Goal: Communication & Community: Answer question/provide support

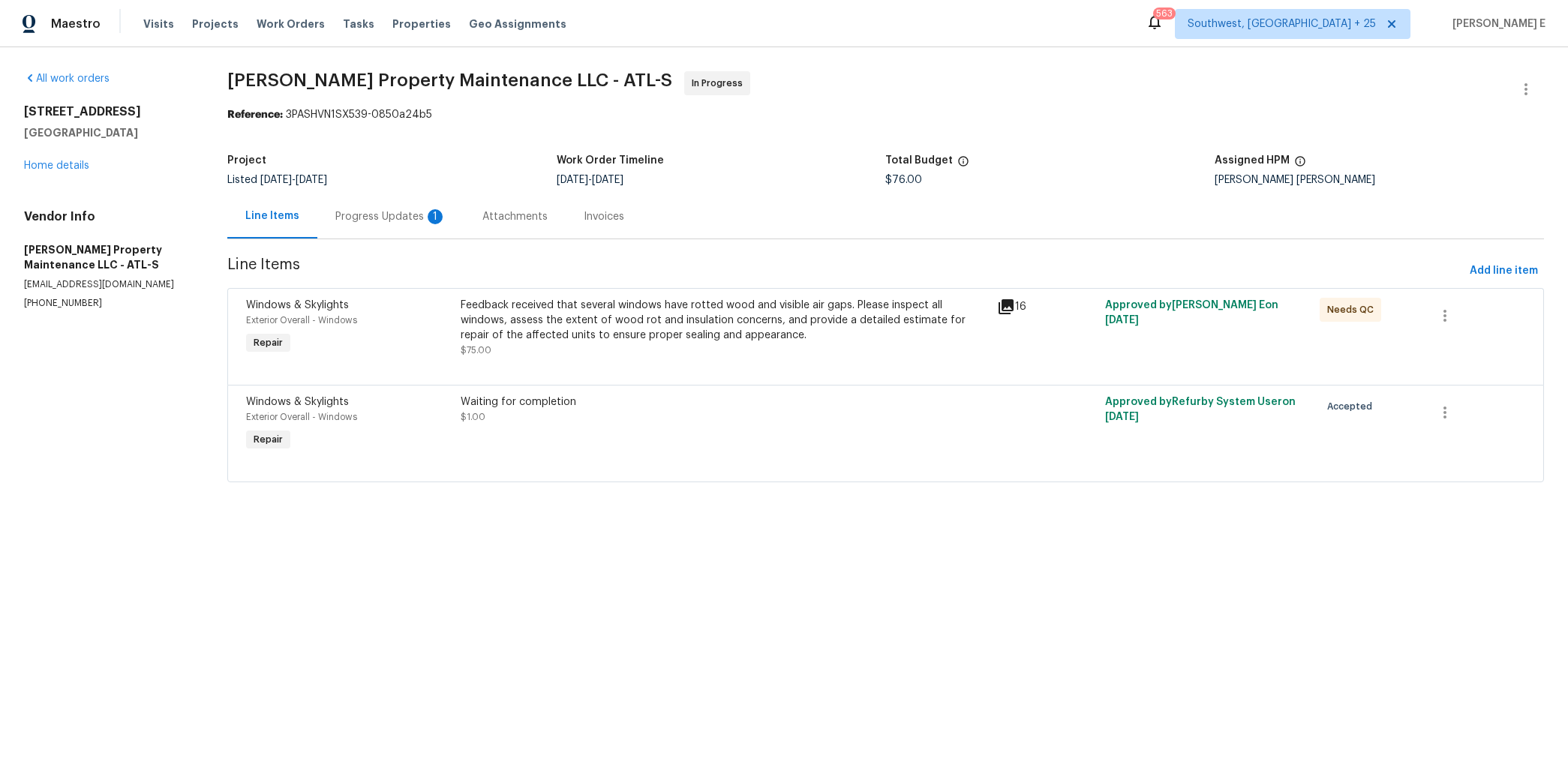
click at [402, 212] on div "Progress Updates 1" at bounding box center [390, 217] width 111 height 15
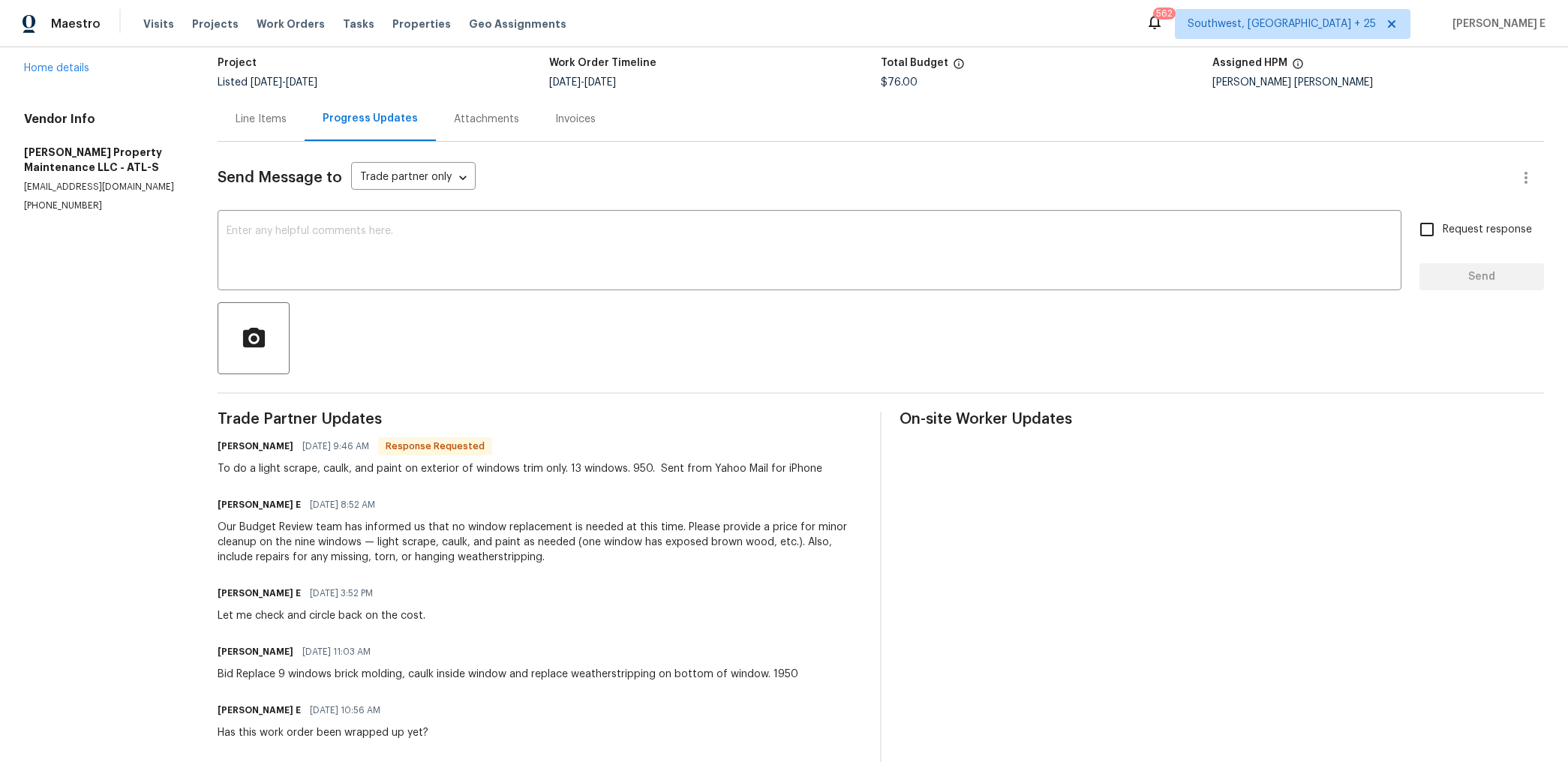
scroll to position [98, 0]
click at [516, 275] on textarea at bounding box center [809, 252] width 1166 height 53
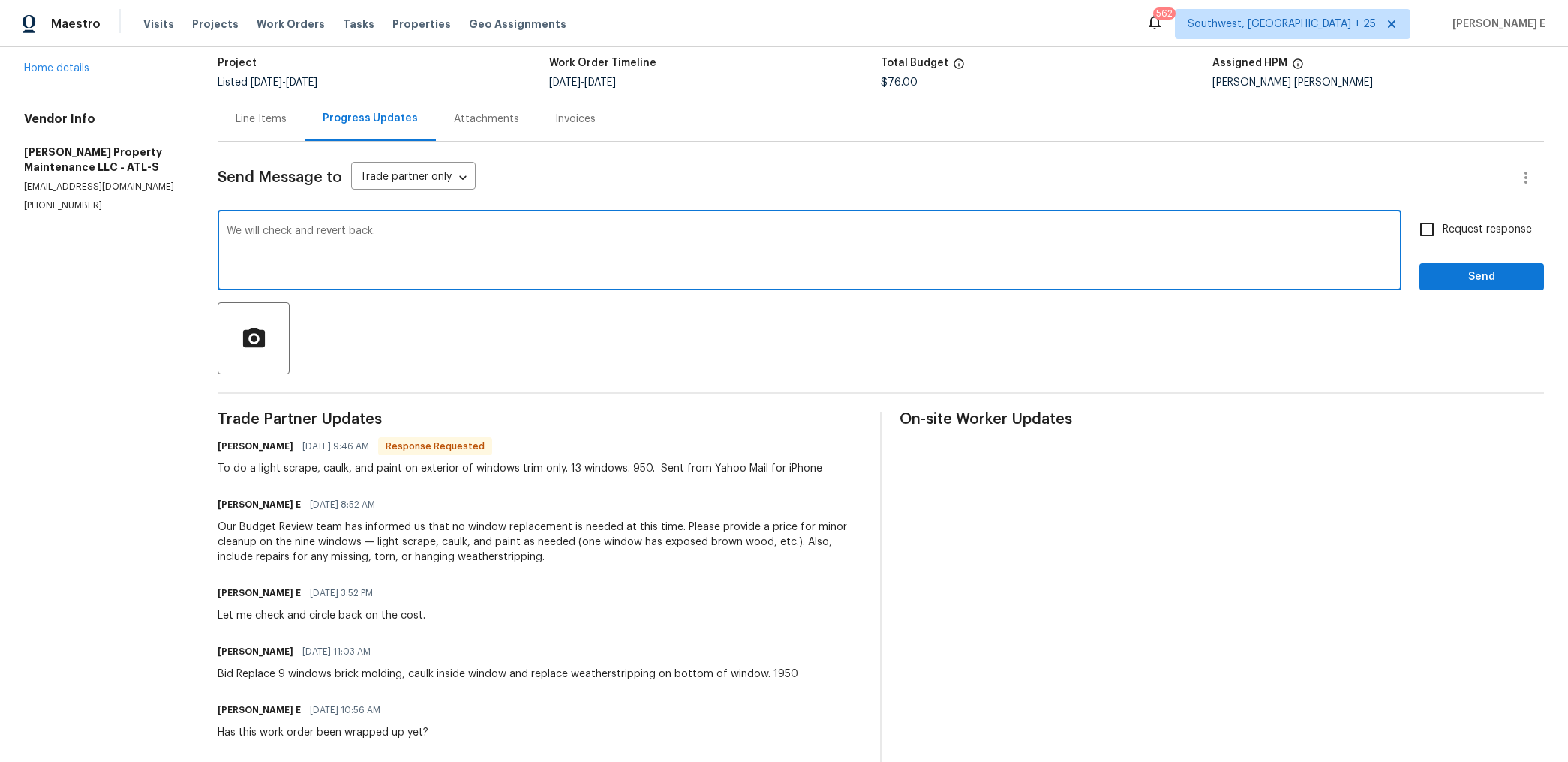
type textarea "We will check and revert back."
click at [1479, 282] on span "Send" at bounding box center [1482, 277] width 101 height 19
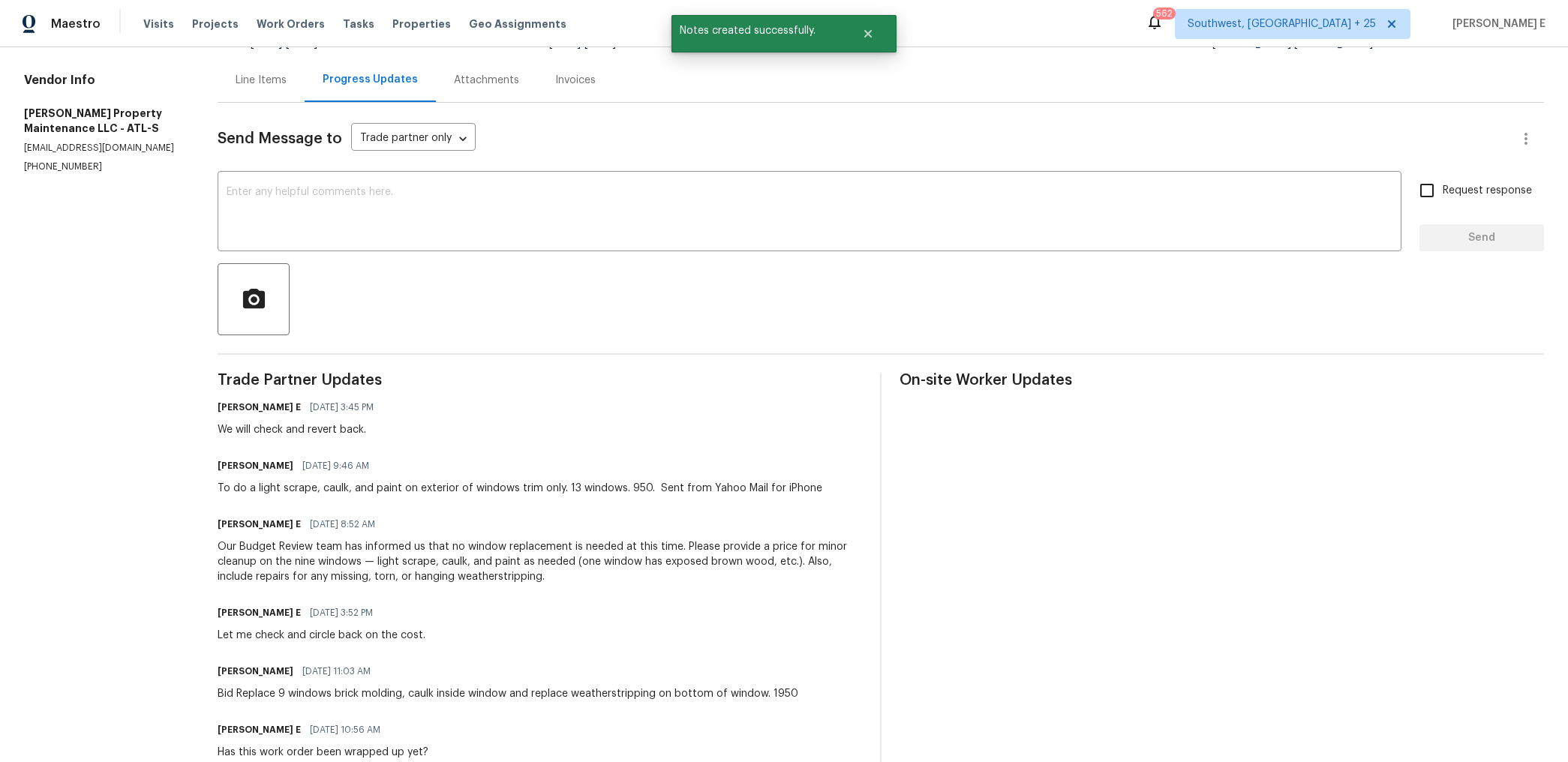
scroll to position [141, 0]
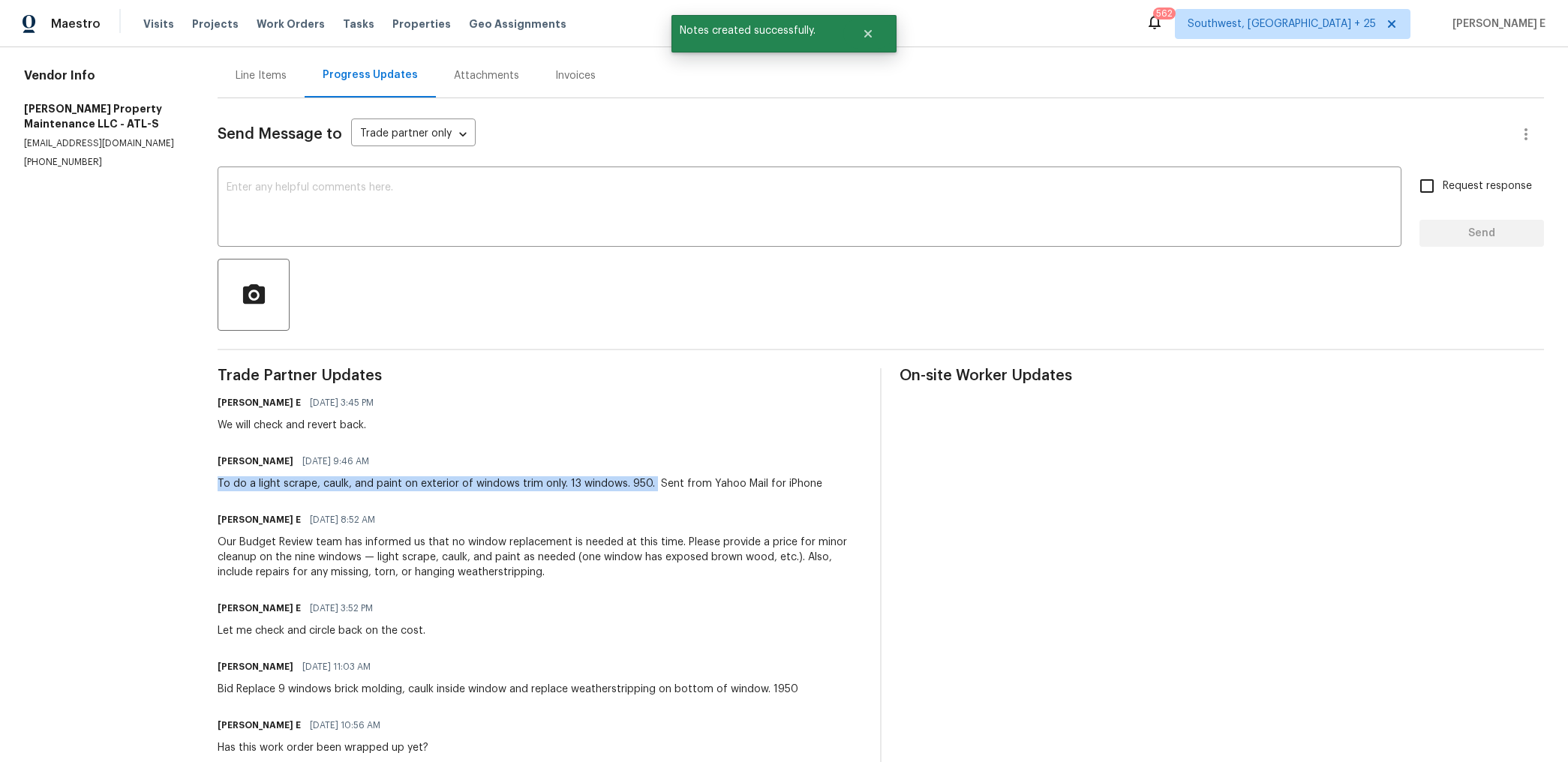
drag, startPoint x: 220, startPoint y: 483, endPoint x: 660, endPoint y: 488, distance: 440.0
click at [660, 488] on div "All work orders 180 Antebellum Way Fayetteville, GA 30215 Home details Vendor I…" at bounding box center [784, 615] width 1568 height 1419
copy div "To do a light scrape, caulk, and paint on exterior of windows trim only. 13 win…"
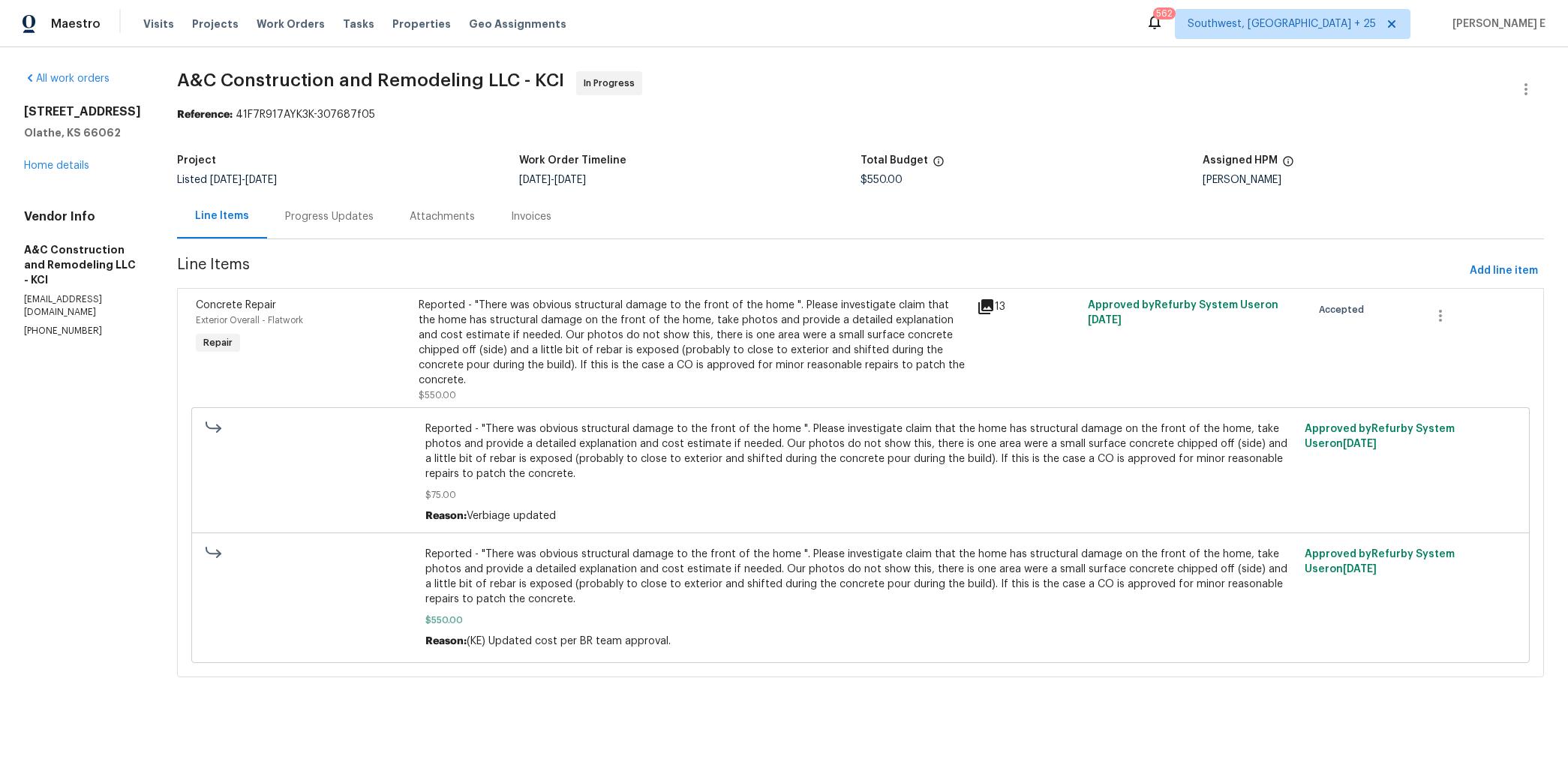
click at [51, 172] on div "2157 E 154th St Olathe, KS 66062 Home details" at bounding box center [82, 139] width 117 height 69
click at [61, 163] on link "Home details" at bounding box center [56, 166] width 65 height 11
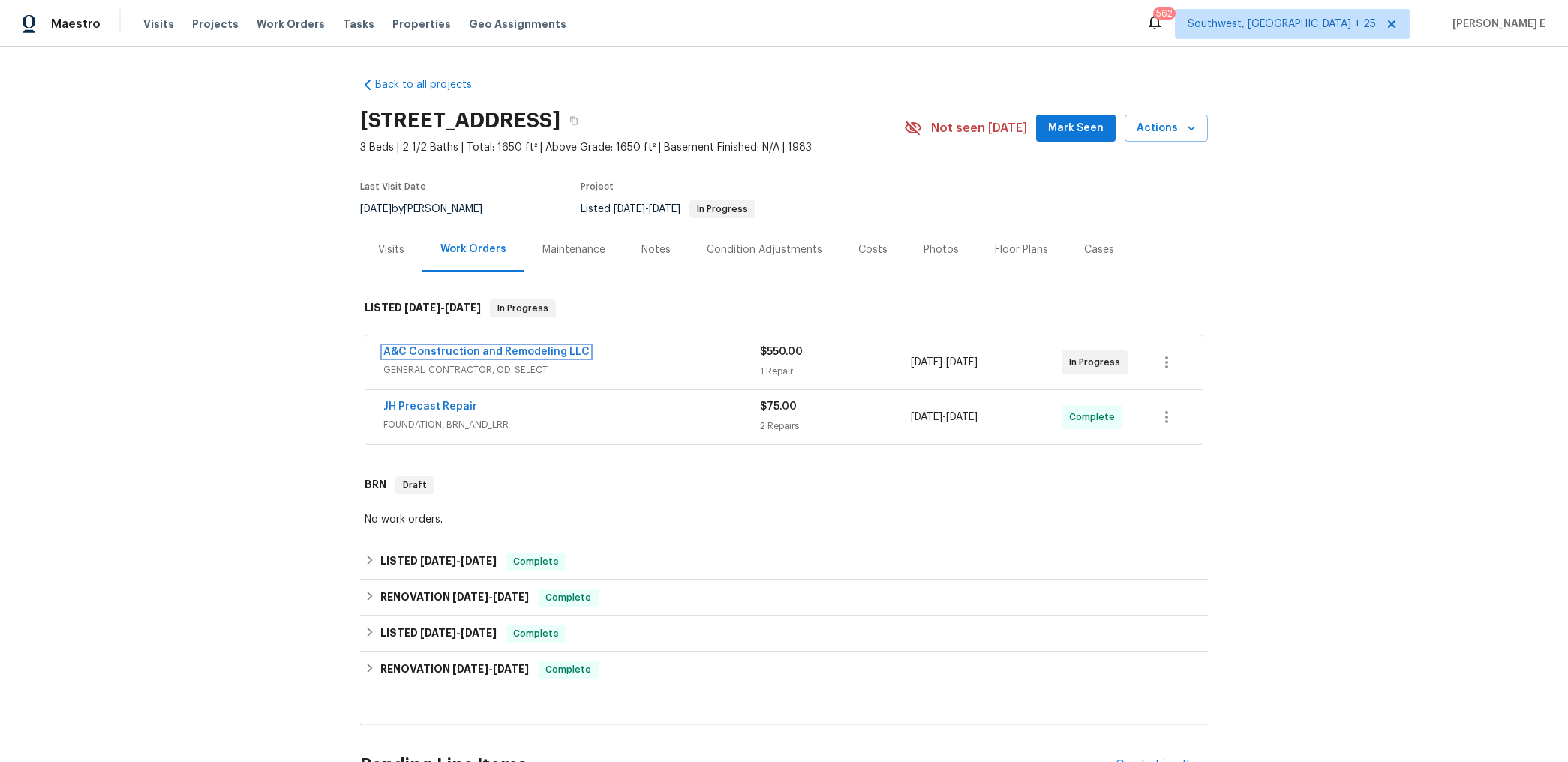
click at [524, 347] on link "A&C Construction and Remodeling LLC" at bounding box center [486, 352] width 206 height 11
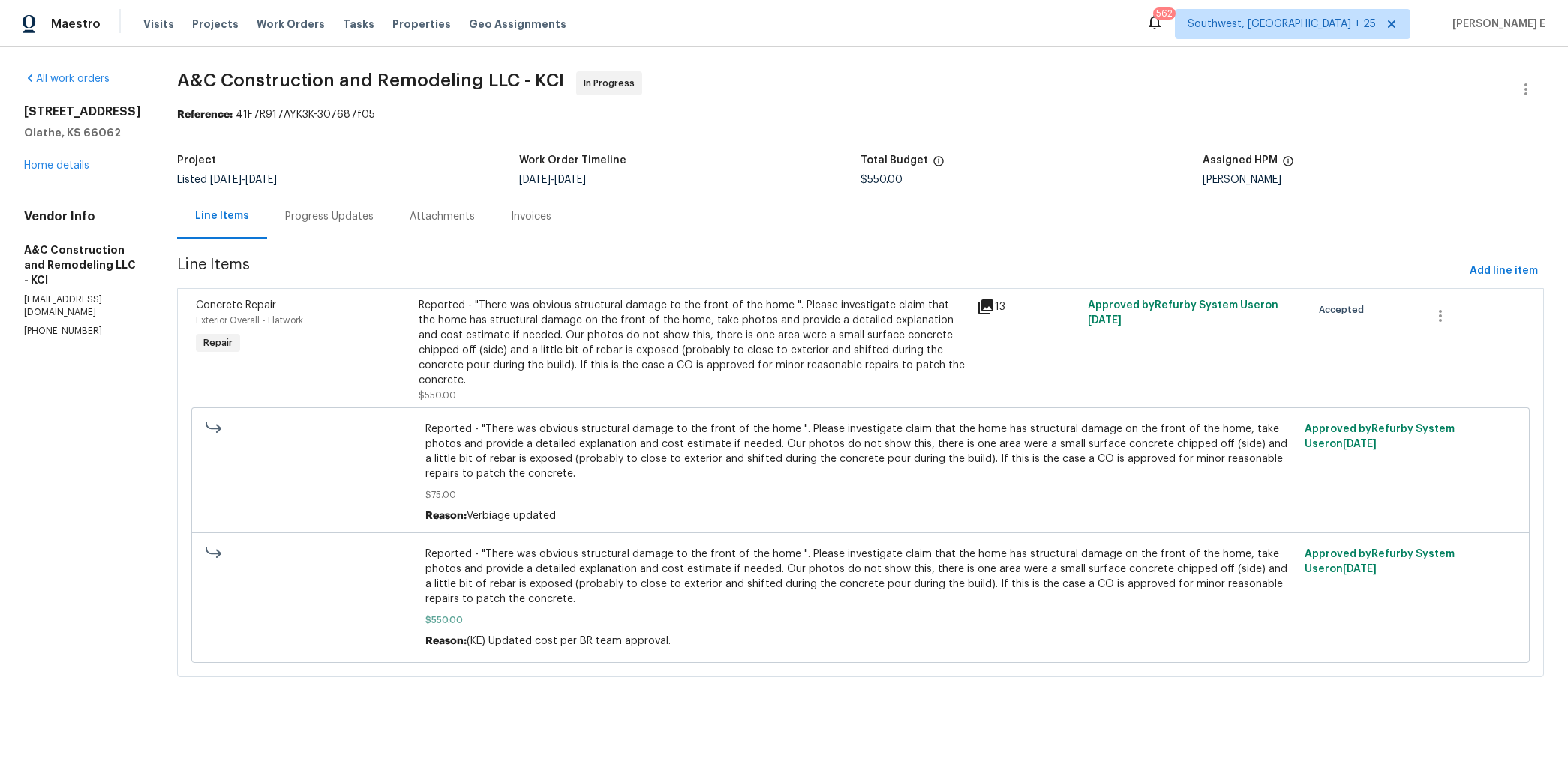
click at [375, 208] on div "Progress Updates" at bounding box center [329, 217] width 124 height 44
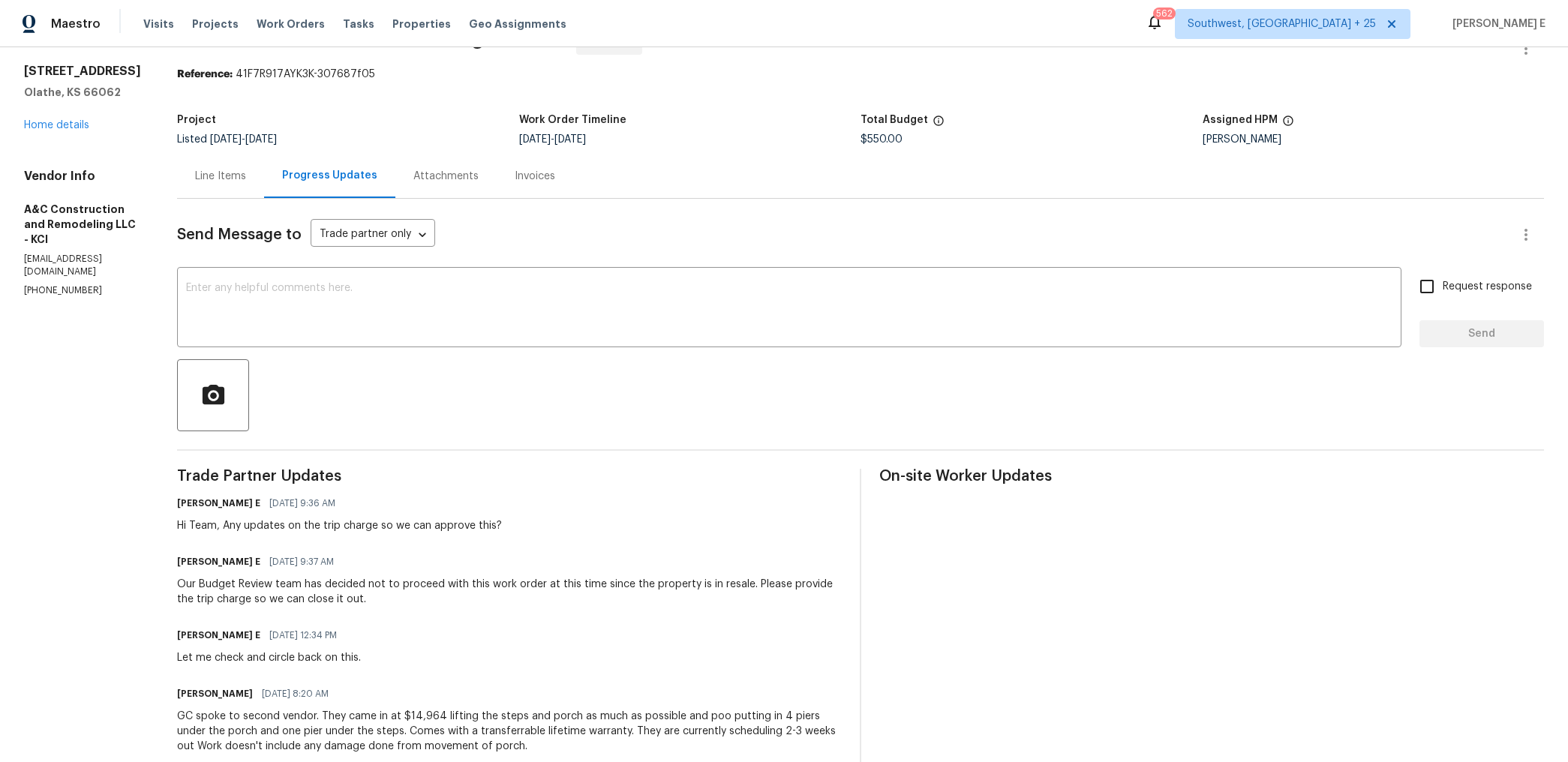
scroll to position [47, 0]
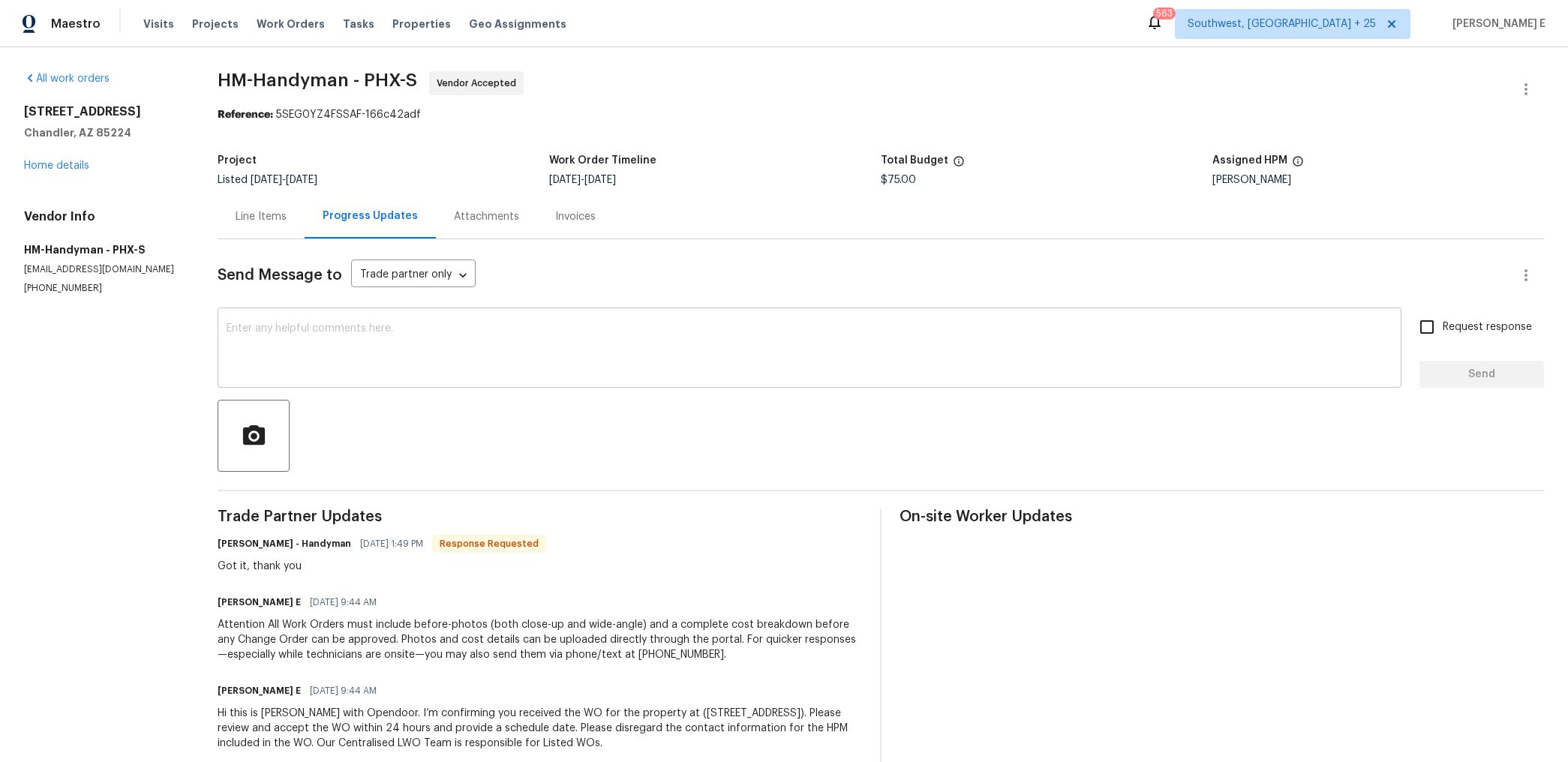
click at [486, 333] on textarea at bounding box center [809, 350] width 1166 height 53
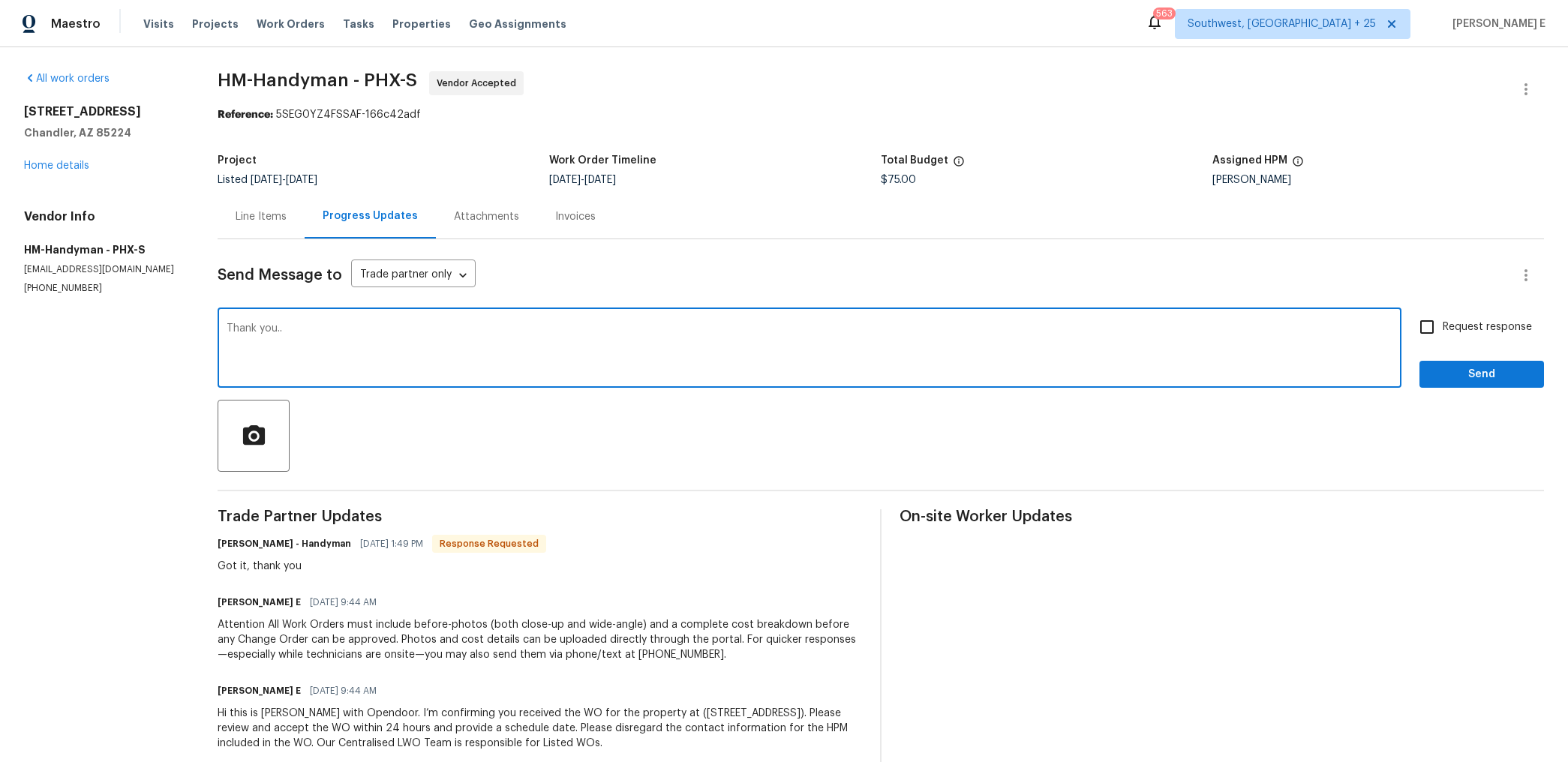
type textarea "Thank you.."
click at [1451, 394] on div "Send Message to Trade partner only Trade partner only ​ Thank you.. x ​ Request…" at bounding box center [880, 504] width 1326 height 530
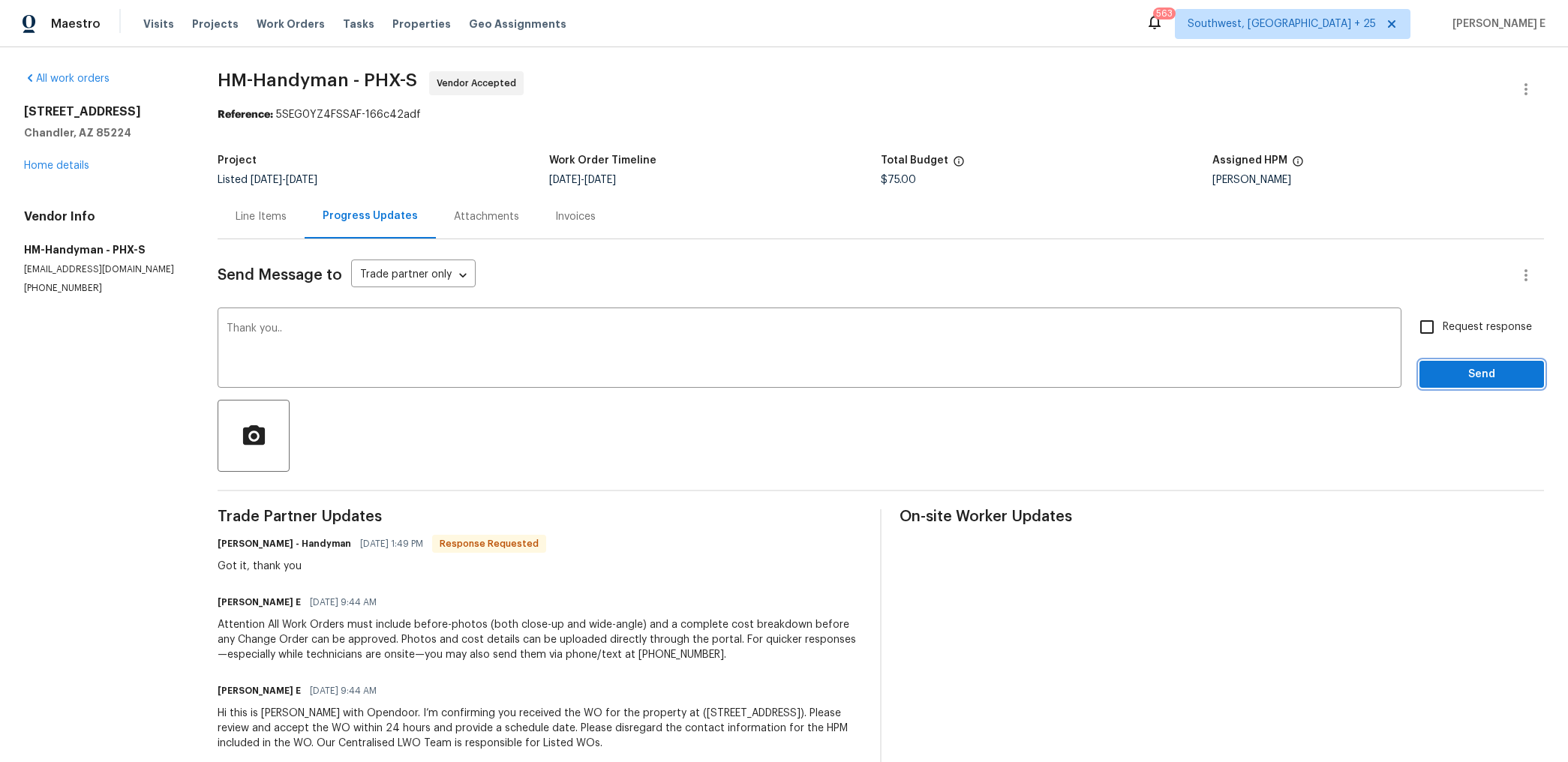
click at [1470, 366] on span "Send" at bounding box center [1482, 375] width 101 height 19
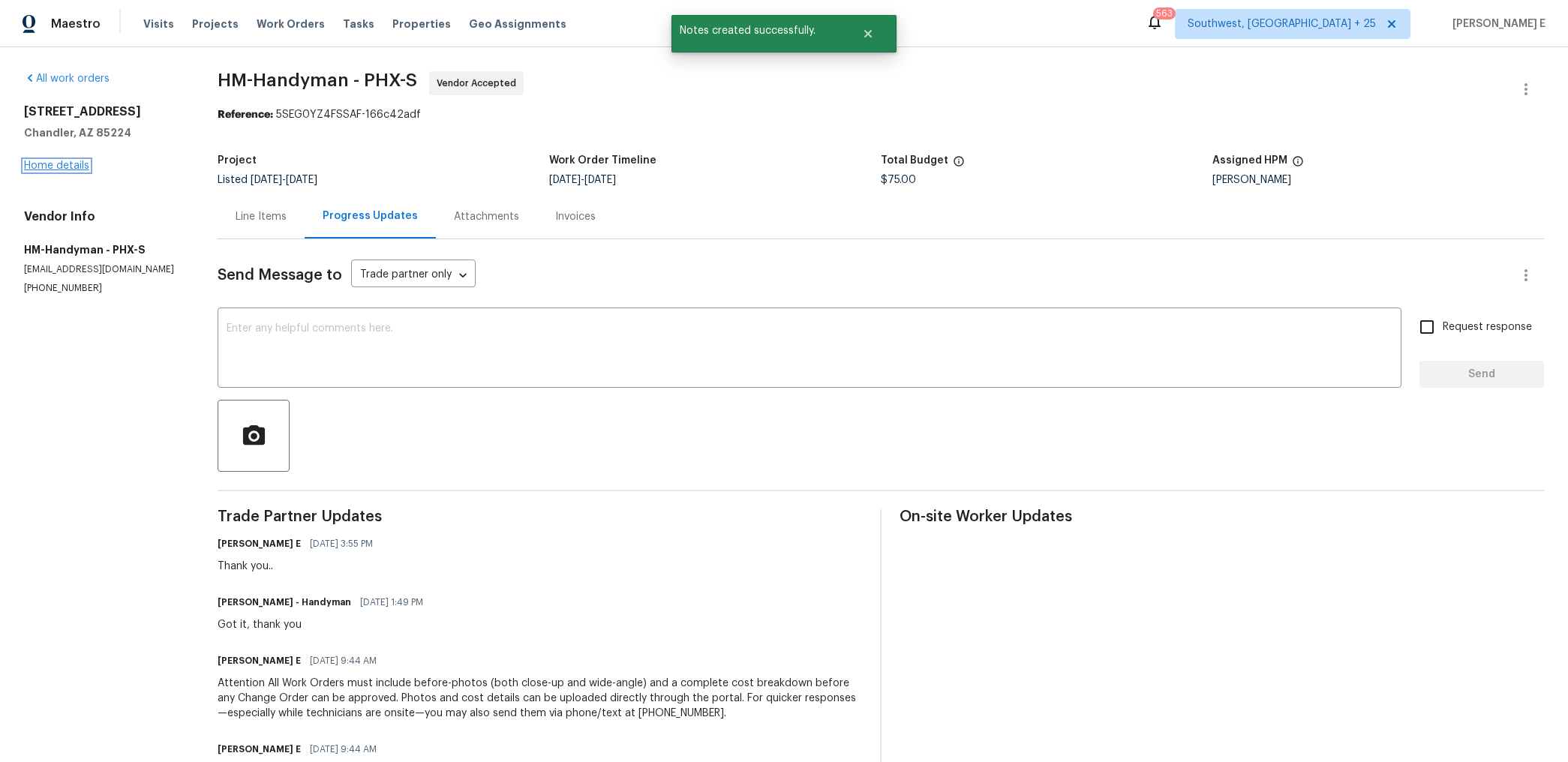
click at [84, 166] on link "Home details" at bounding box center [56, 166] width 65 height 11
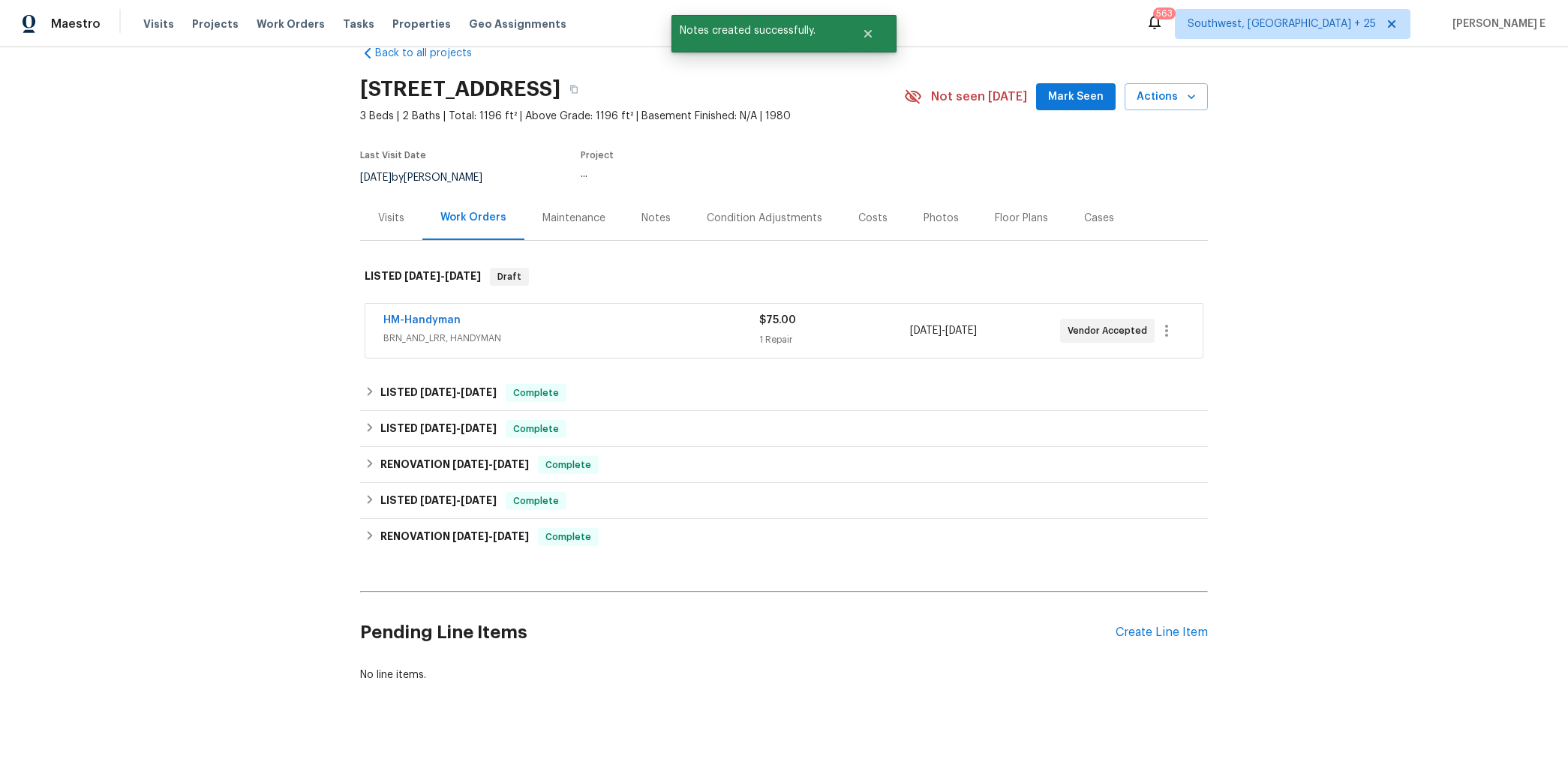
scroll to position [38, 0]
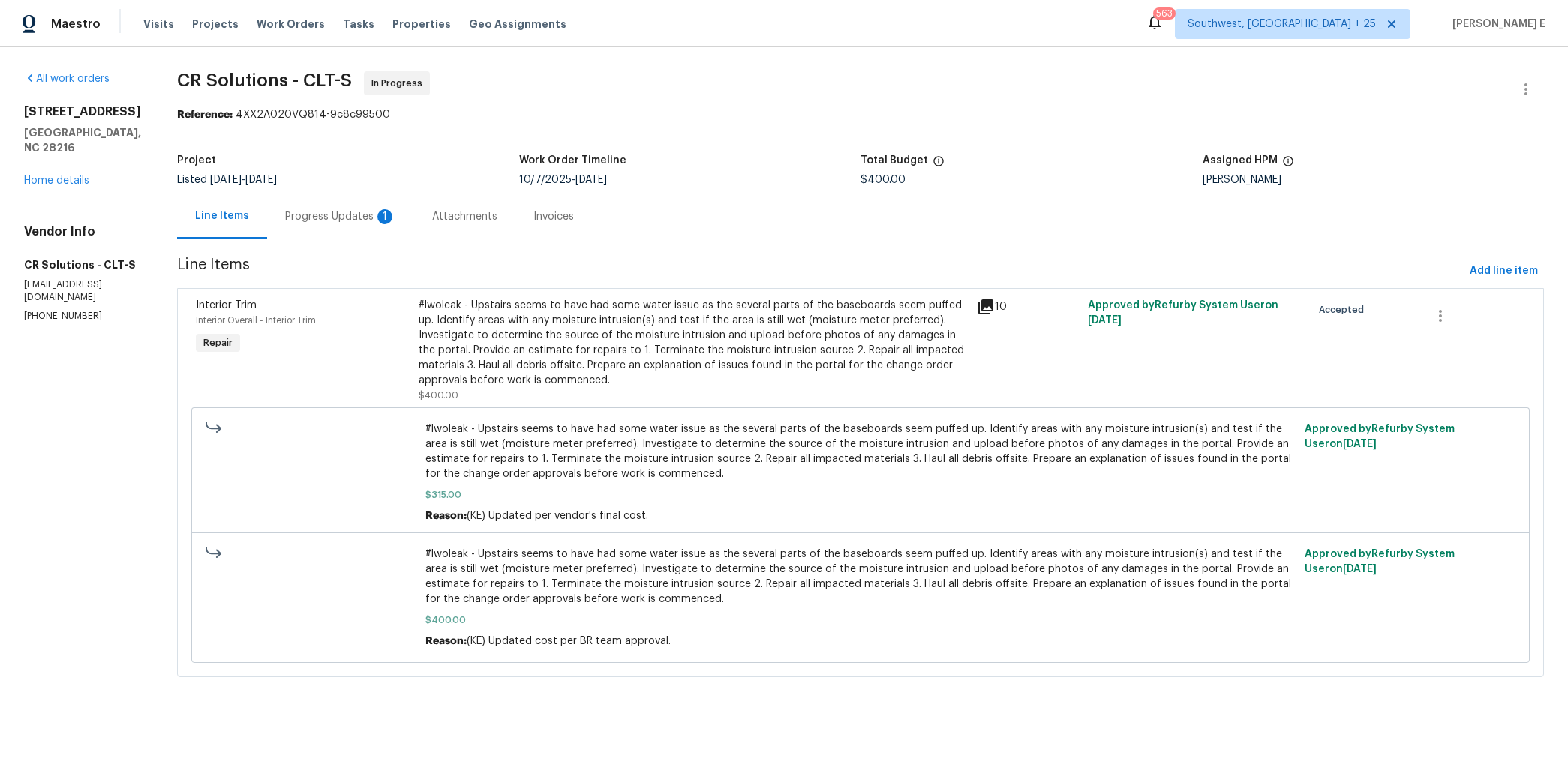
click at [356, 228] on div "Progress Updates 1" at bounding box center [340, 217] width 147 height 44
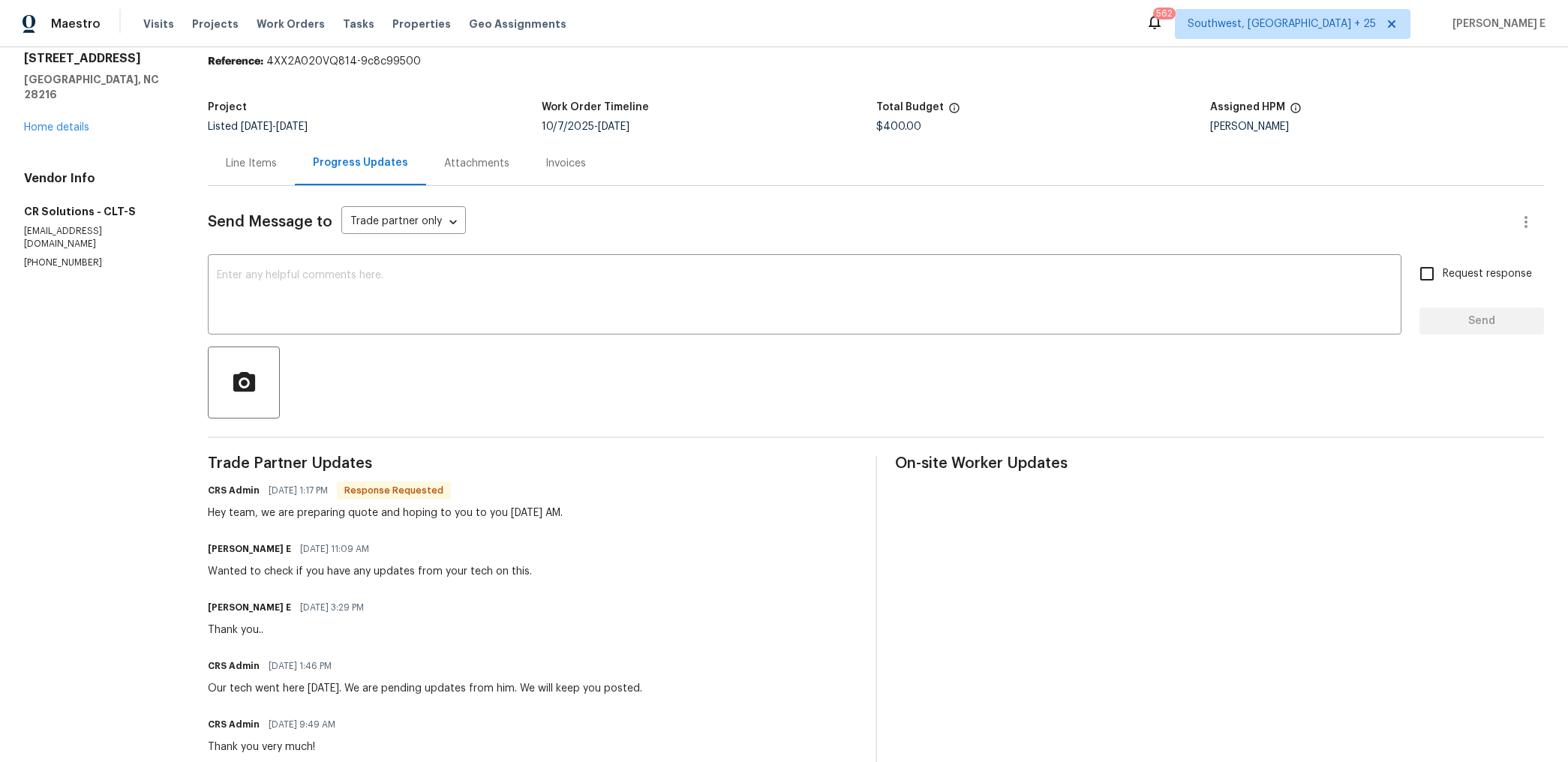
scroll to position [61, 0]
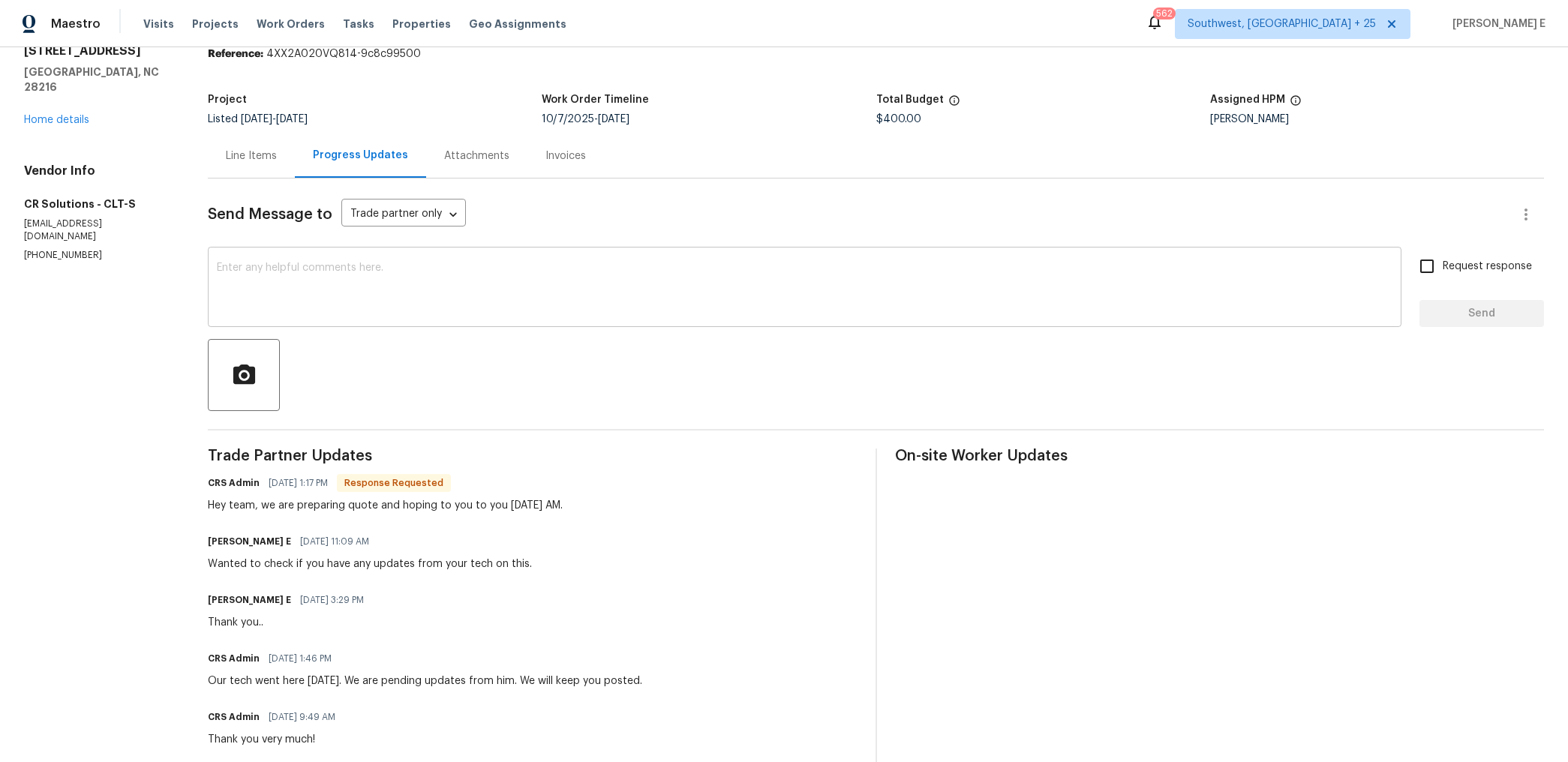
click at [659, 286] on textarea at bounding box center [805, 289] width 1176 height 53
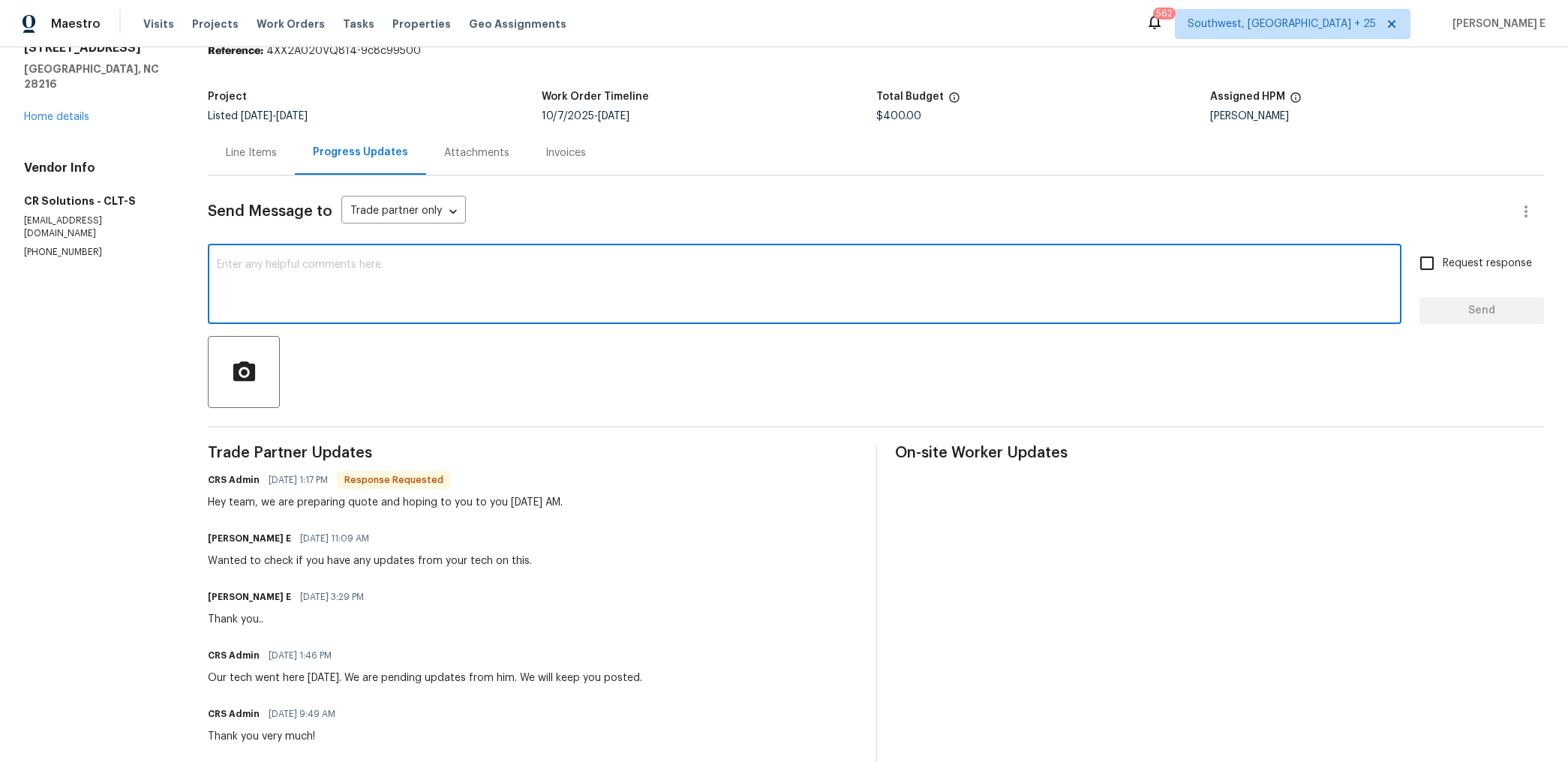
scroll to position [57, 0]
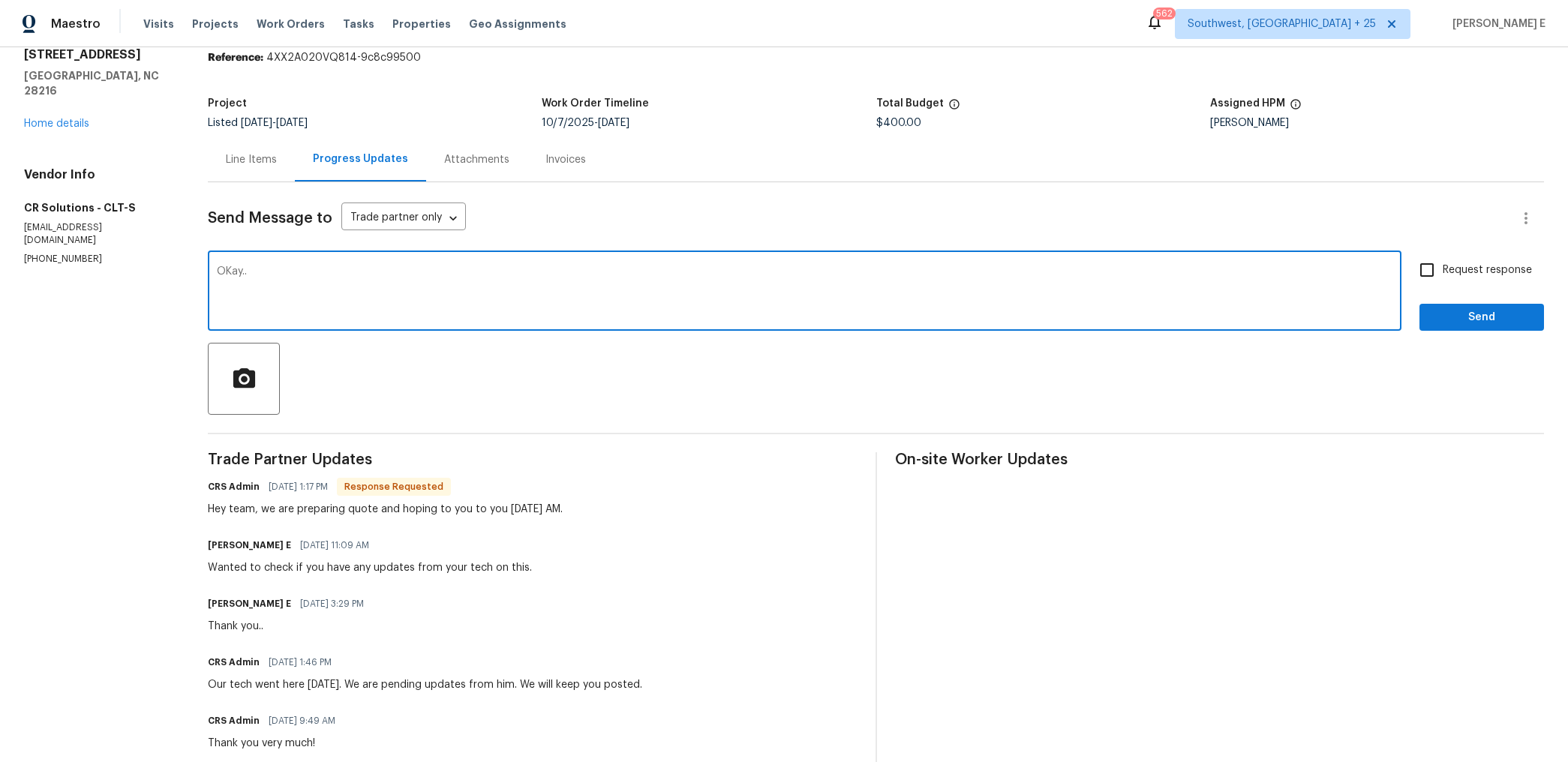
drag, startPoint x: 234, startPoint y: 270, endPoint x: 234, endPoint y: 312, distance: 42.0
click at [234, 270] on textarea "OKay.." at bounding box center [805, 292] width 1176 height 53
type textarea "Okay.."
click at [1514, 318] on span "Send" at bounding box center [1482, 318] width 101 height 19
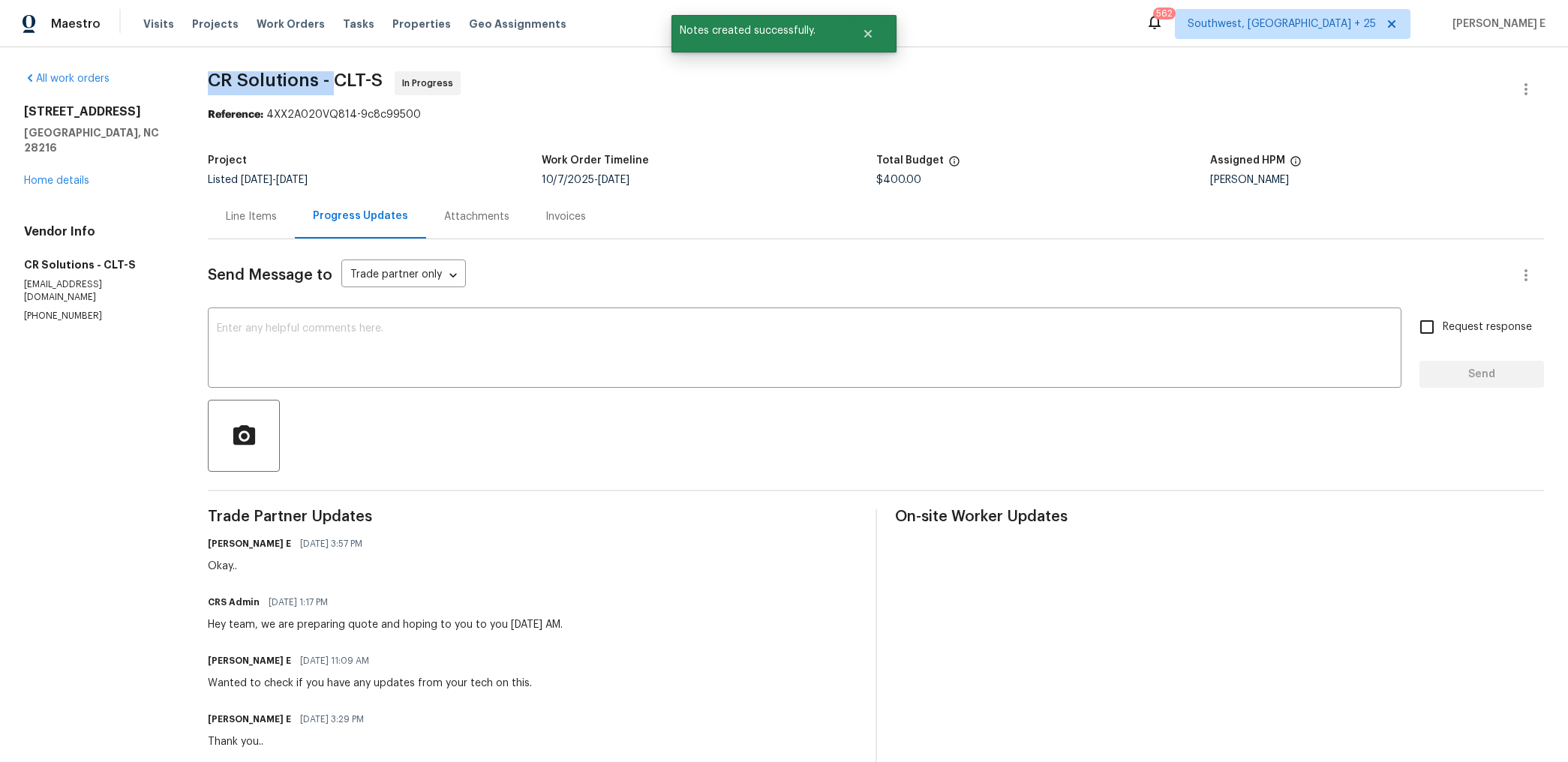
drag, startPoint x: 211, startPoint y: 83, endPoint x: 338, endPoint y: 79, distance: 127.1
click at [336, 79] on span "CR Solutions - CLT-S" at bounding box center [295, 80] width 175 height 18
copy span "CR Solutions -"
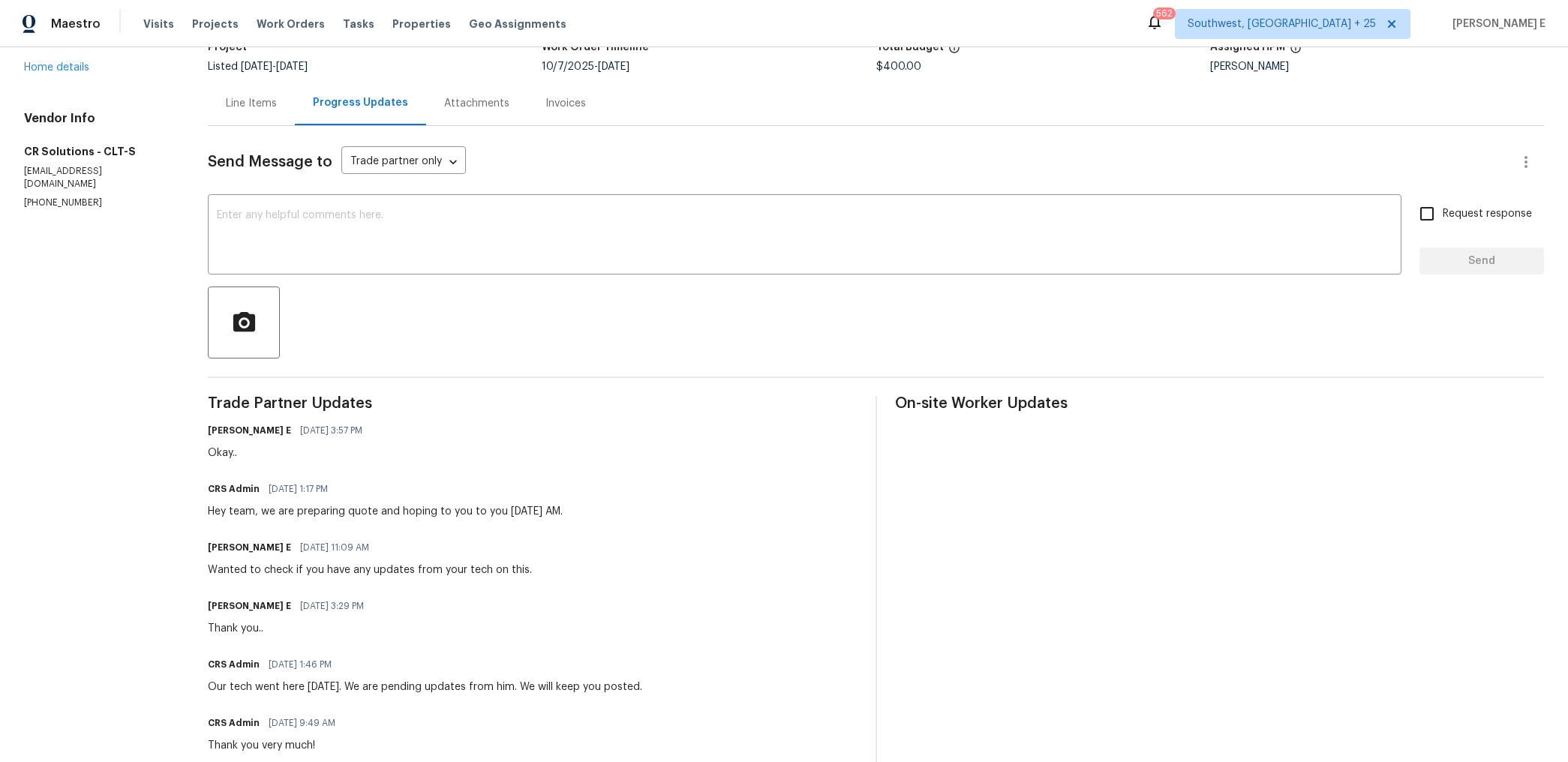
scroll to position [136, 0]
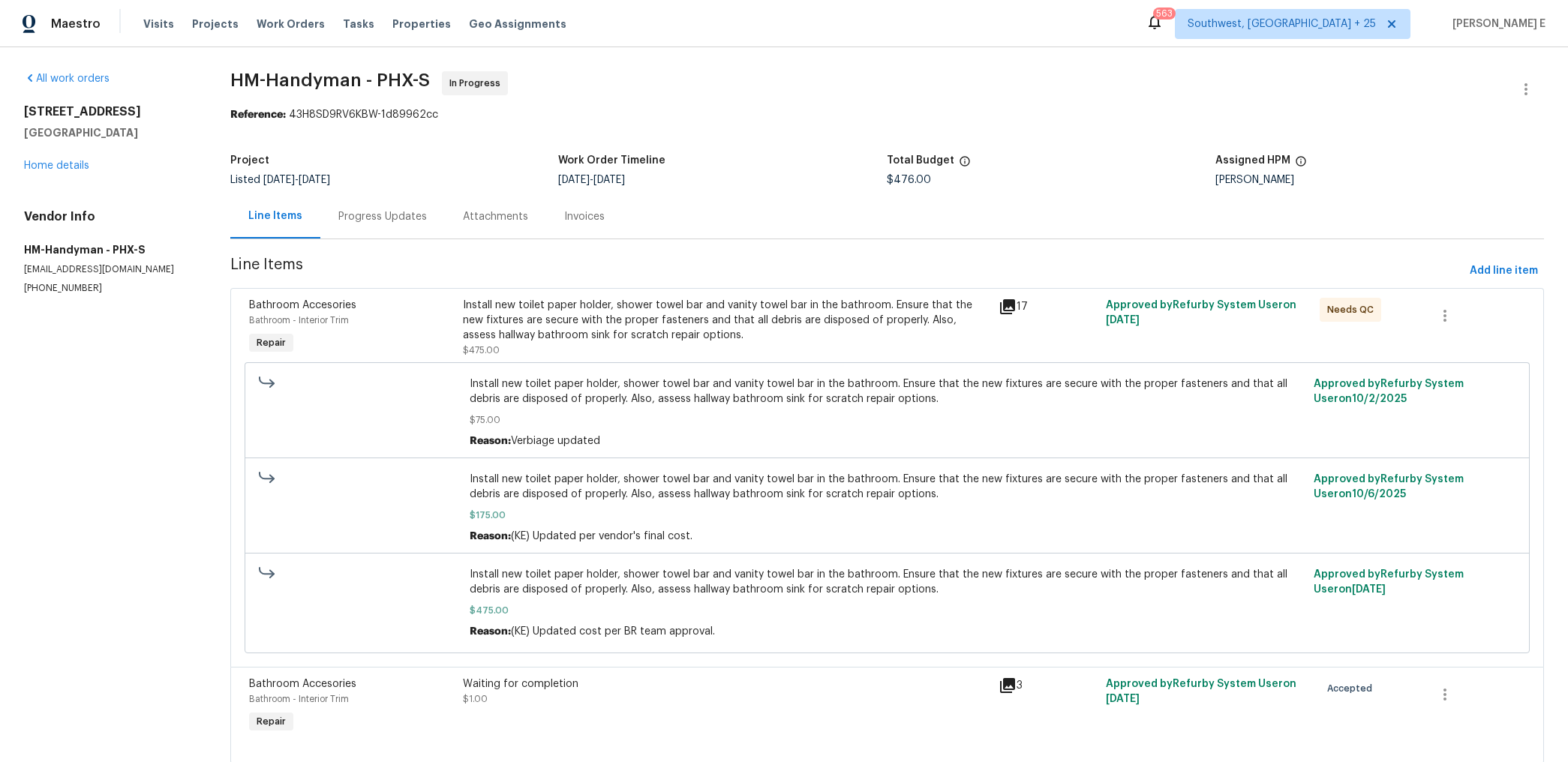
click at [382, 230] on div "Progress Updates" at bounding box center [382, 217] width 124 height 44
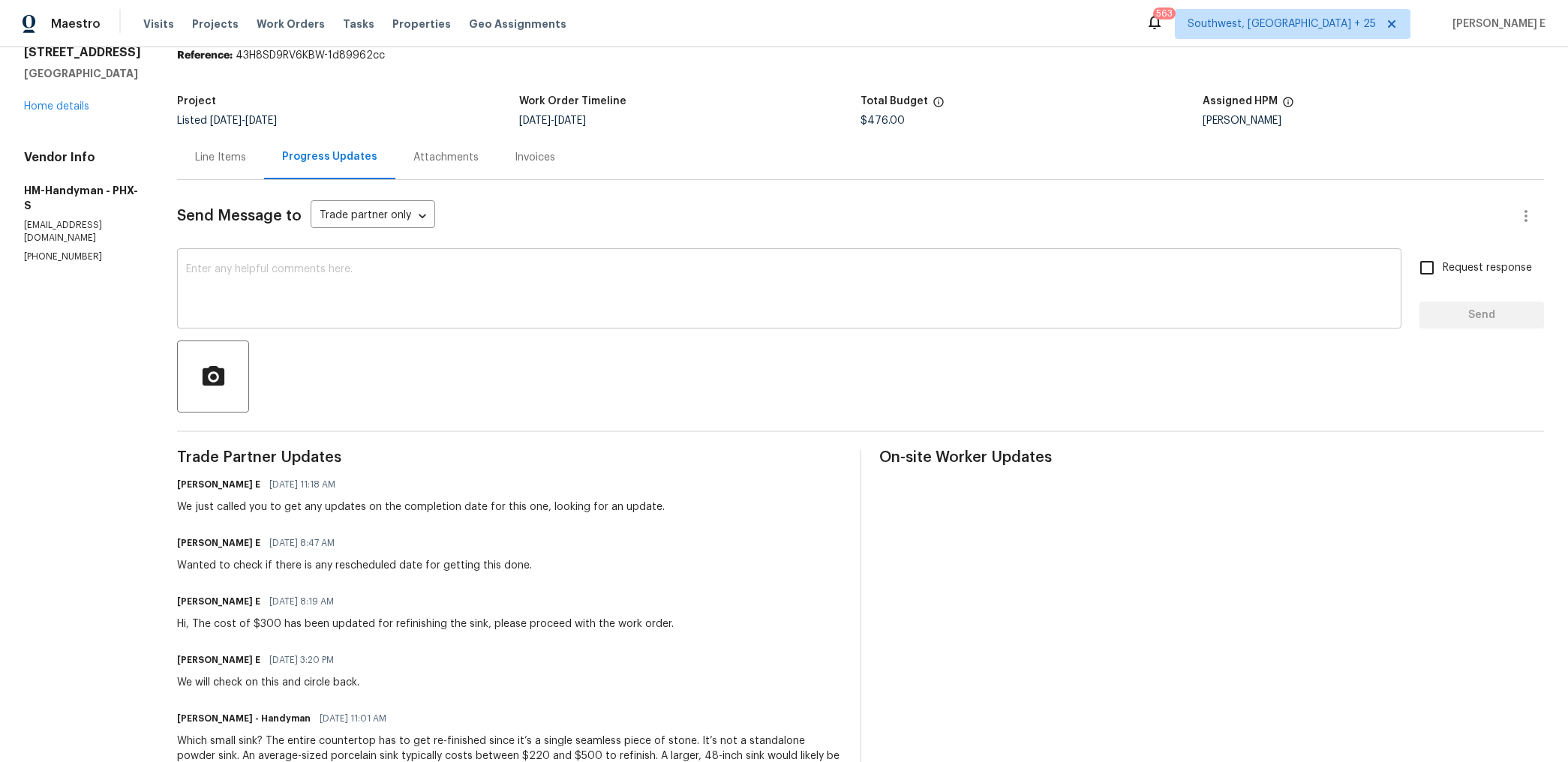
scroll to position [69, 0]
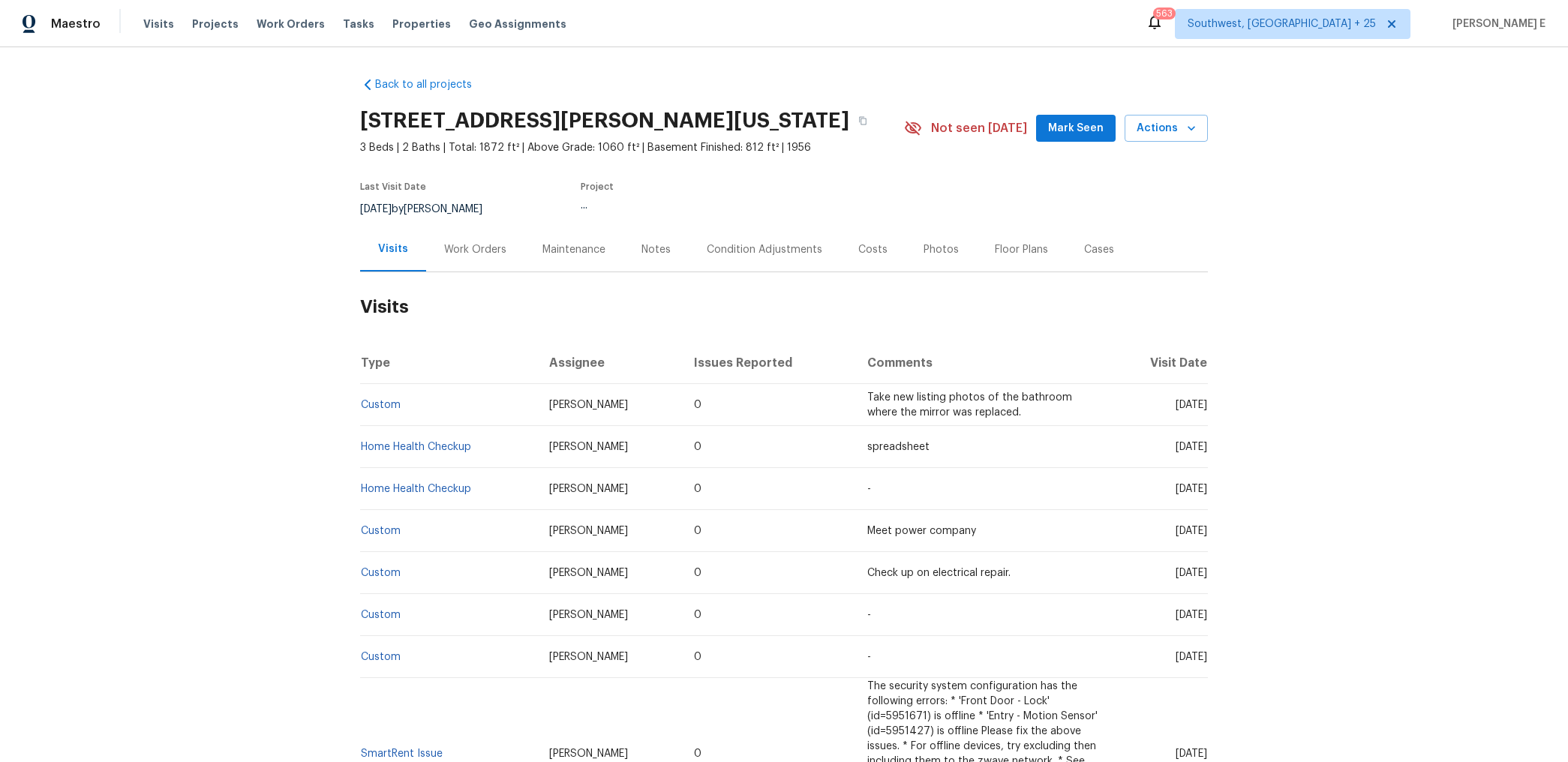
click at [435, 268] on div "Work Orders" at bounding box center [475, 250] width 98 height 44
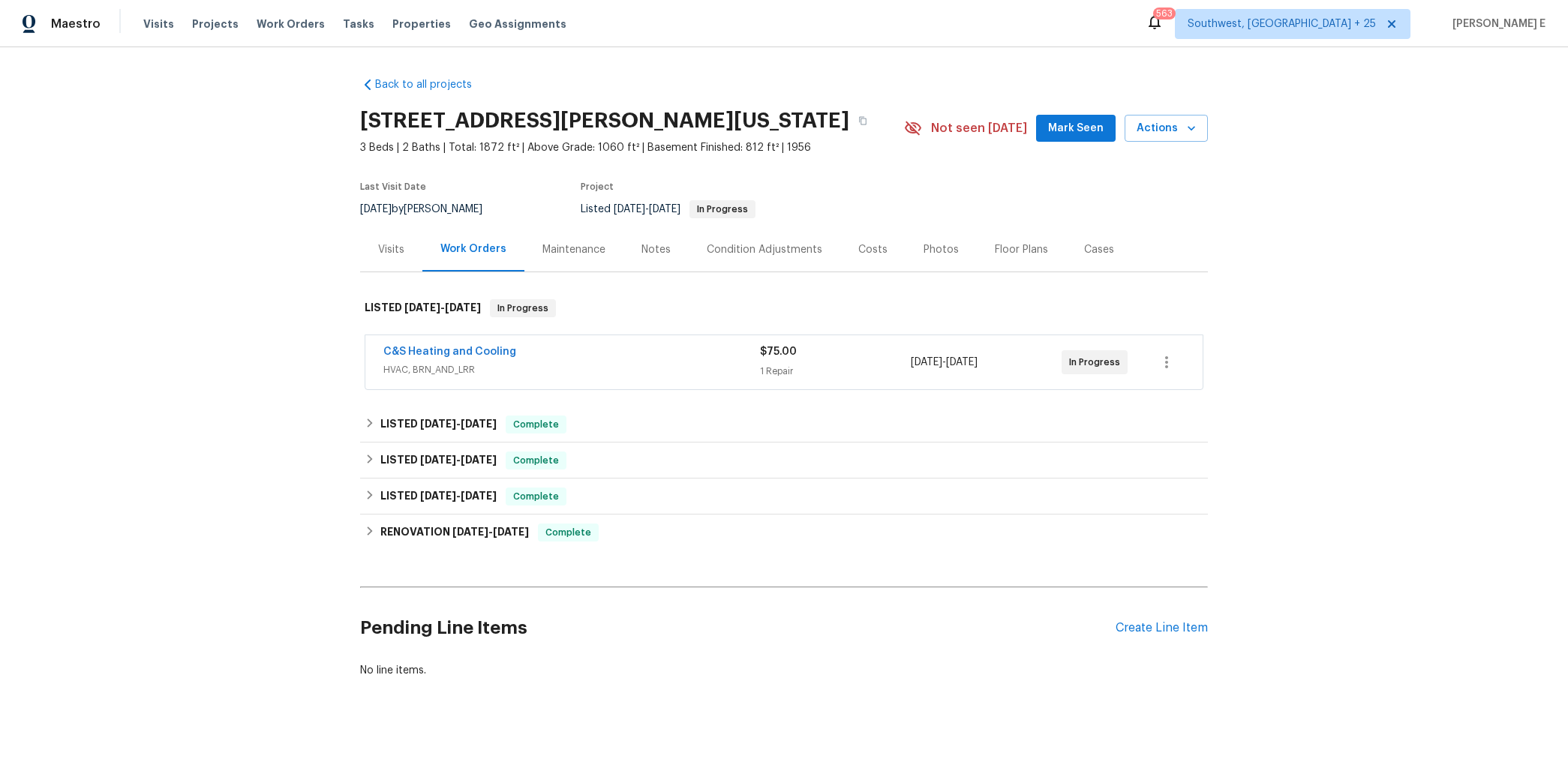
scroll to position [18, 0]
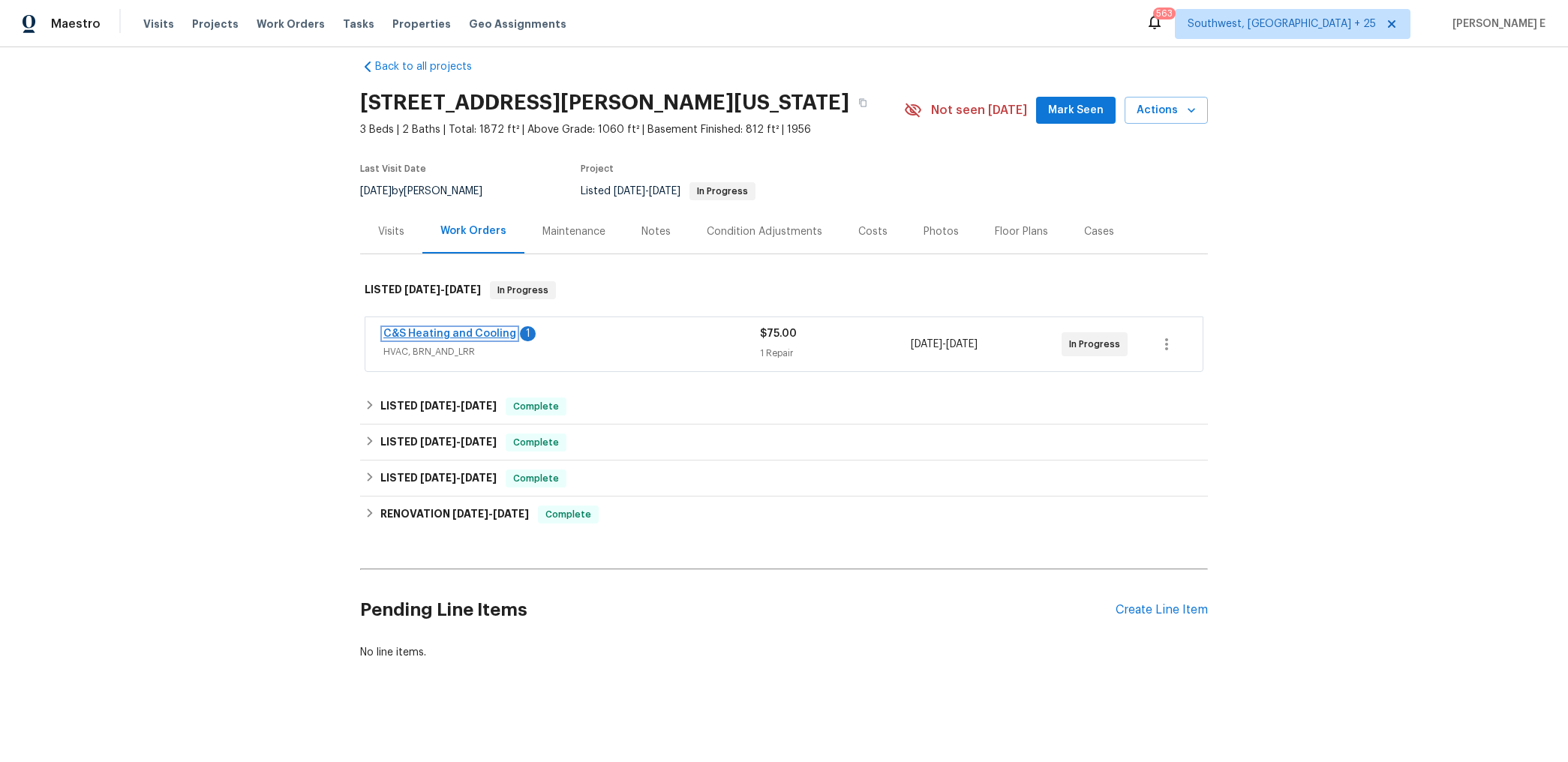
click at [484, 329] on link "C&S Heating and Cooling" at bounding box center [450, 334] width 133 height 11
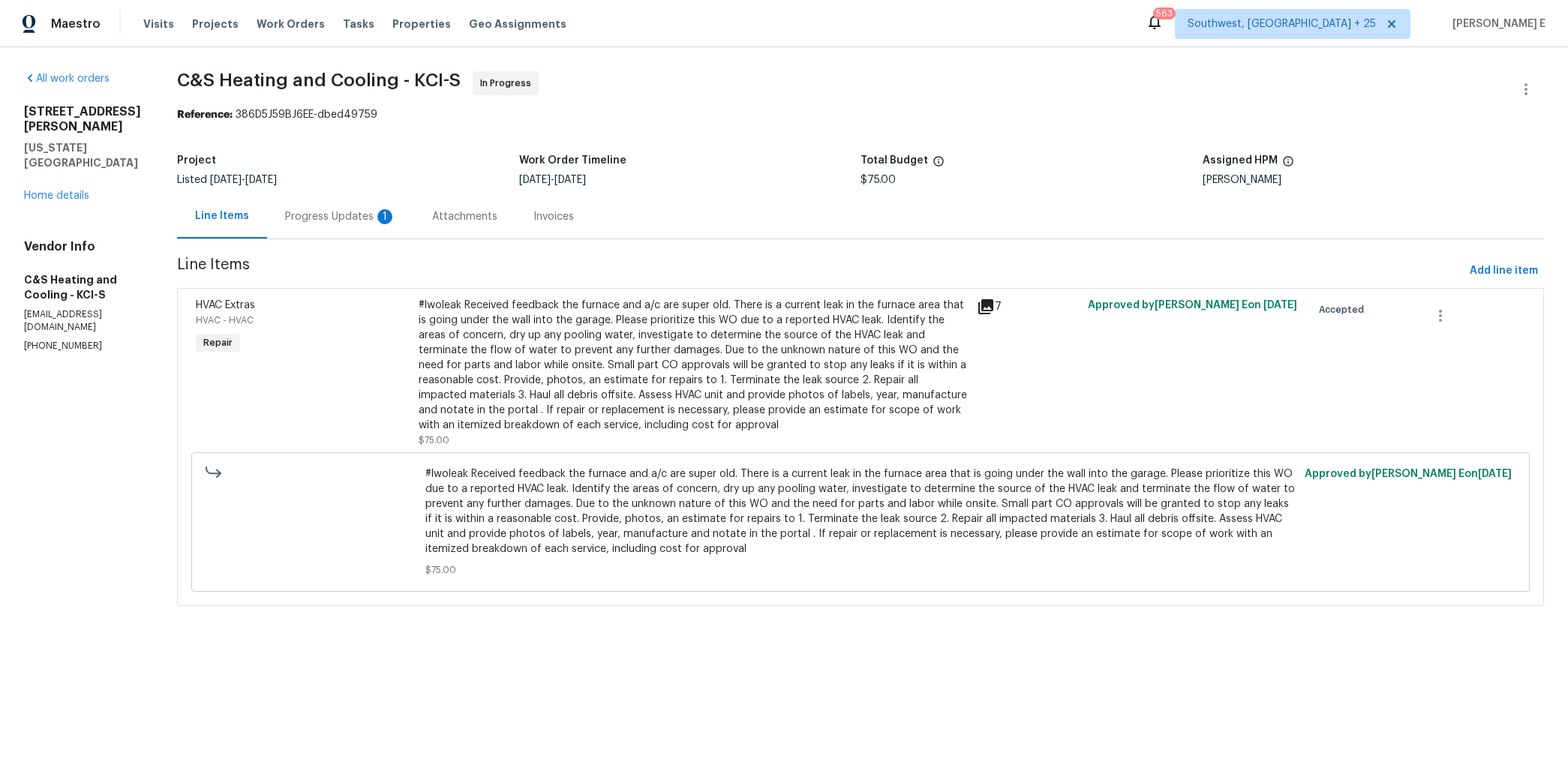
click at [353, 212] on div "Progress Updates 1" at bounding box center [340, 217] width 111 height 15
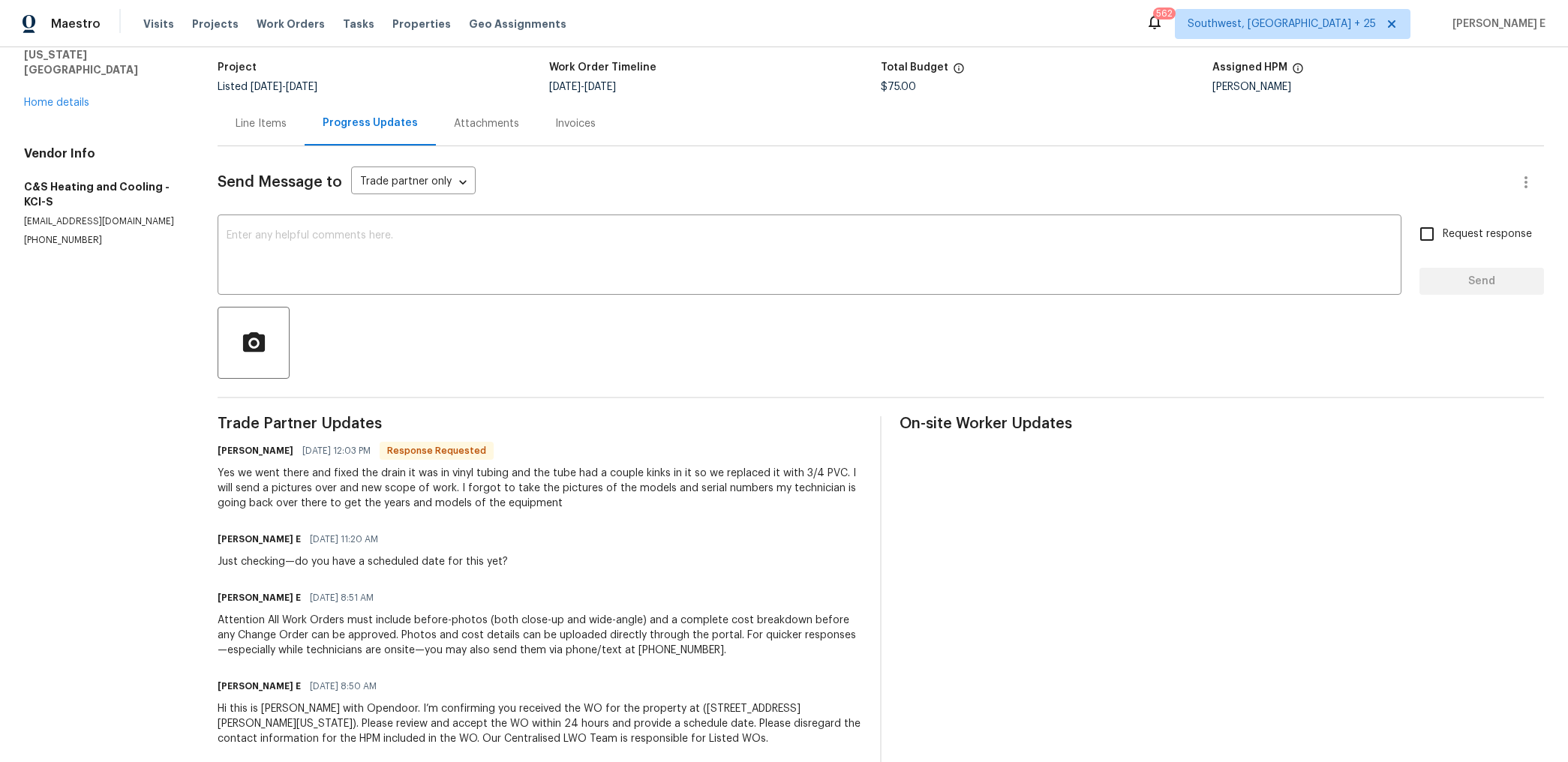
scroll to position [120, 0]
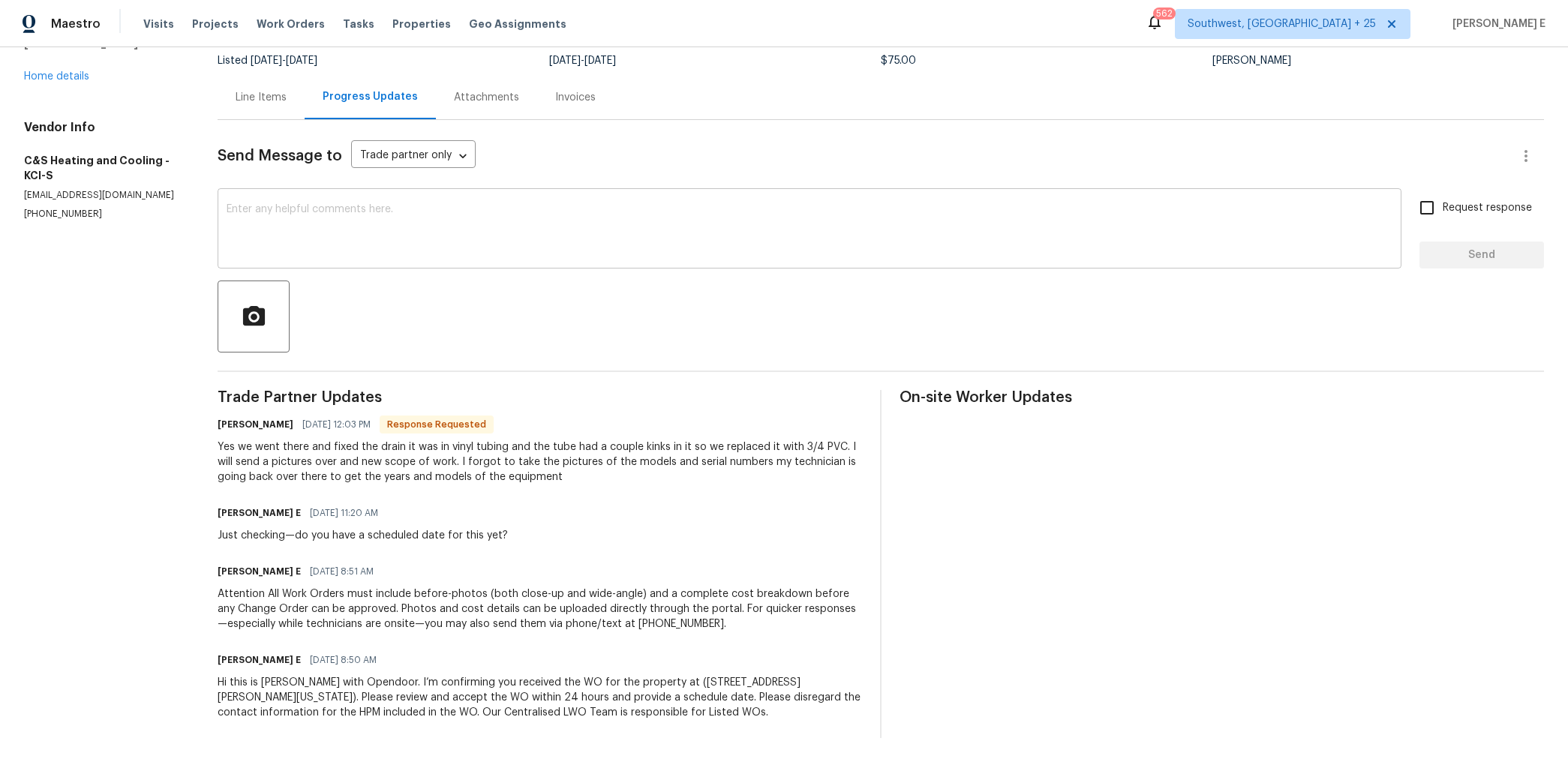
click at [488, 250] on textarea at bounding box center [809, 230] width 1166 height 53
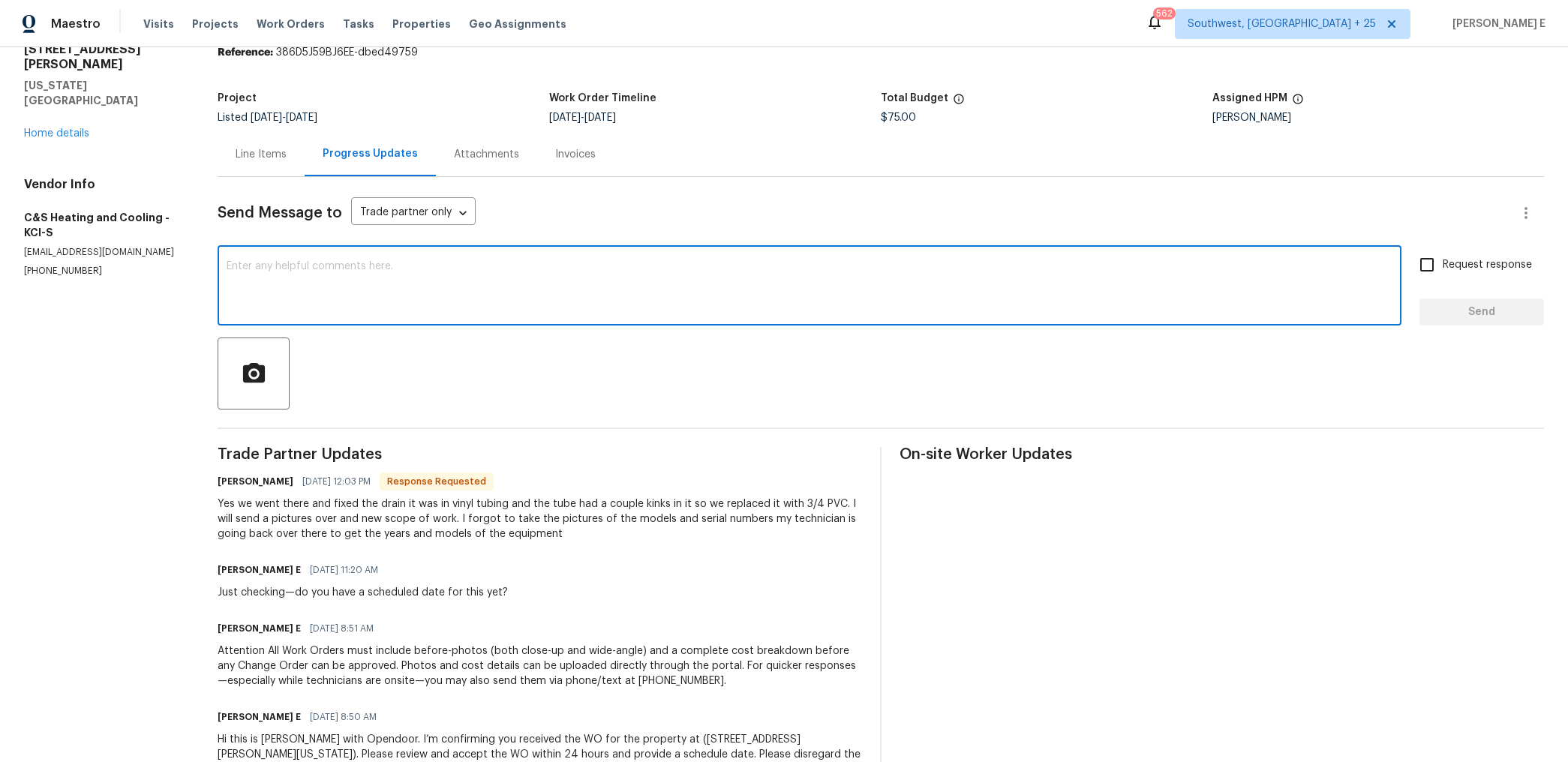
scroll to position [60, 0]
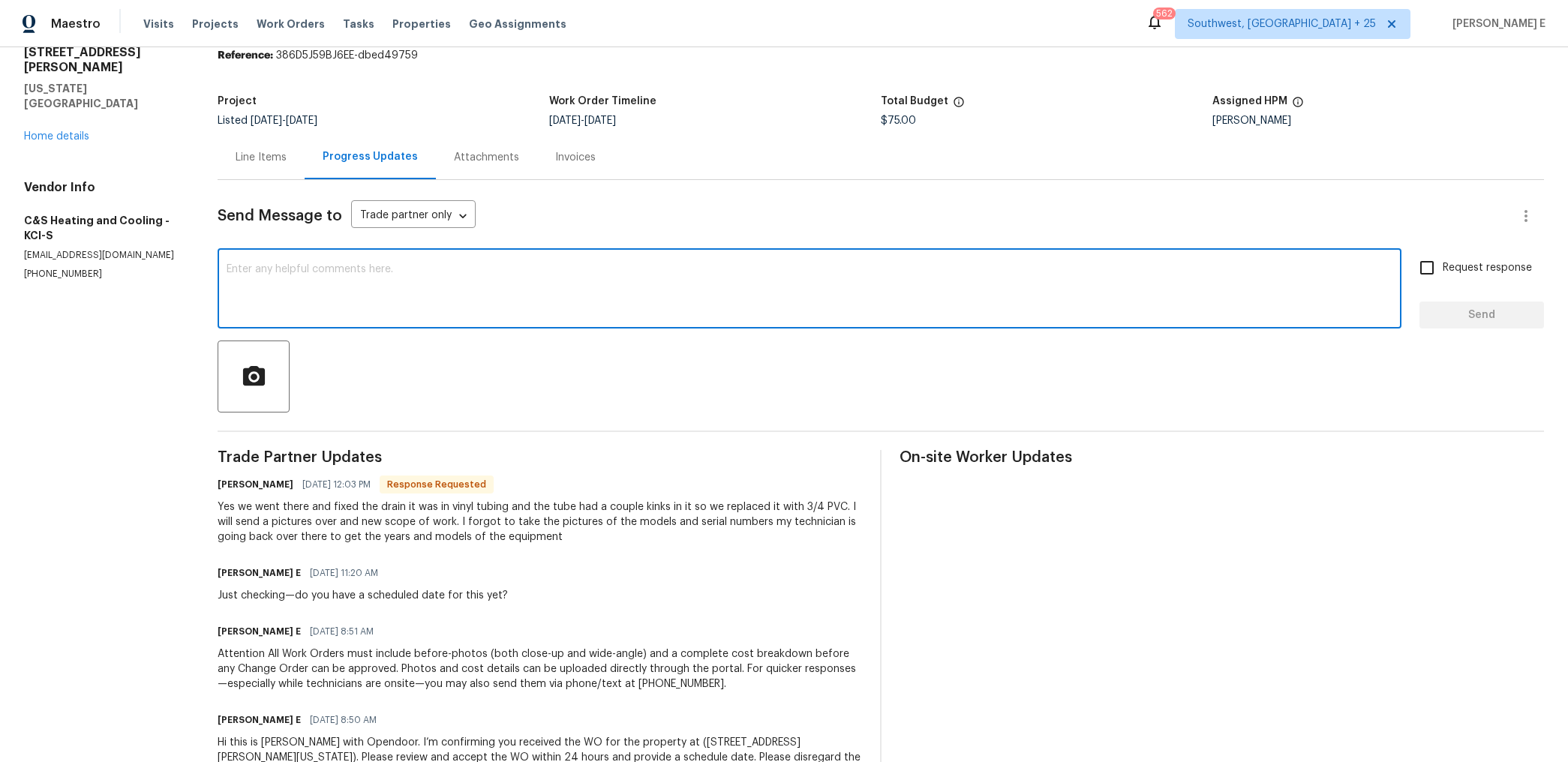
click at [598, 366] on div at bounding box center [880, 376] width 1326 height 72
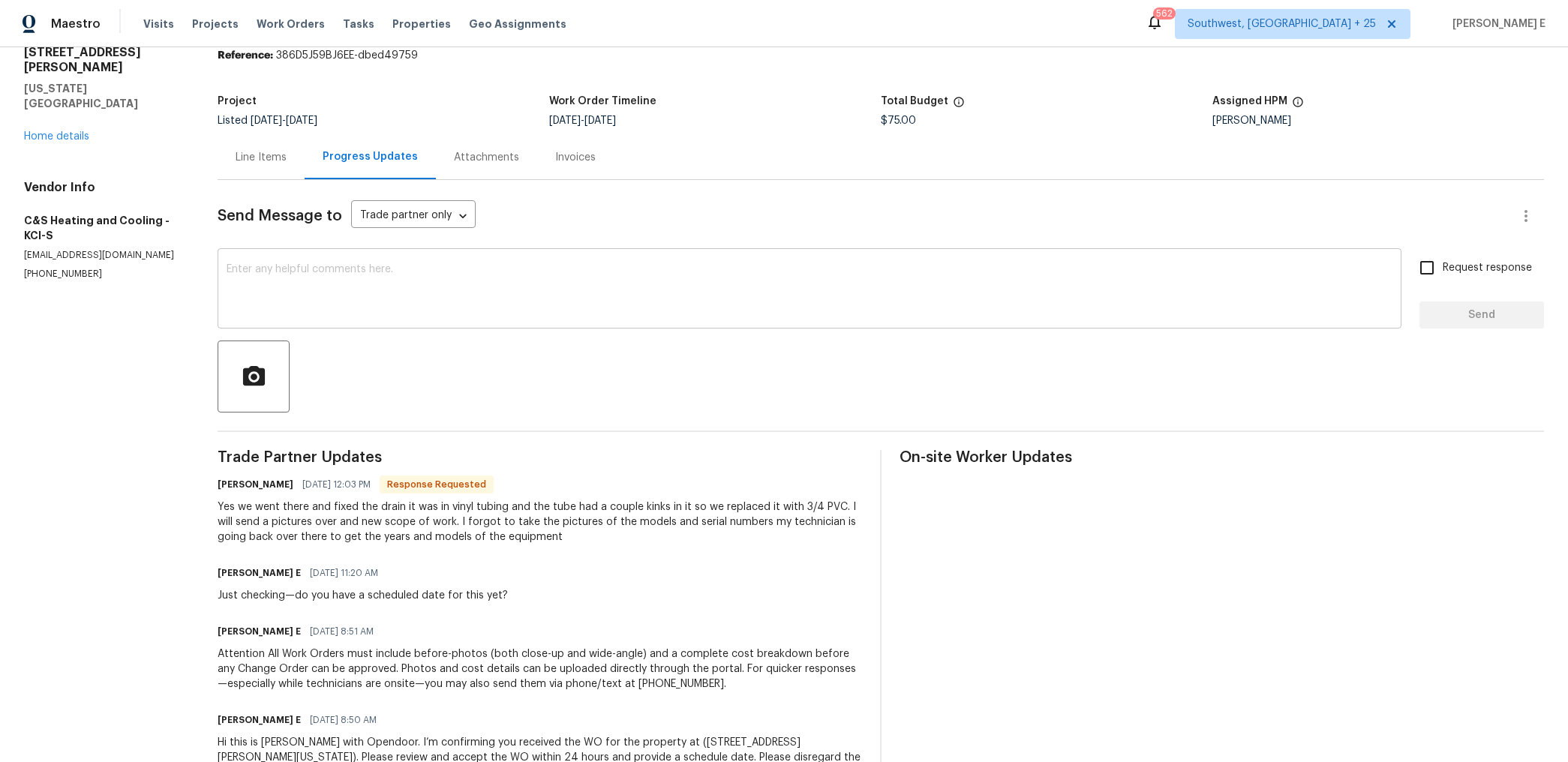
click at [632, 321] on div "x ​" at bounding box center [809, 290] width 1184 height 76
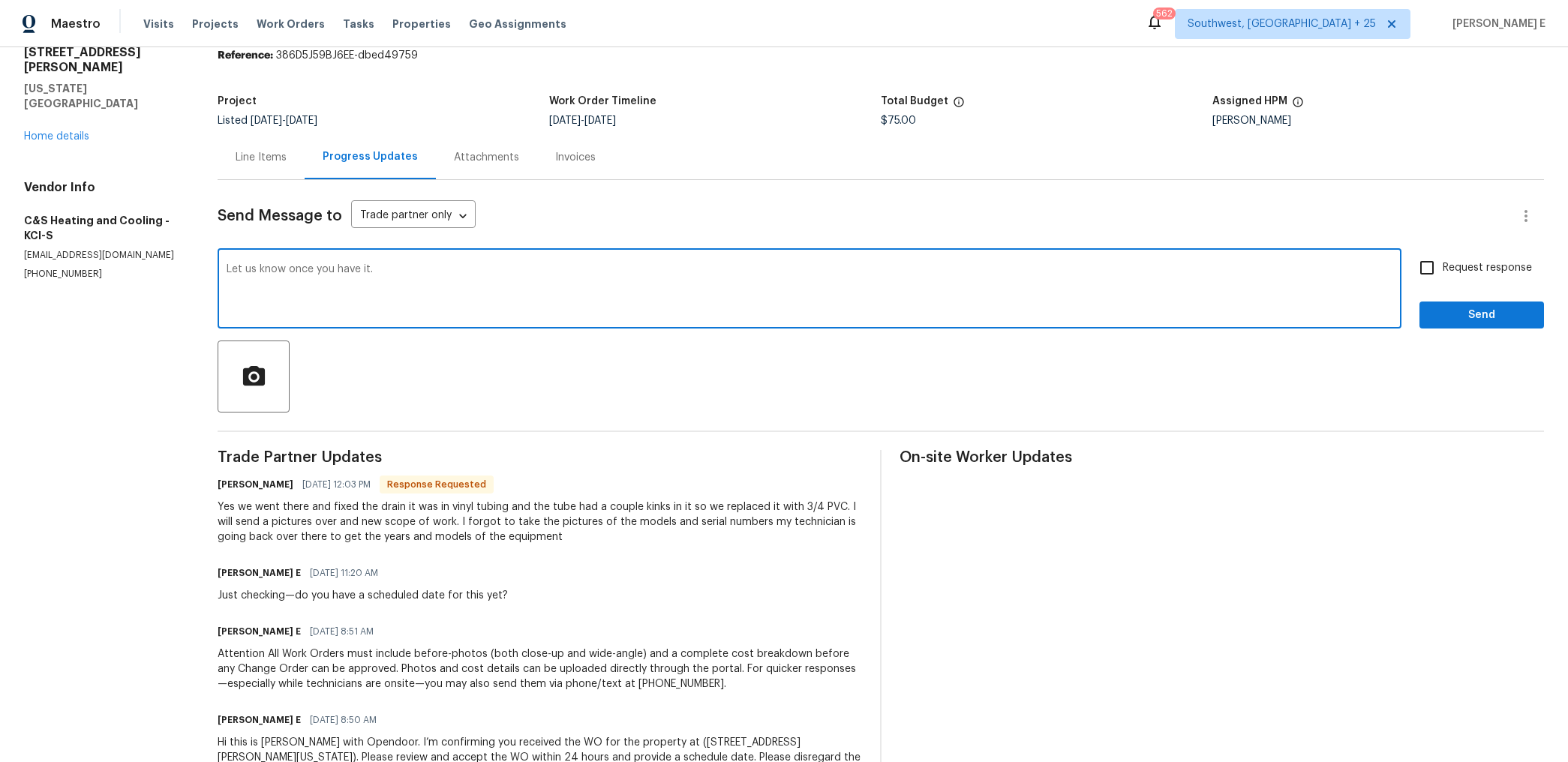
type textarea "Let us know once you have it."
click at [1508, 325] on button "Send" at bounding box center [1481, 315] width 124 height 27
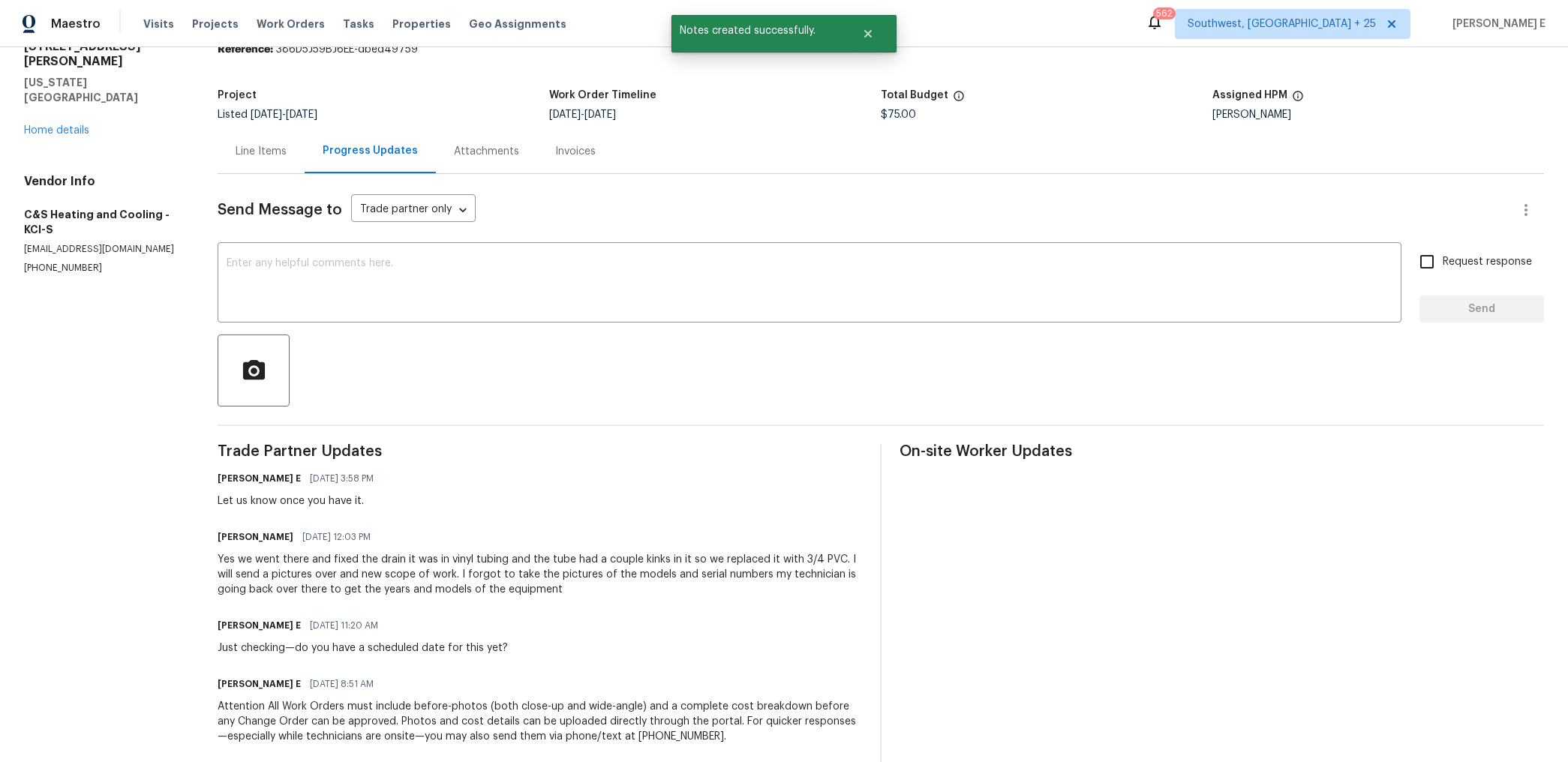
scroll to position [0, 0]
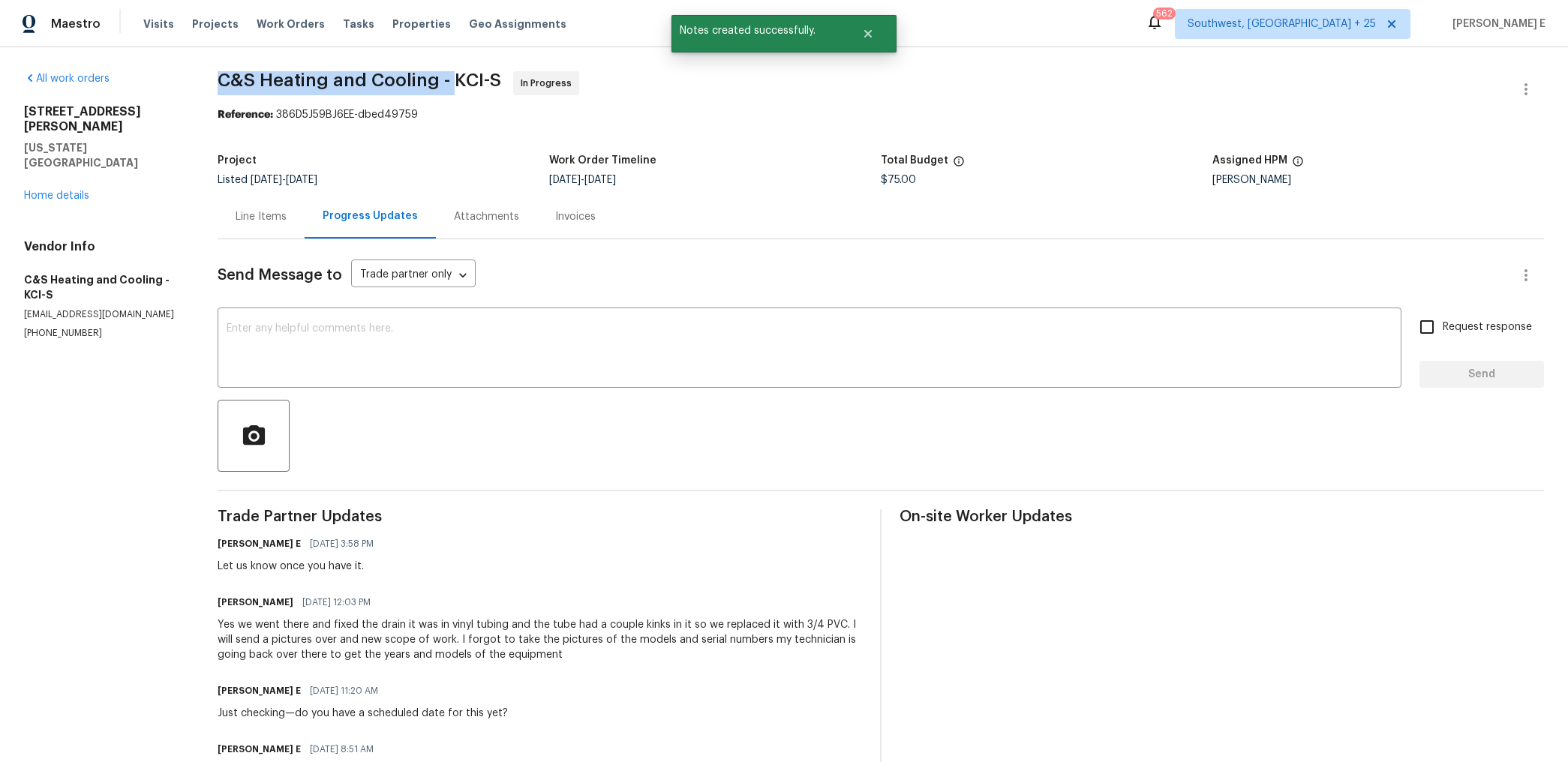
drag, startPoint x: 223, startPoint y: 80, endPoint x: 458, endPoint y: 80, distance: 235.0
click at [458, 80] on span "C&S Heating and Cooling - KCI-S" at bounding box center [359, 80] width 283 height 18
copy span "C&S Heating and Cooling -"
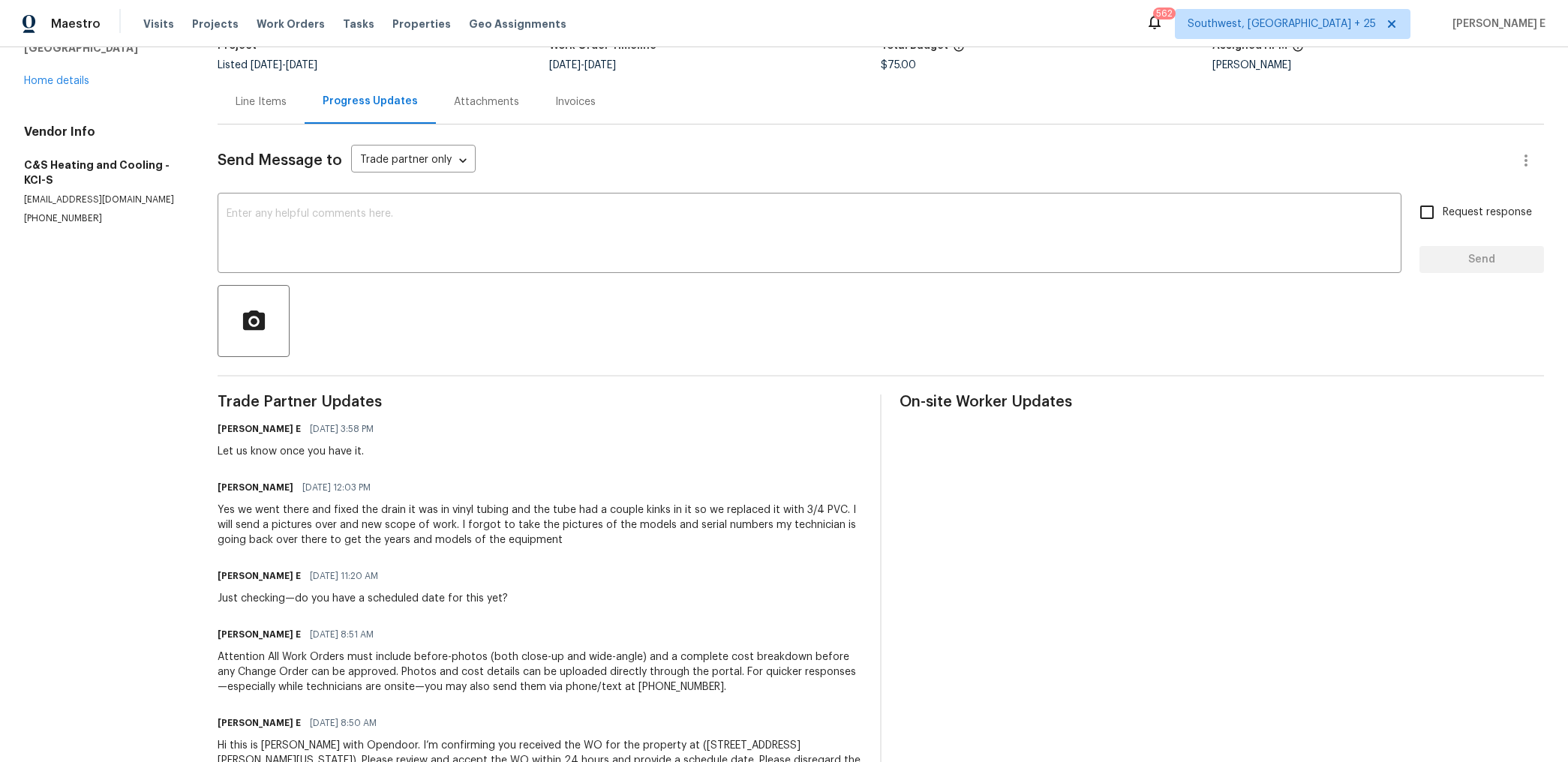
scroll to position [170, 0]
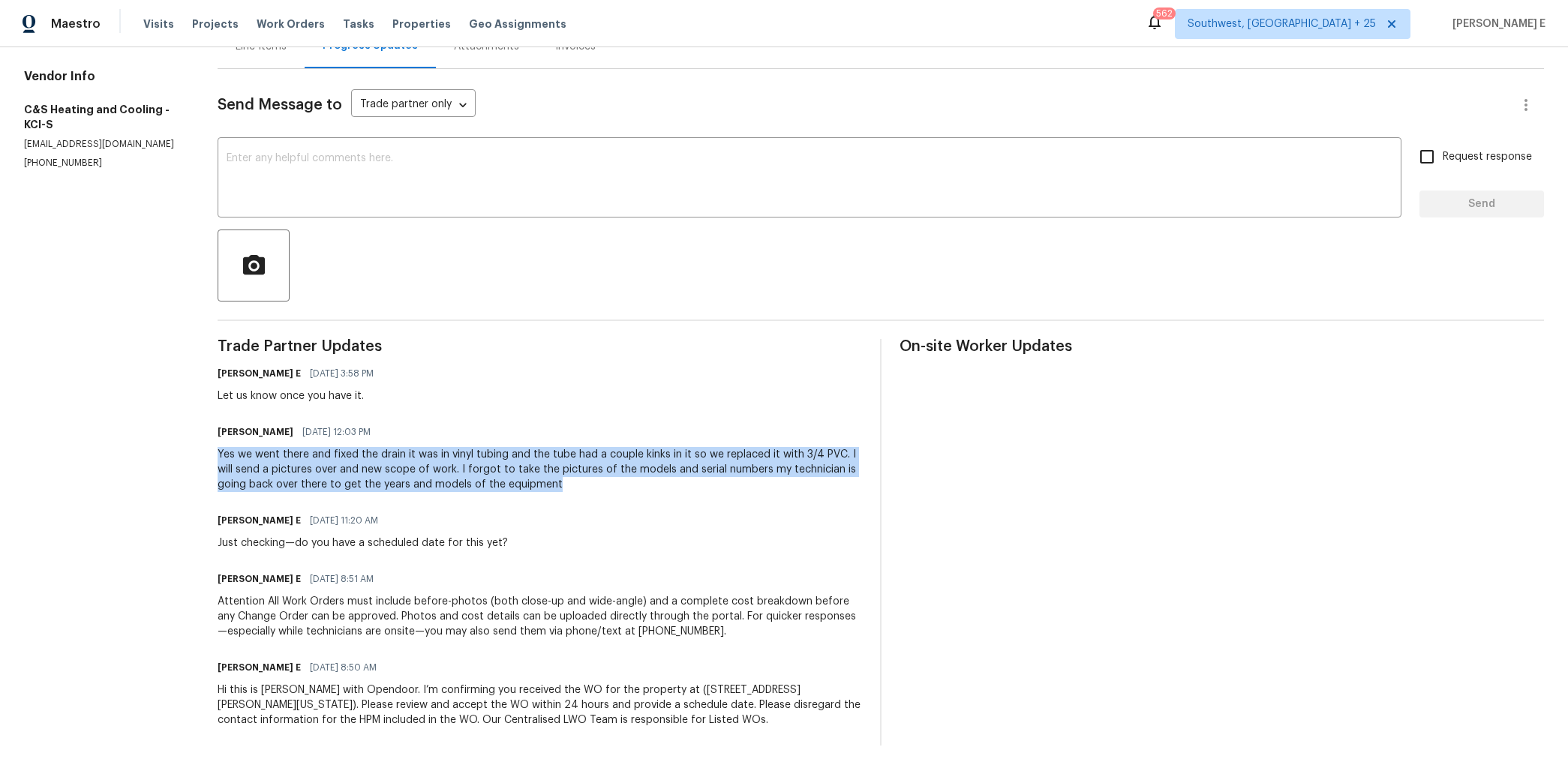
drag, startPoint x: 222, startPoint y: 456, endPoint x: 586, endPoint y: 483, distance: 365.0
click at [586, 483] on div "Yes we went there and fixed the drain it was in vinyl tubing and the tube had a…" at bounding box center [540, 470] width 644 height 45
copy div "Yes we went there and fixed the drain it was in vinyl tubing and the tube had a…"
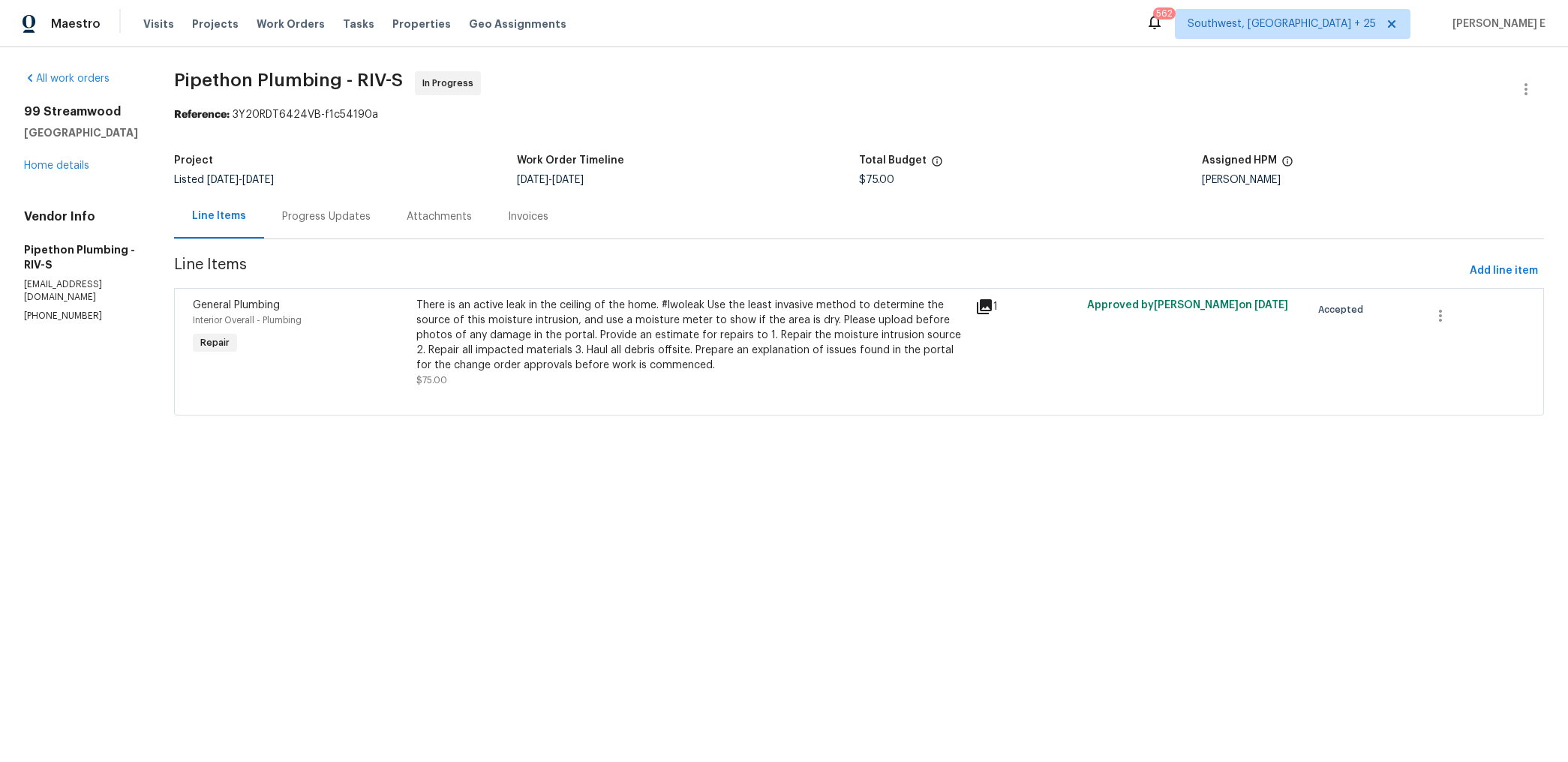
click at [389, 226] on div "Progress Updates" at bounding box center [326, 217] width 124 height 44
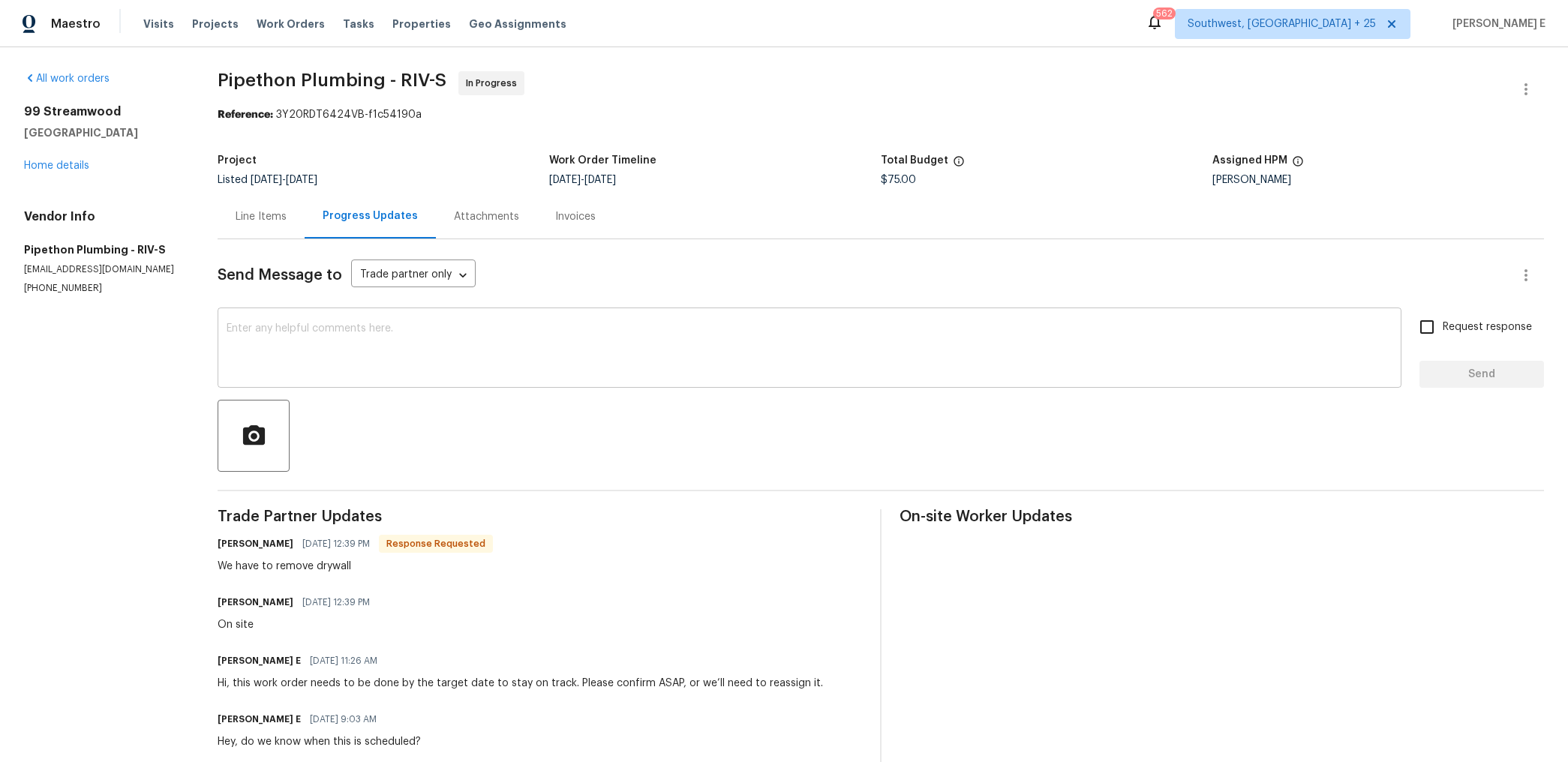
click at [471, 365] on textarea at bounding box center [809, 350] width 1166 height 53
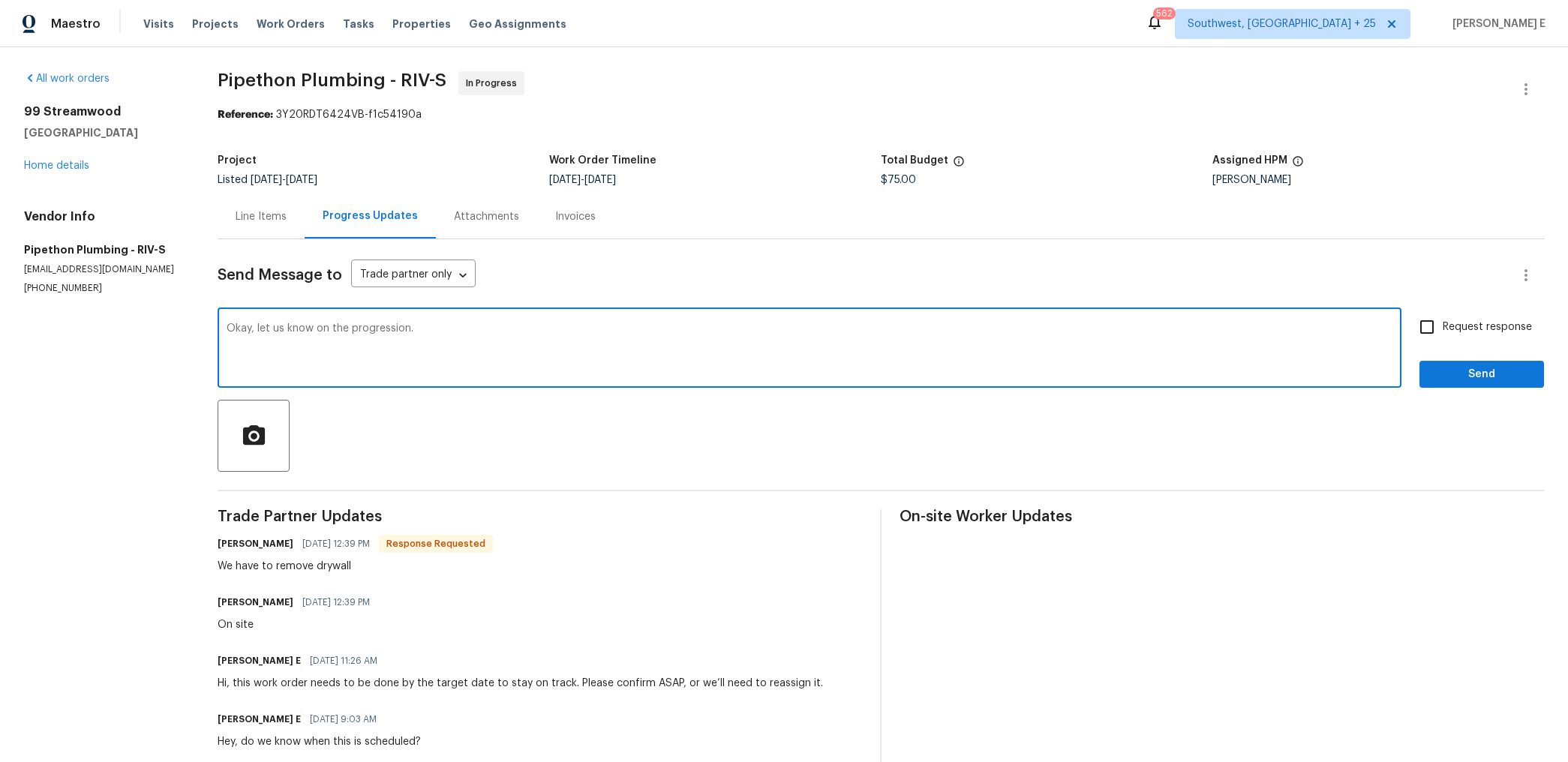
type textarea "Okay, let us know on the progression."
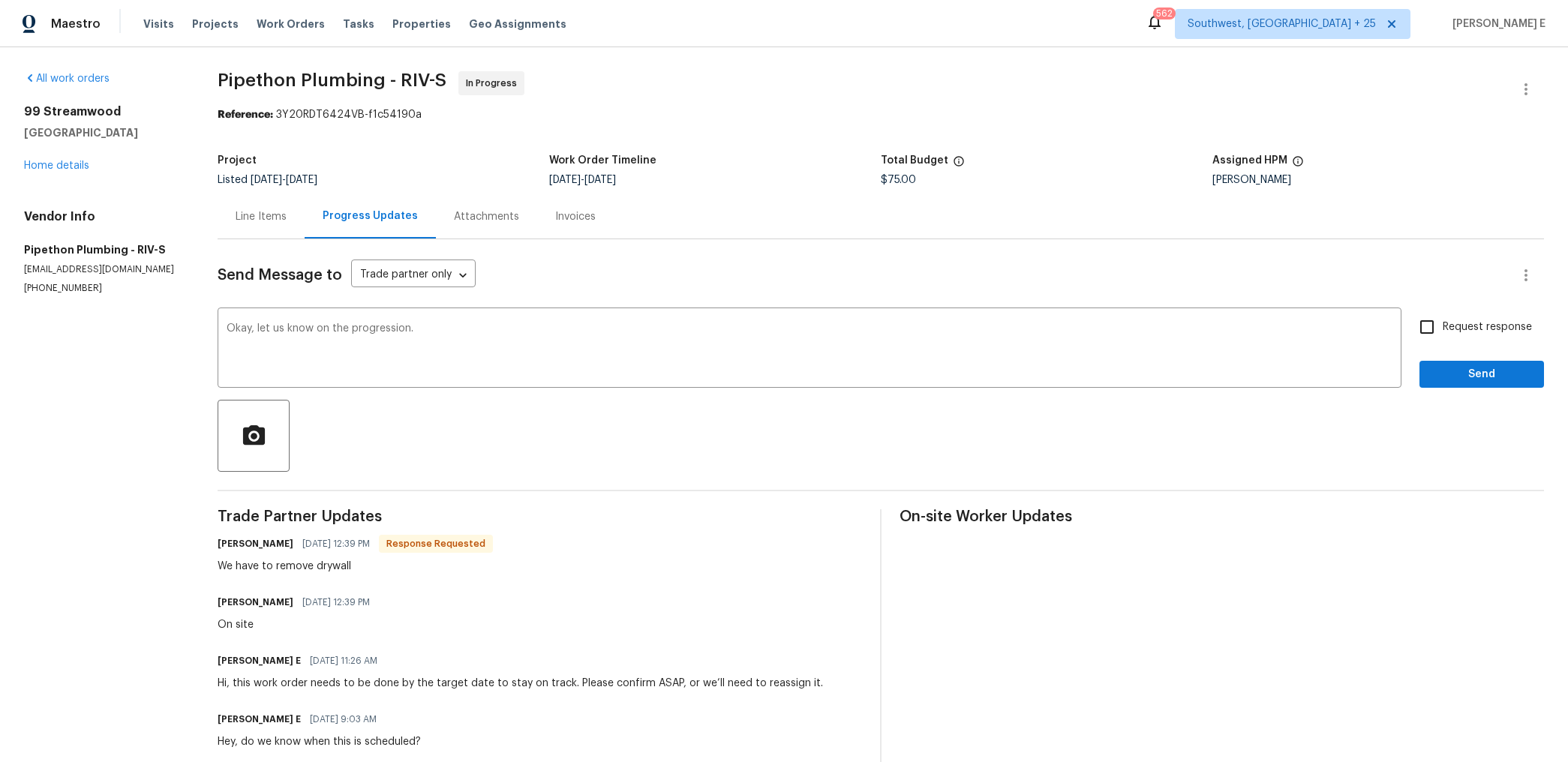
click at [1463, 336] on label "Request response" at bounding box center [1471, 327] width 121 height 31
click at [1443, 336] on input "Request response" at bounding box center [1426, 327] width 31 height 31
checkbox input "true"
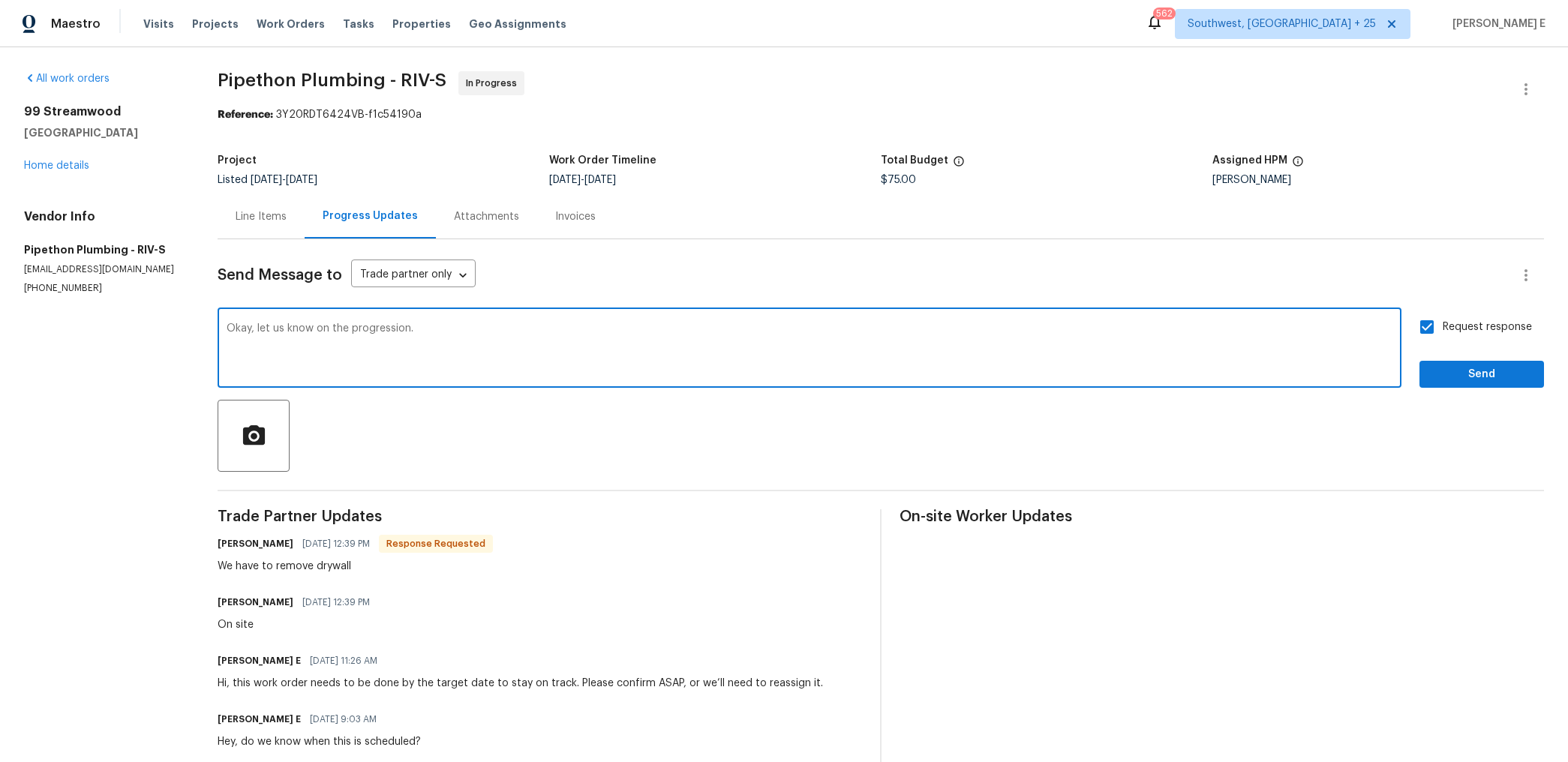
drag, startPoint x: 260, startPoint y: 330, endPoint x: 315, endPoint y: 330, distance: 55.0
click at [315, 330] on textarea "Okay, let us know on the progression." at bounding box center [809, 350] width 1166 height 53
type textarea "Okay, keep us updated on the progression."
click at [1449, 377] on span "Send" at bounding box center [1482, 375] width 101 height 19
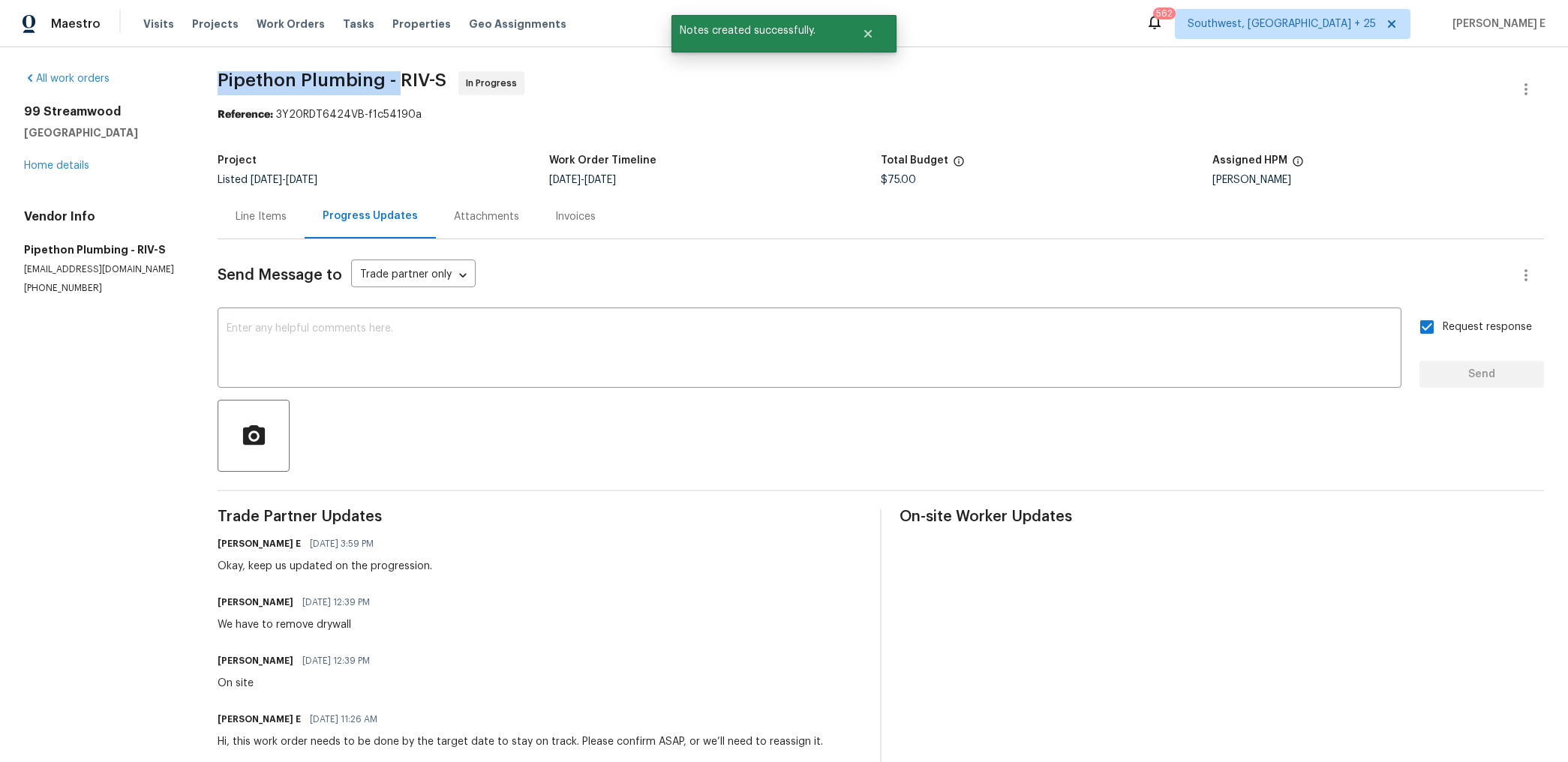
drag, startPoint x: 223, startPoint y: 76, endPoint x: 401, endPoint y: 77, distance: 178.0
click at [401, 77] on span "Pipethon Plumbing - RIV-S" at bounding box center [332, 80] width 229 height 18
copy span "Pipethon Plumbing -"
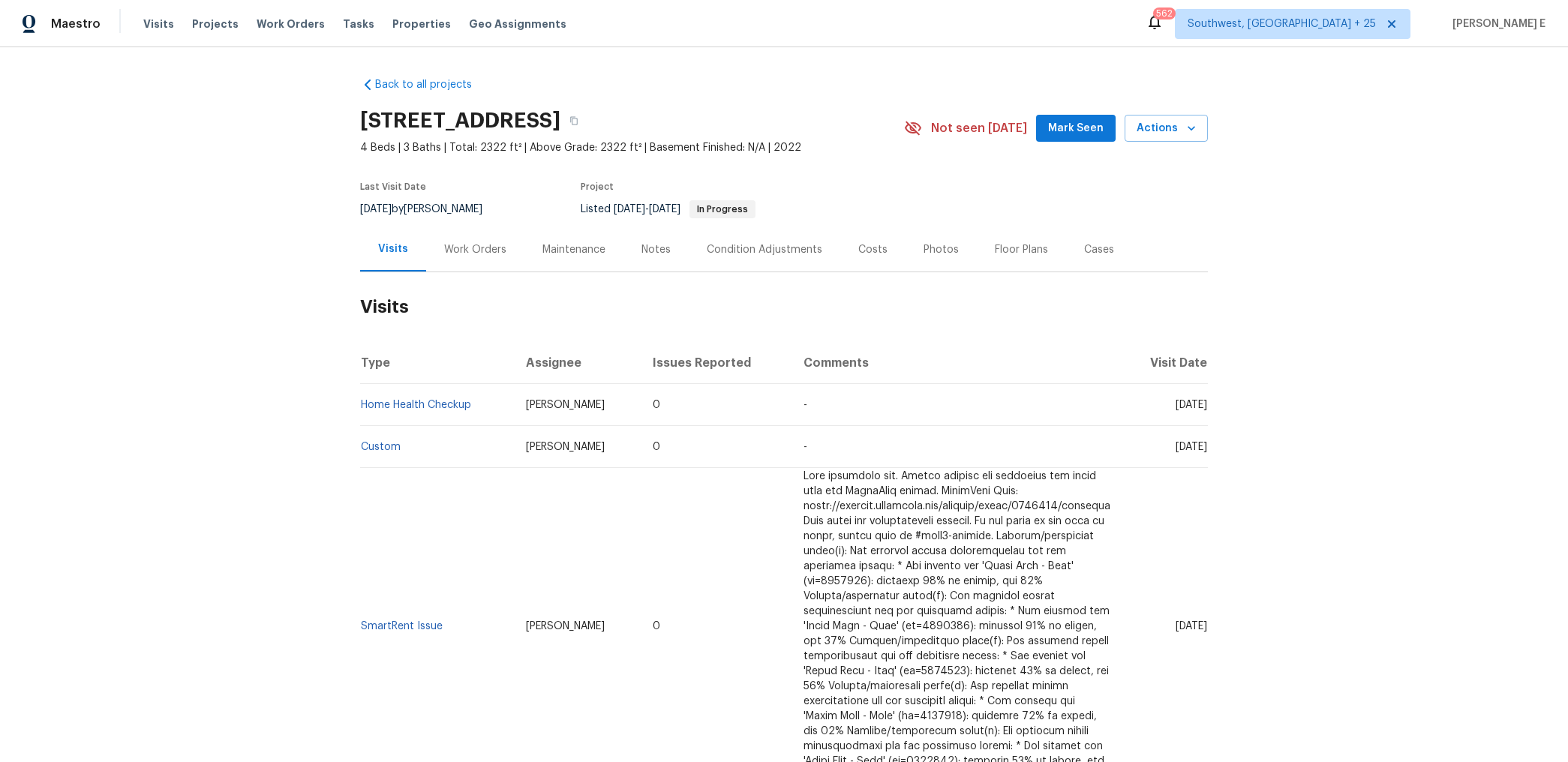
click at [427, 259] on div "Work Orders" at bounding box center [475, 250] width 98 height 44
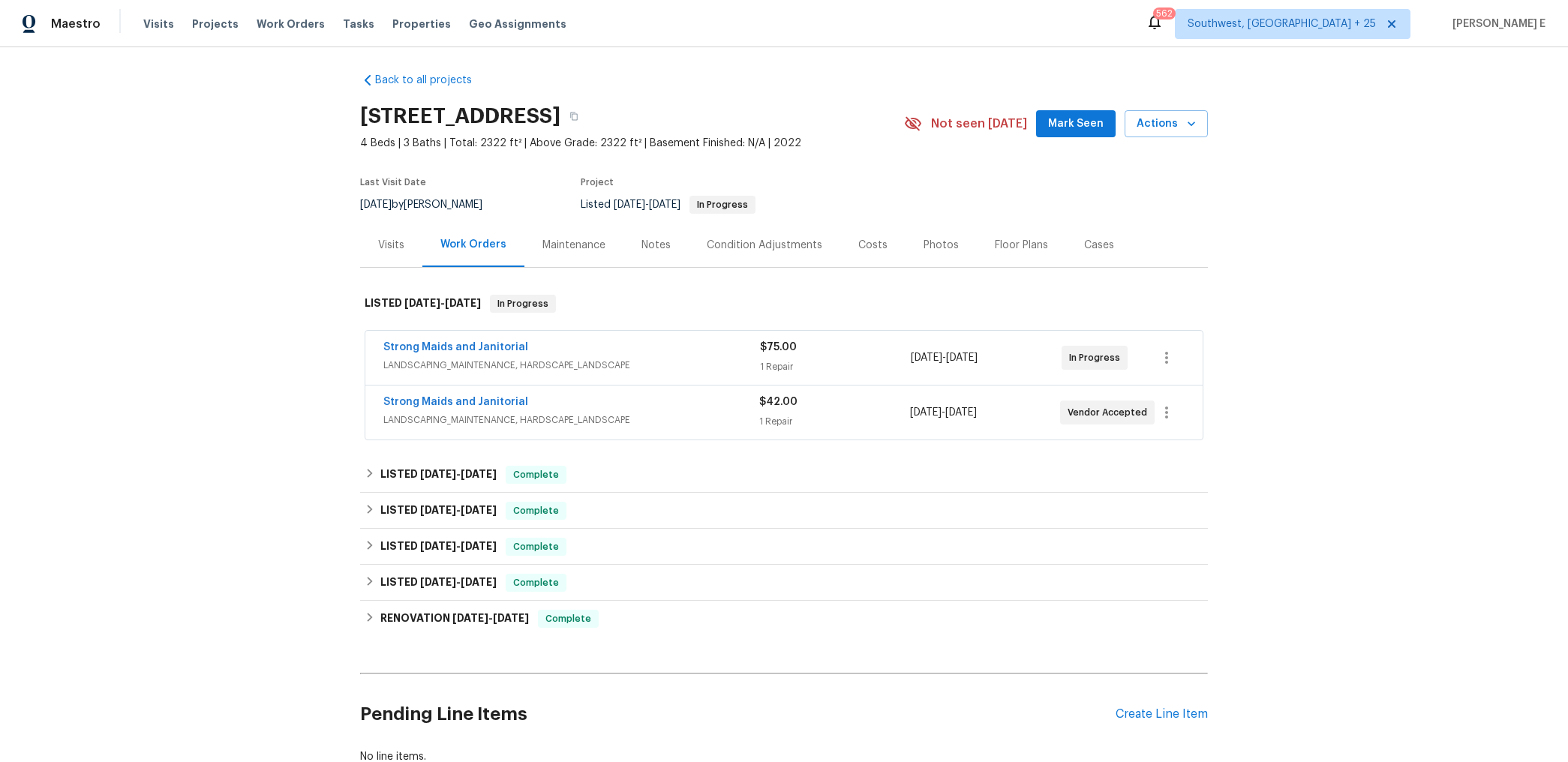
scroll to position [9, 0]
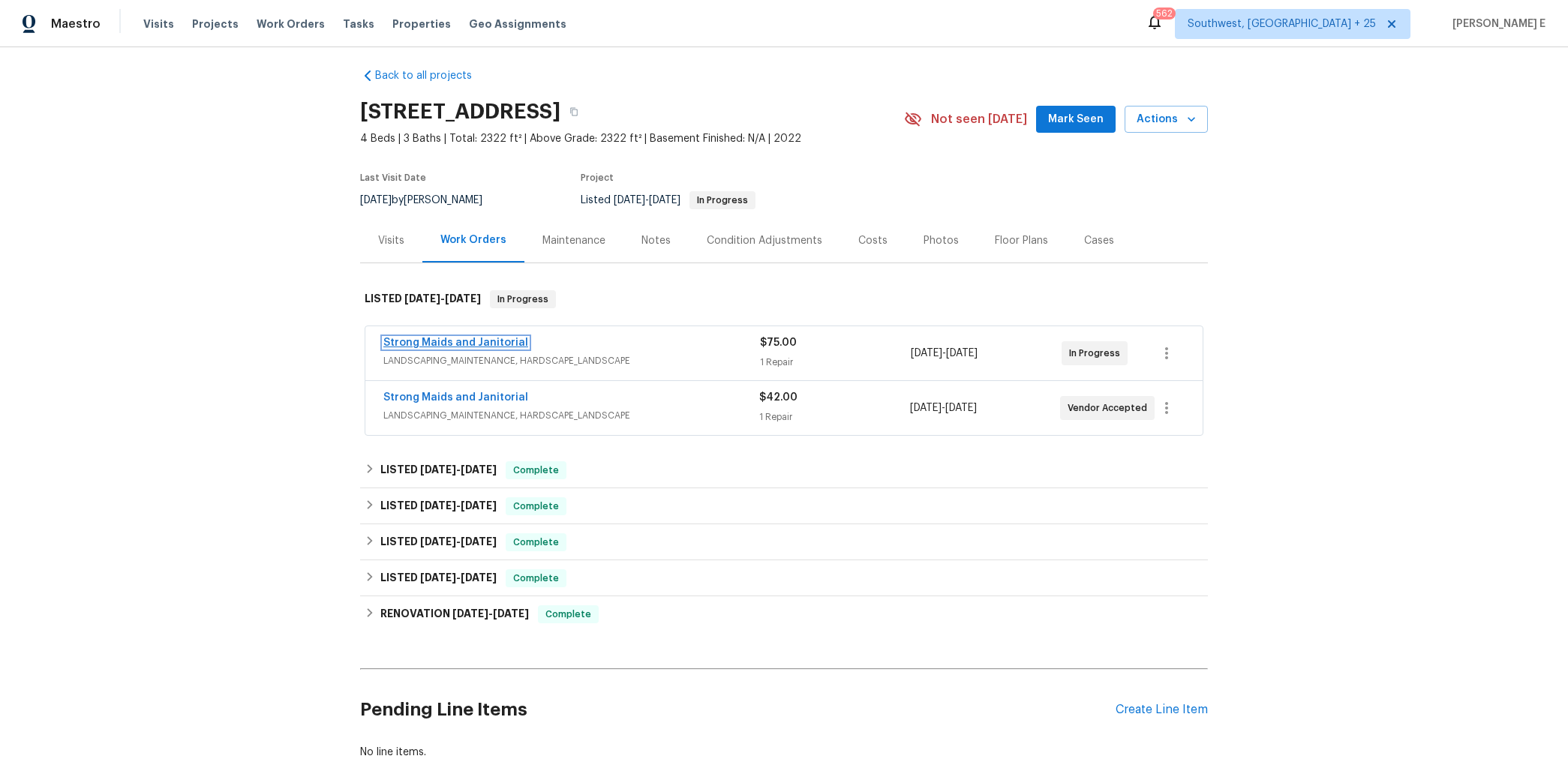
click at [444, 340] on link "Strong Maids and Janitorial" at bounding box center [456, 343] width 145 height 11
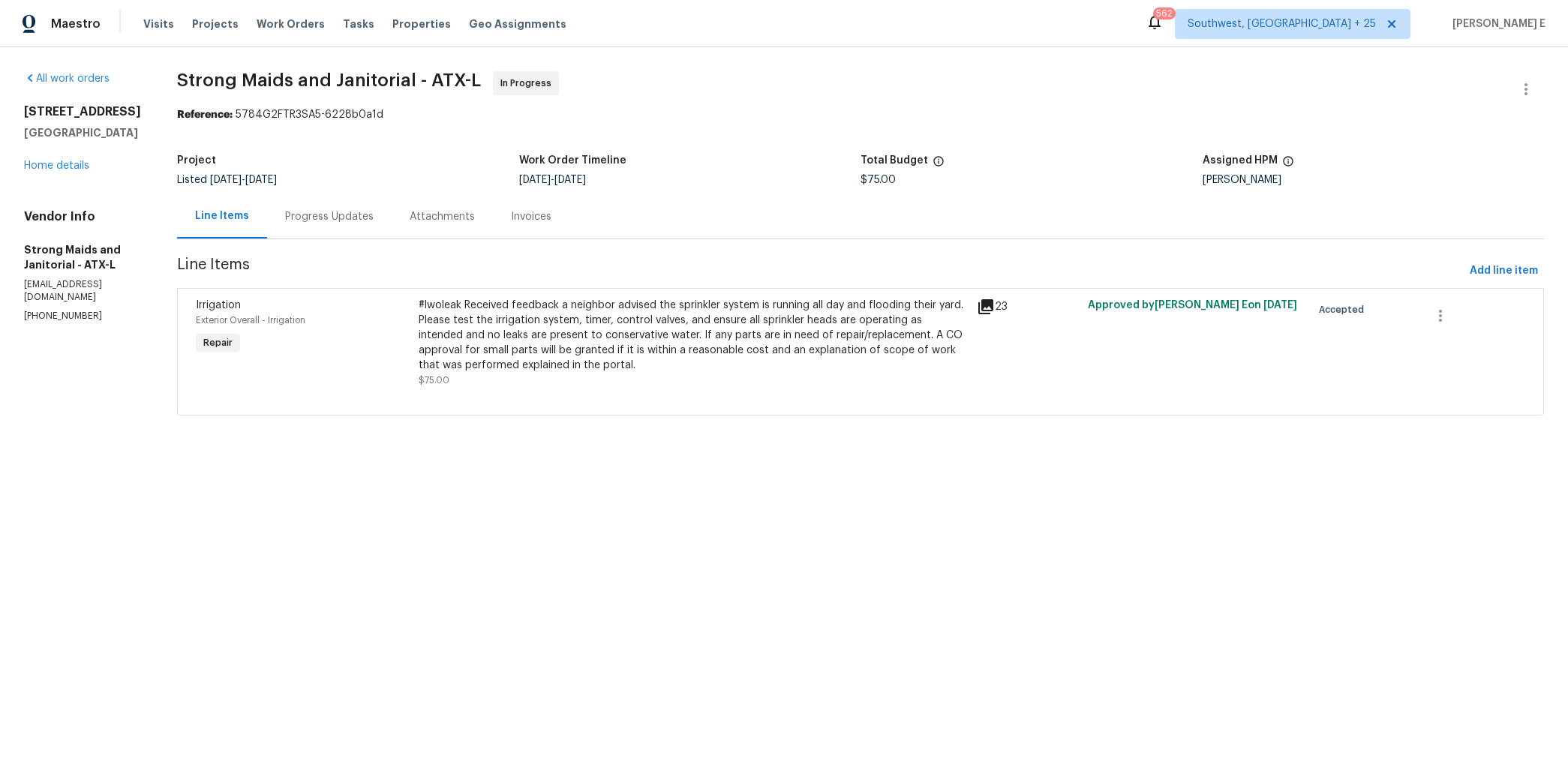
click at [382, 221] on div "Progress Updates" at bounding box center [329, 217] width 124 height 44
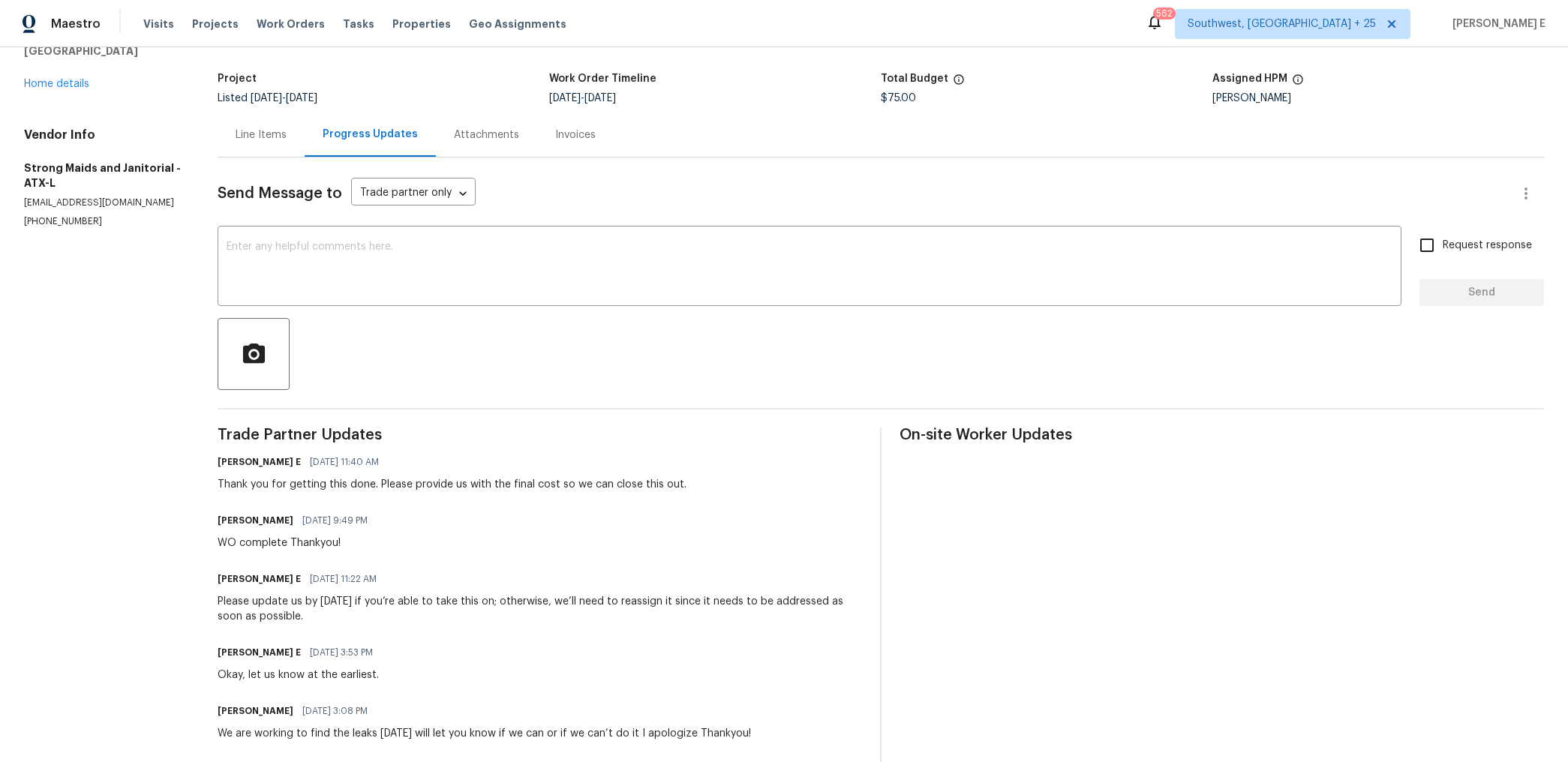
scroll to position [126, 0]
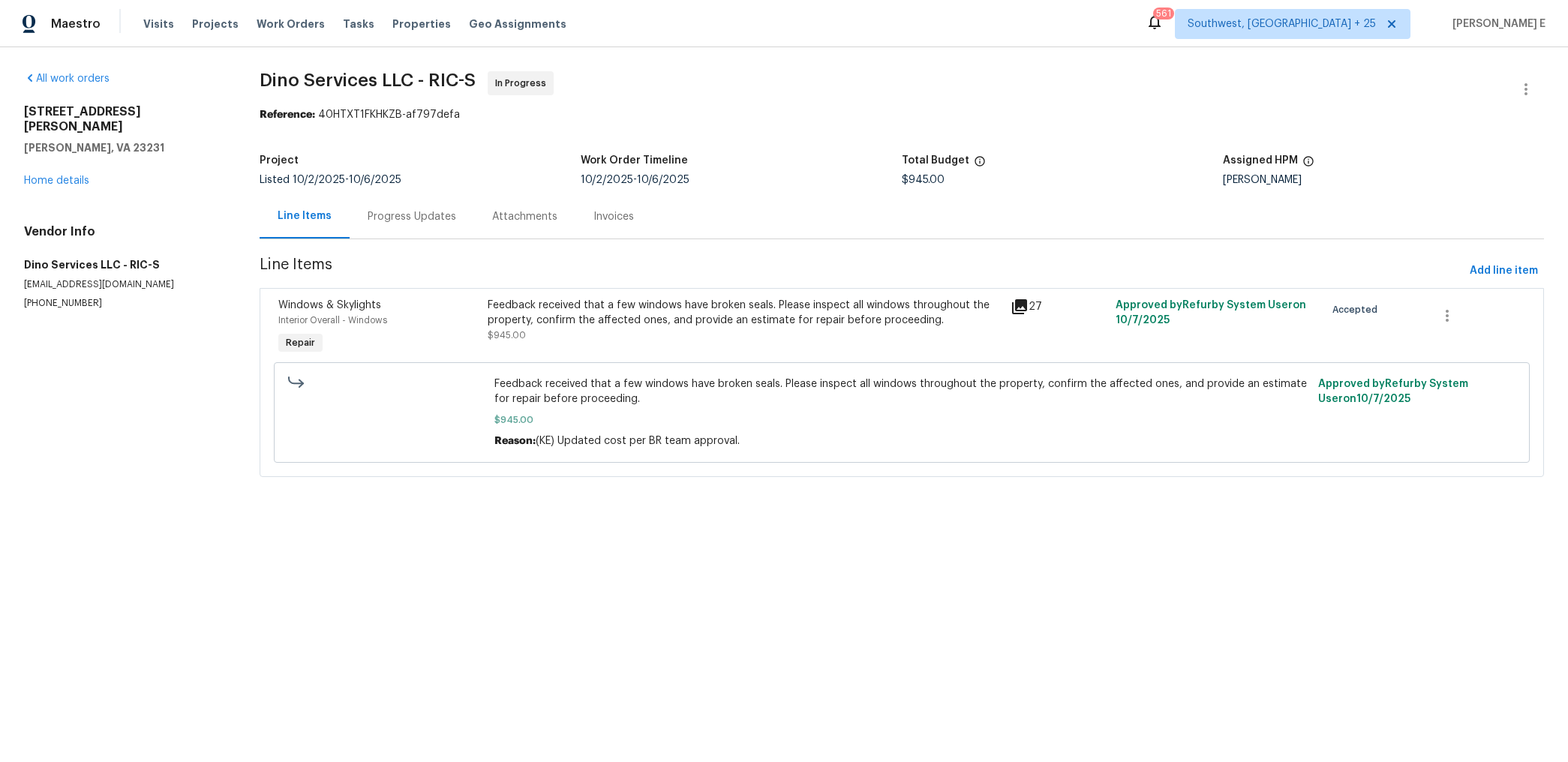
click at [425, 212] on div "Progress Updates" at bounding box center [412, 217] width 89 height 15
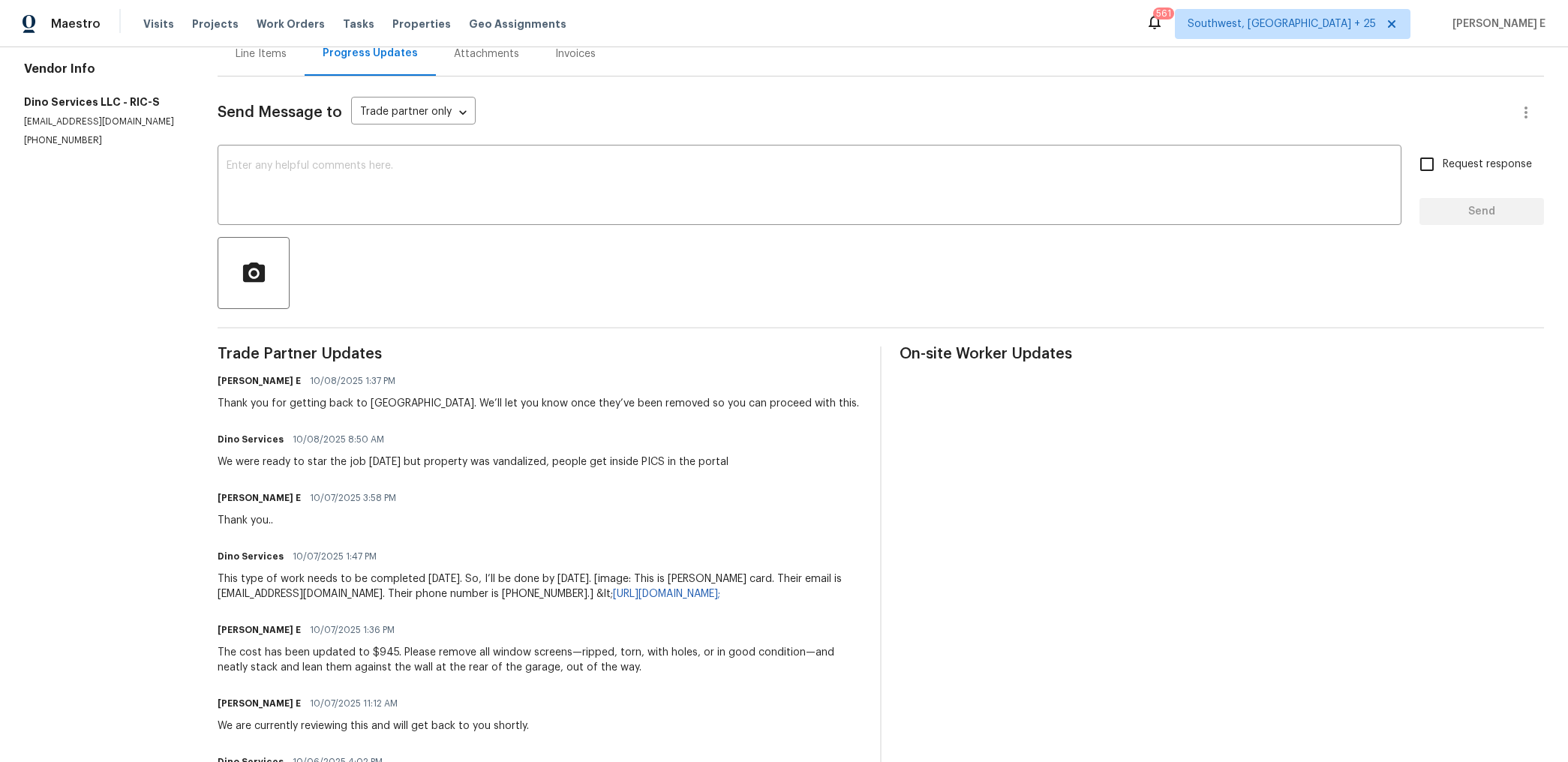
scroll to position [163, 0]
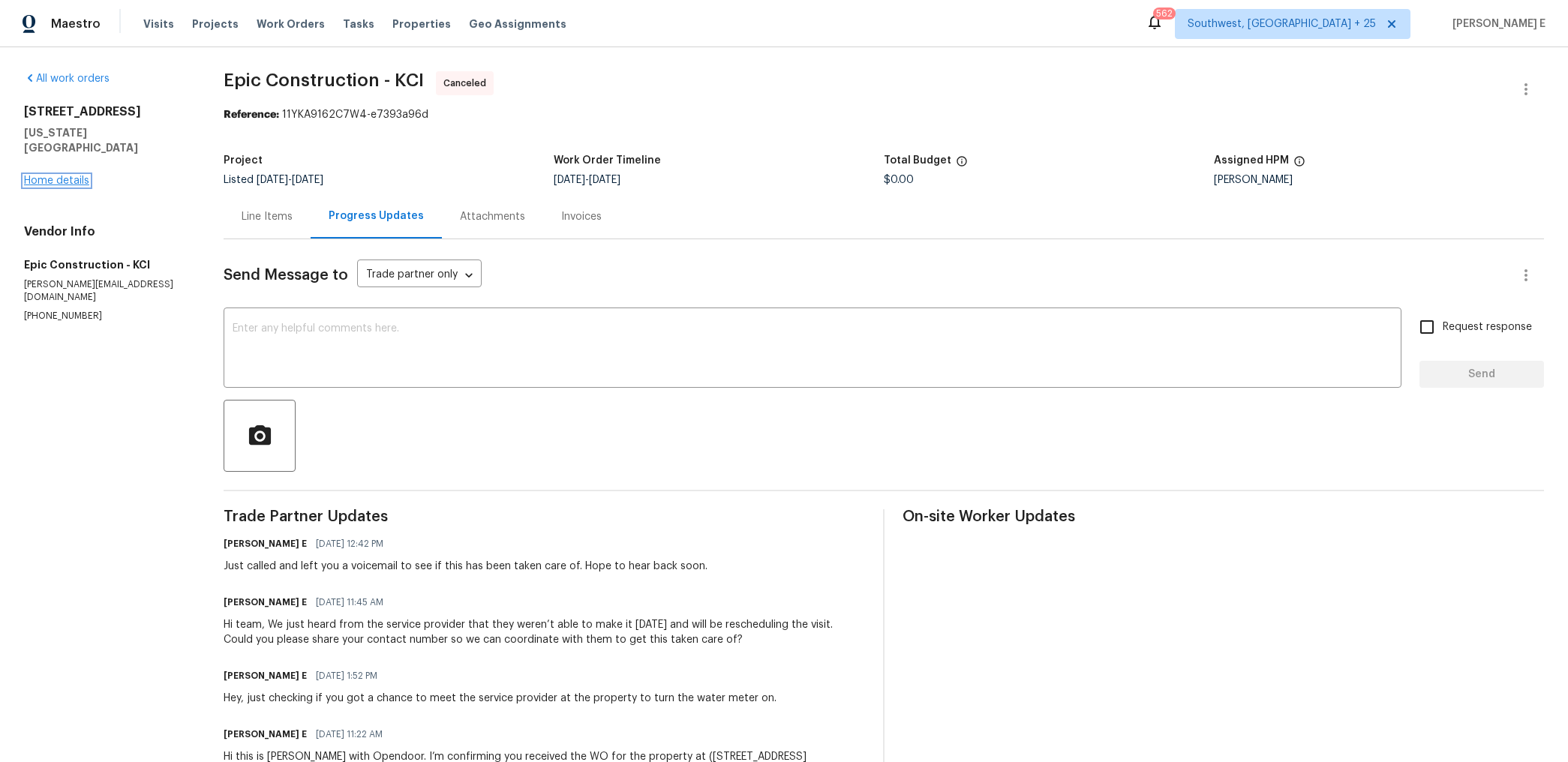
click at [80, 176] on link "Home details" at bounding box center [56, 181] width 65 height 11
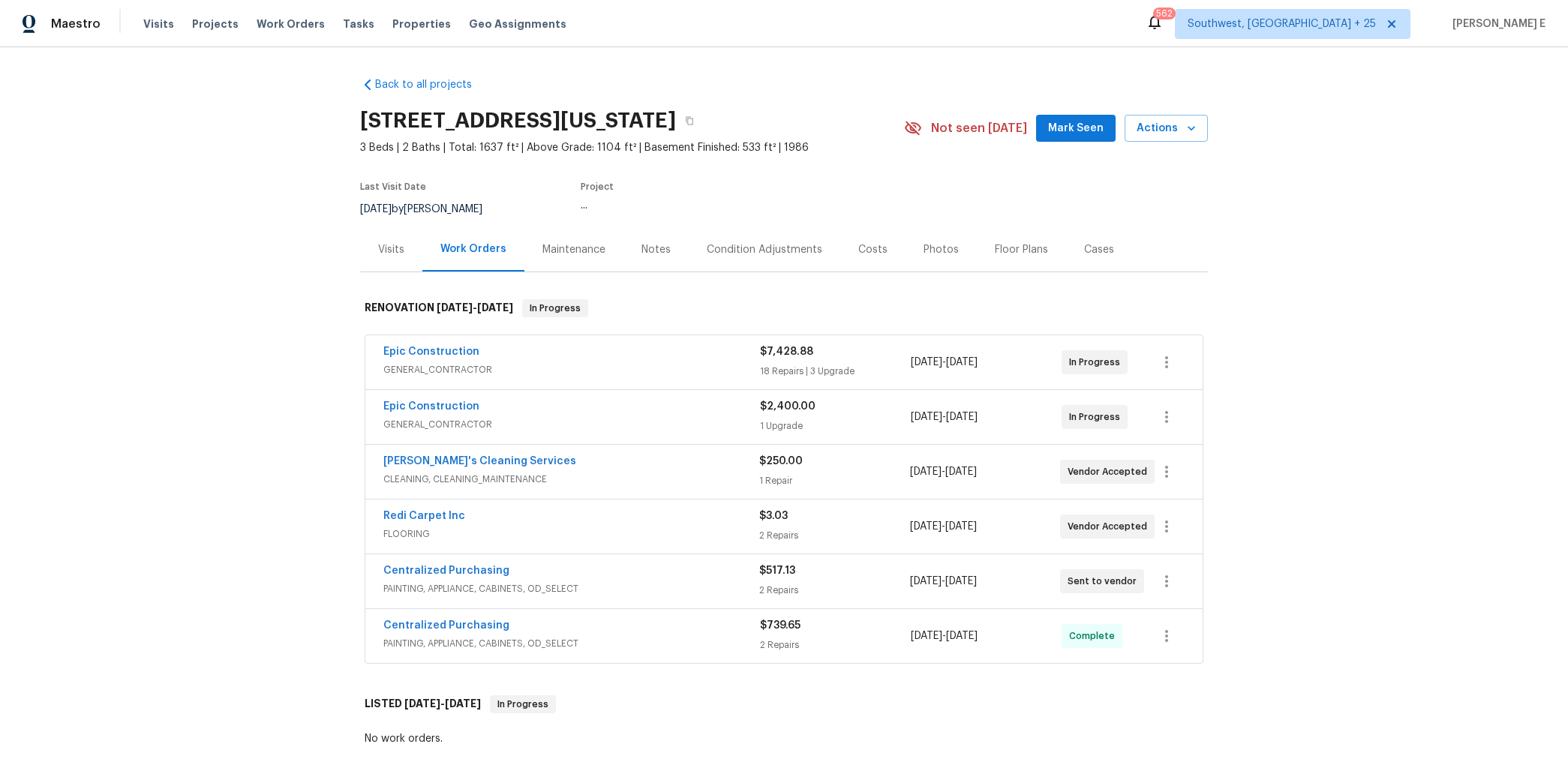
scroll to position [36, 0]
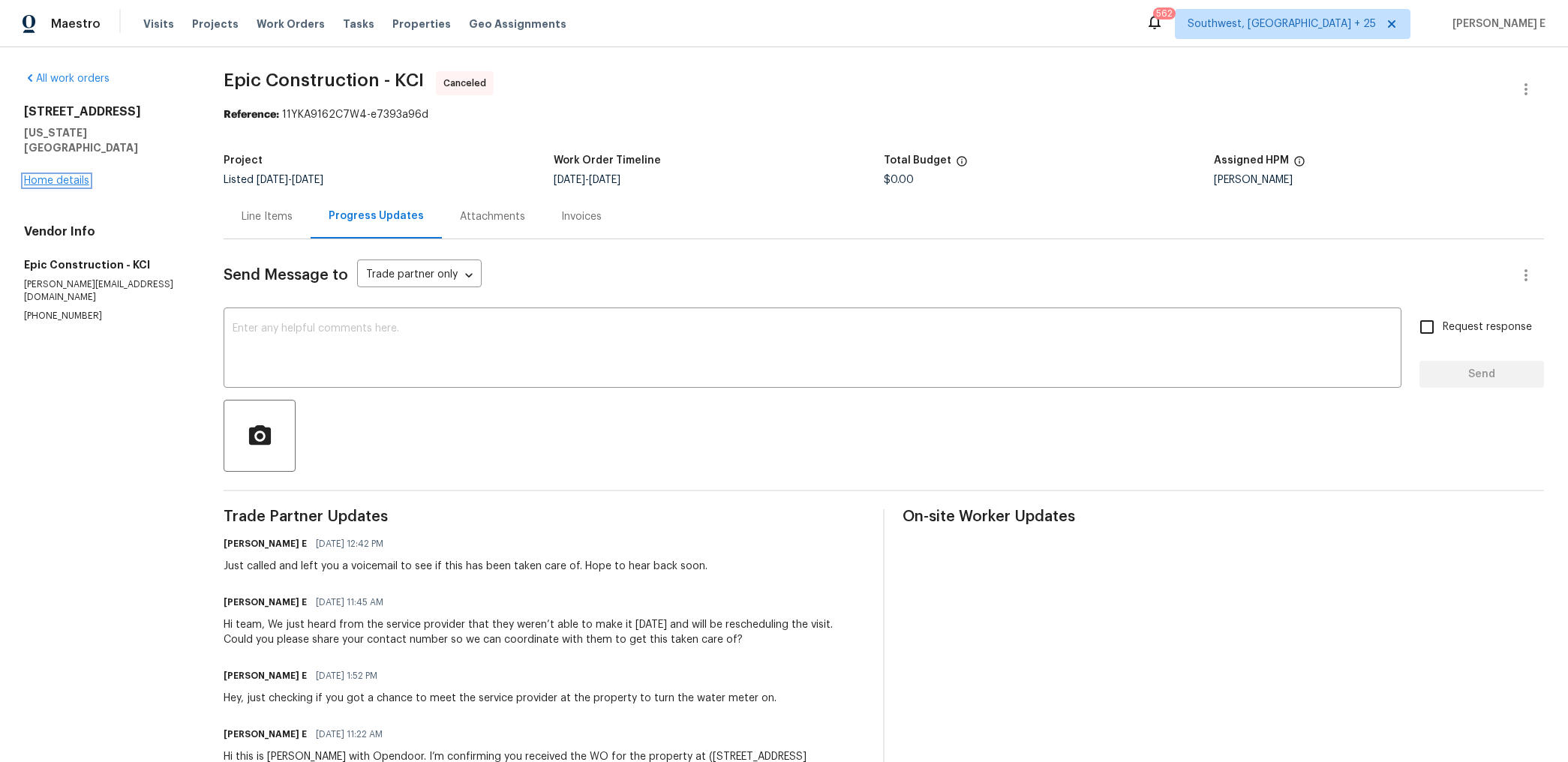
click at [82, 176] on link "Home details" at bounding box center [56, 181] width 65 height 11
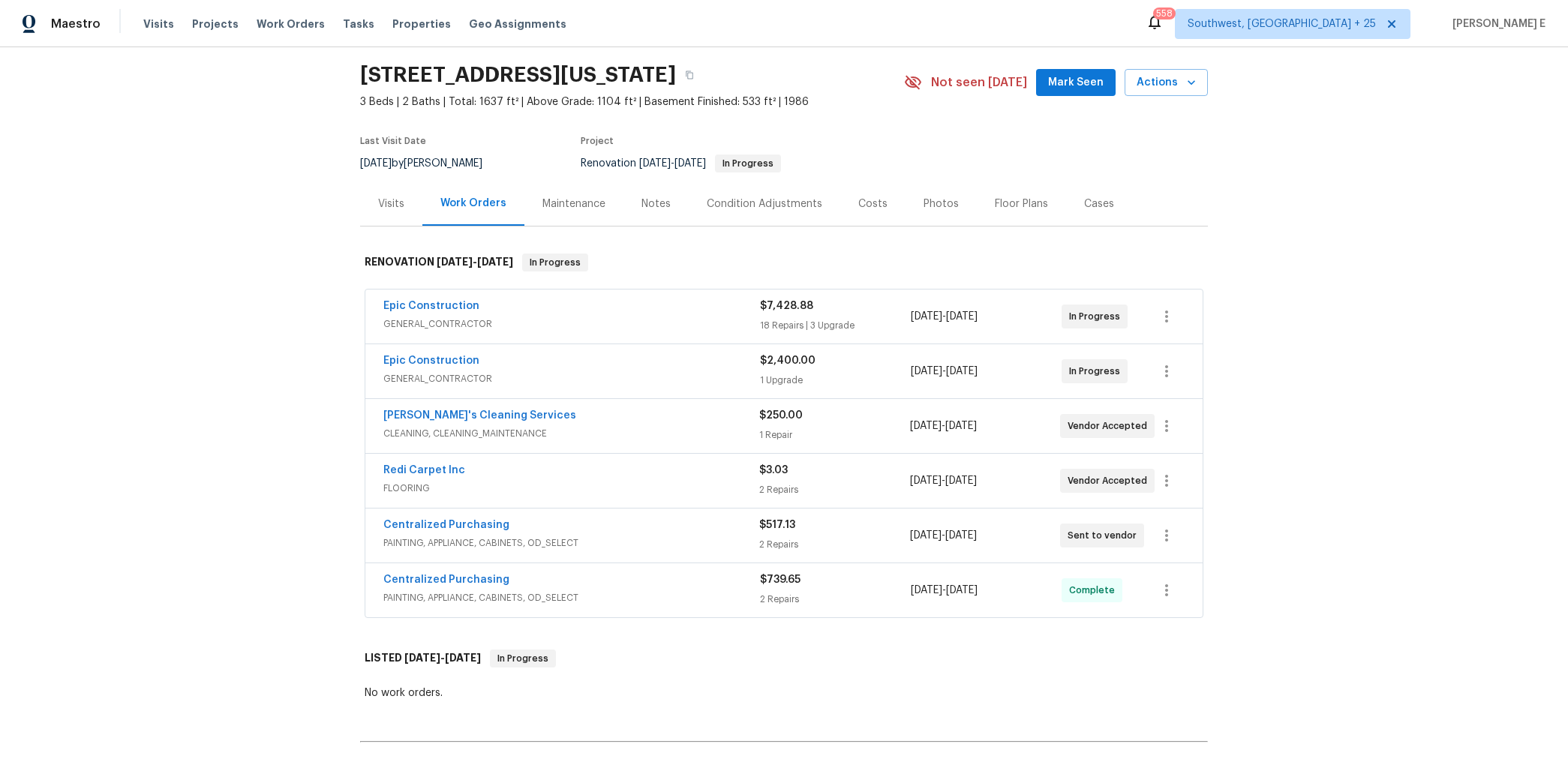
scroll to position [49, 0]
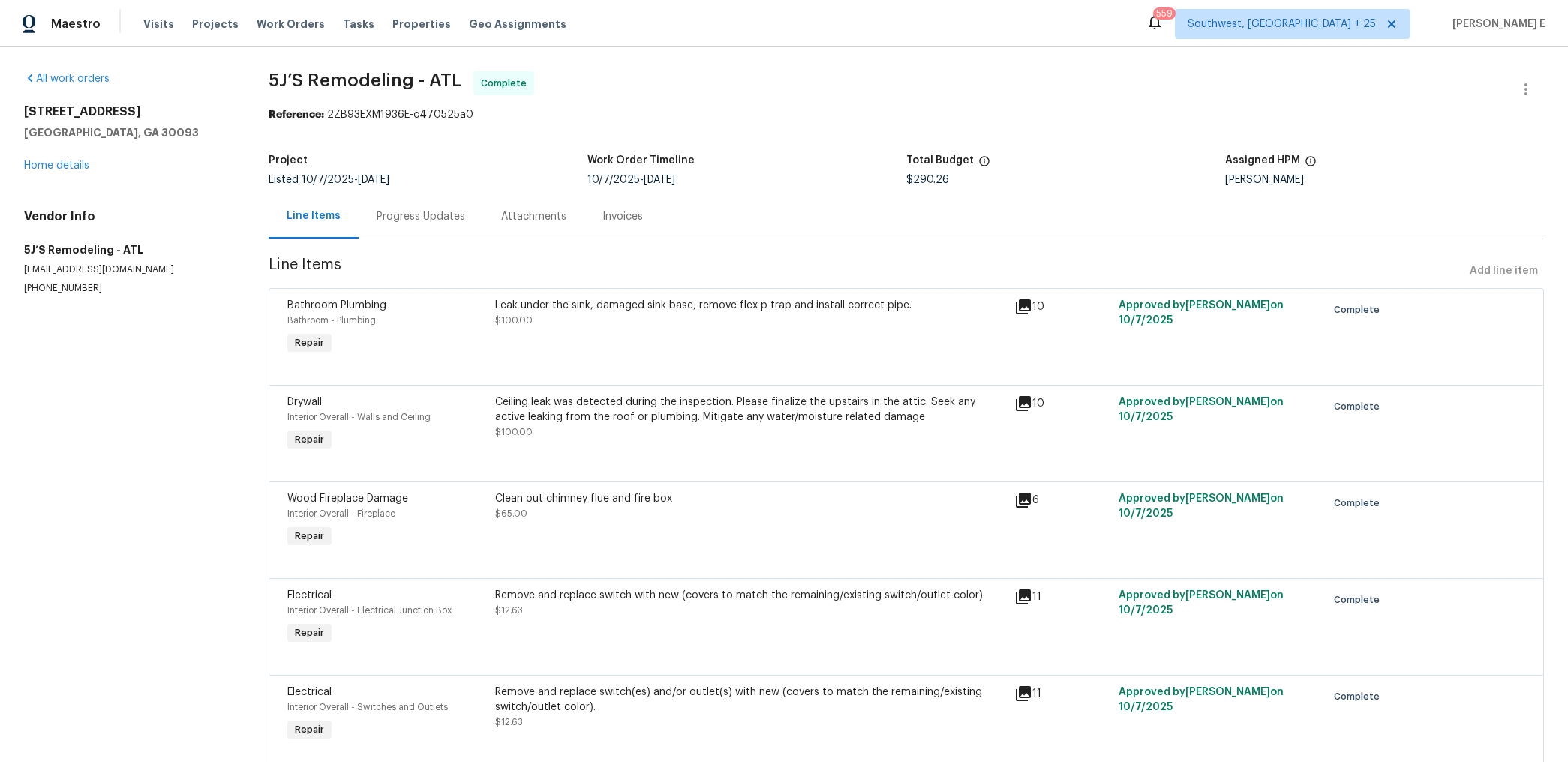
click at [728, 293] on div "Leak under the sink, damaged sink base, remove flex p trap and install correct …" at bounding box center [750, 328] width 520 height 69
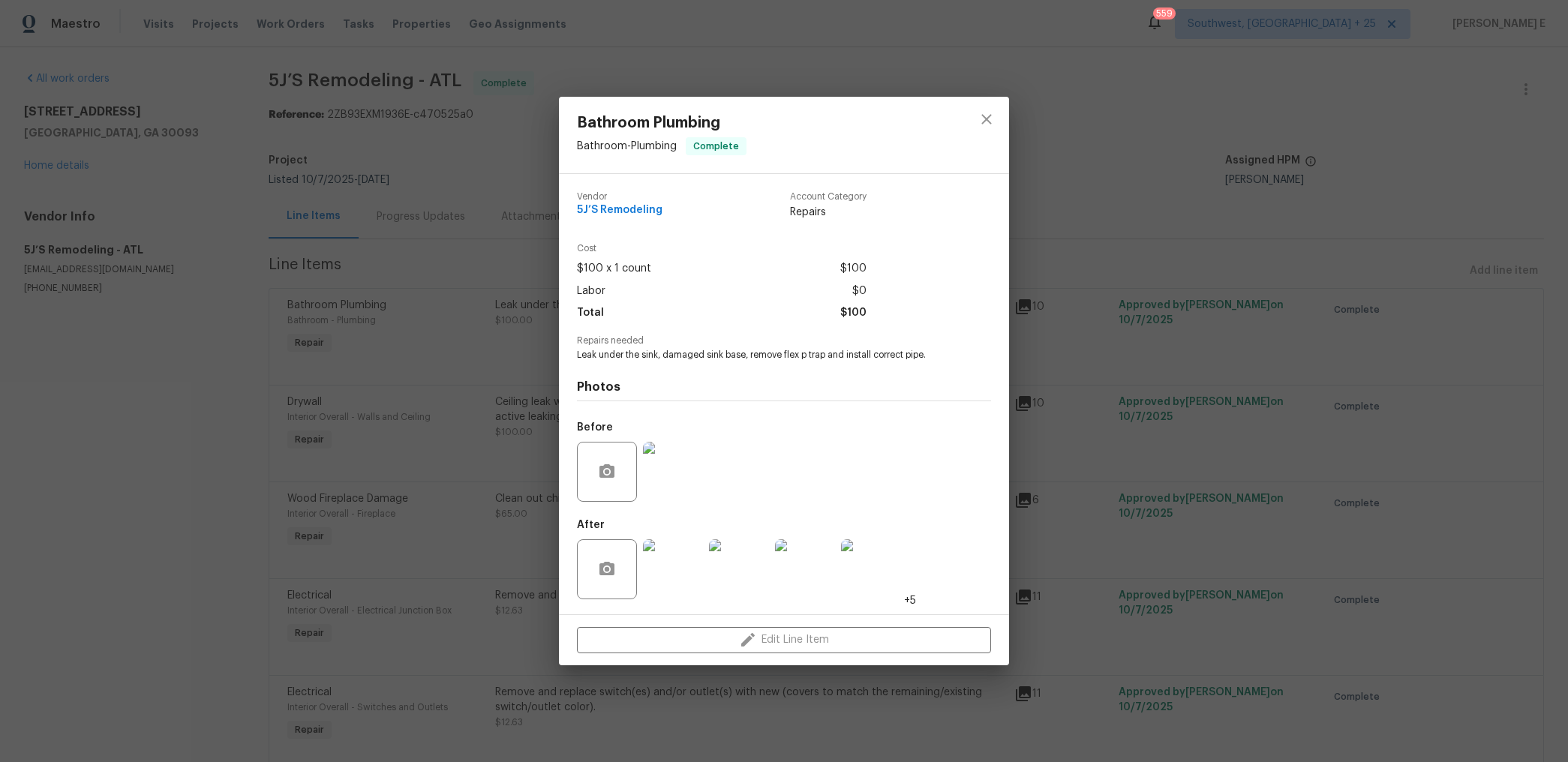
click at [664, 572] on img at bounding box center [673, 570] width 60 height 60
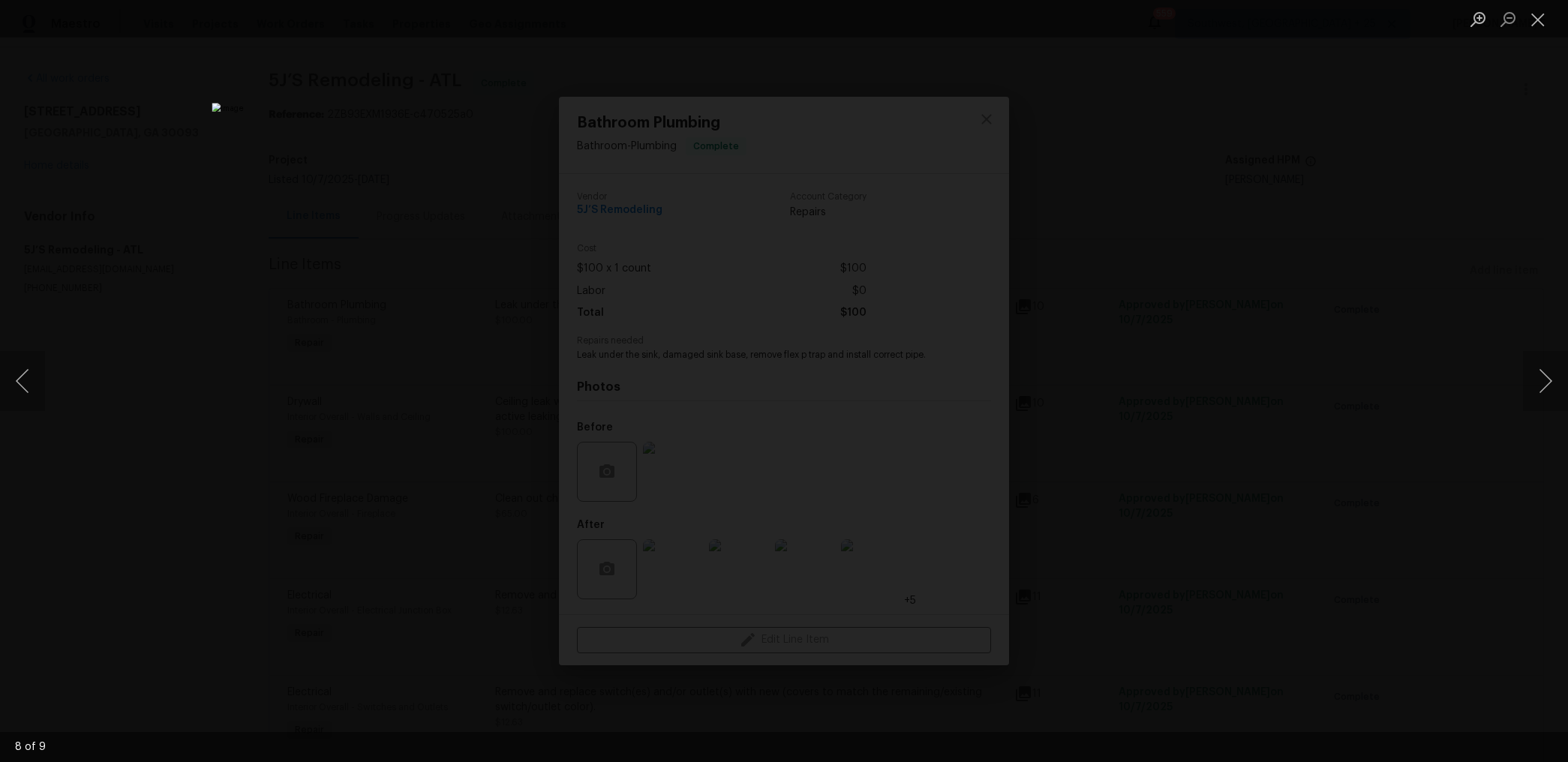
click at [1210, 335] on div "Lightbox" at bounding box center [784, 381] width 1568 height 762
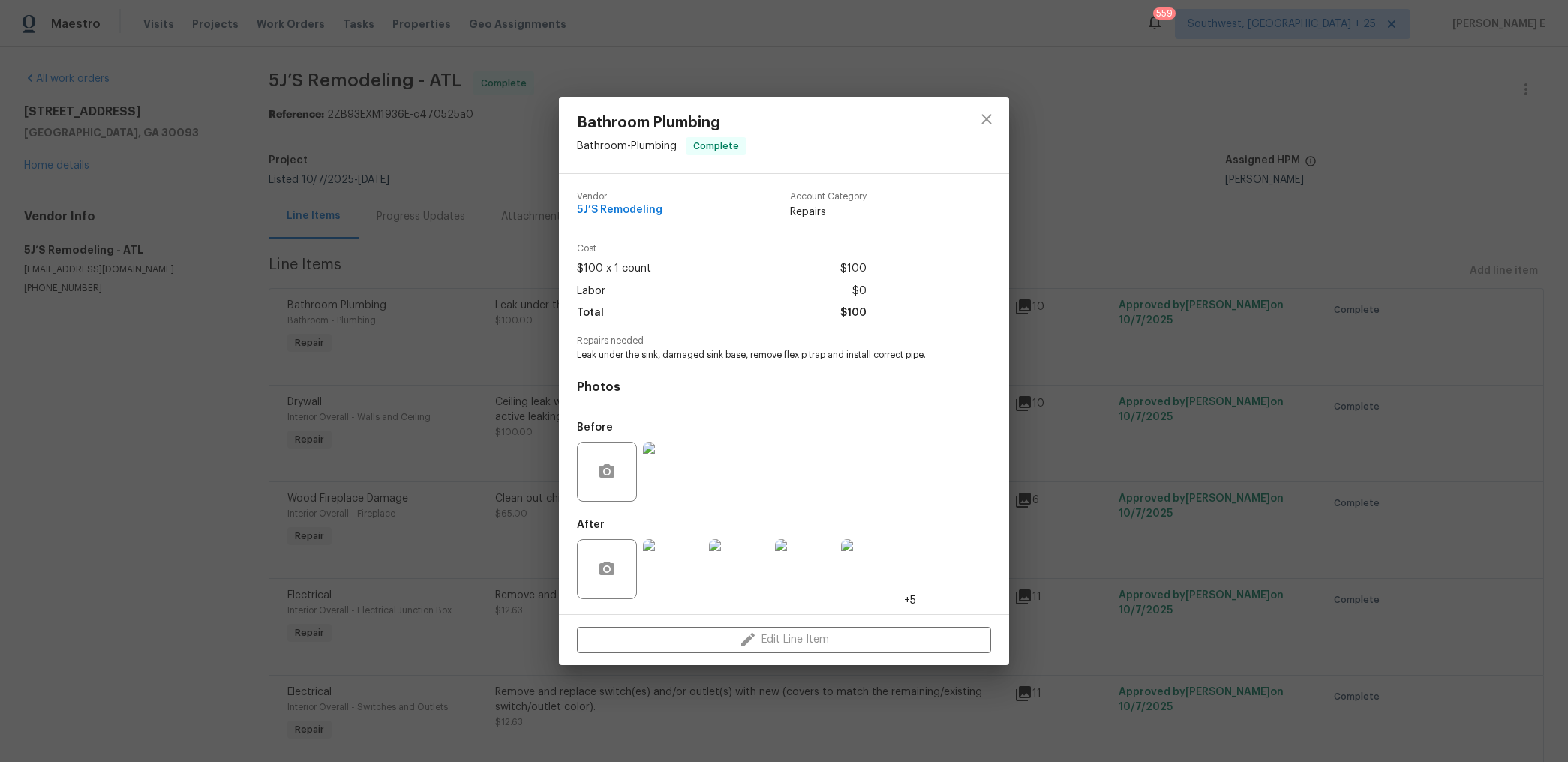
click at [1210, 335] on div "Bathroom Plumbing Bathroom - Plumbing Complete Vendor 5J’S Remodeling Account C…" at bounding box center [784, 381] width 1568 height 762
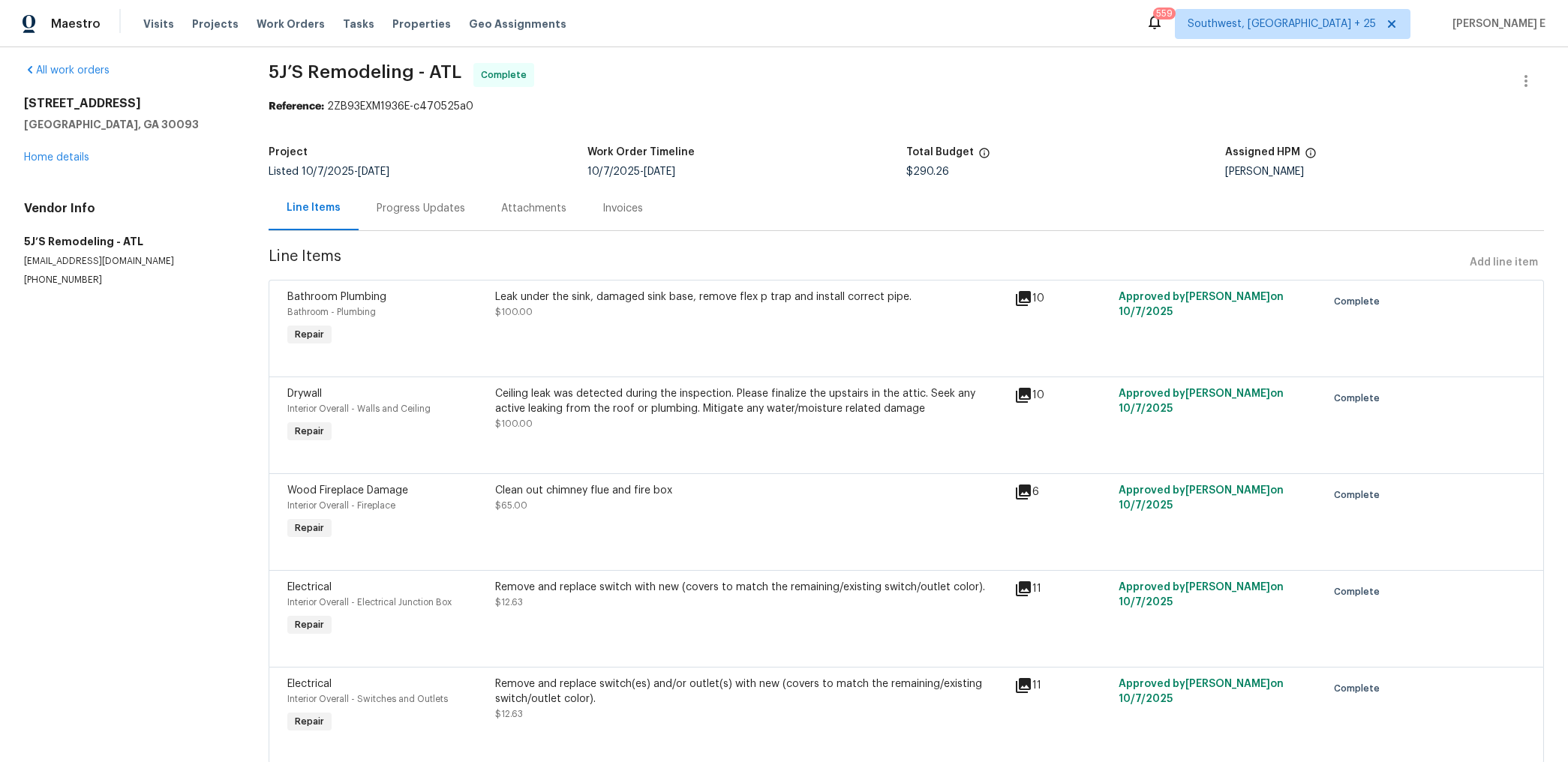
scroll to position [9, 0]
click at [657, 420] on div "Ceiling leak was detected during the inspection. Please finalize the upstairs i…" at bounding box center [750, 408] width 511 height 45
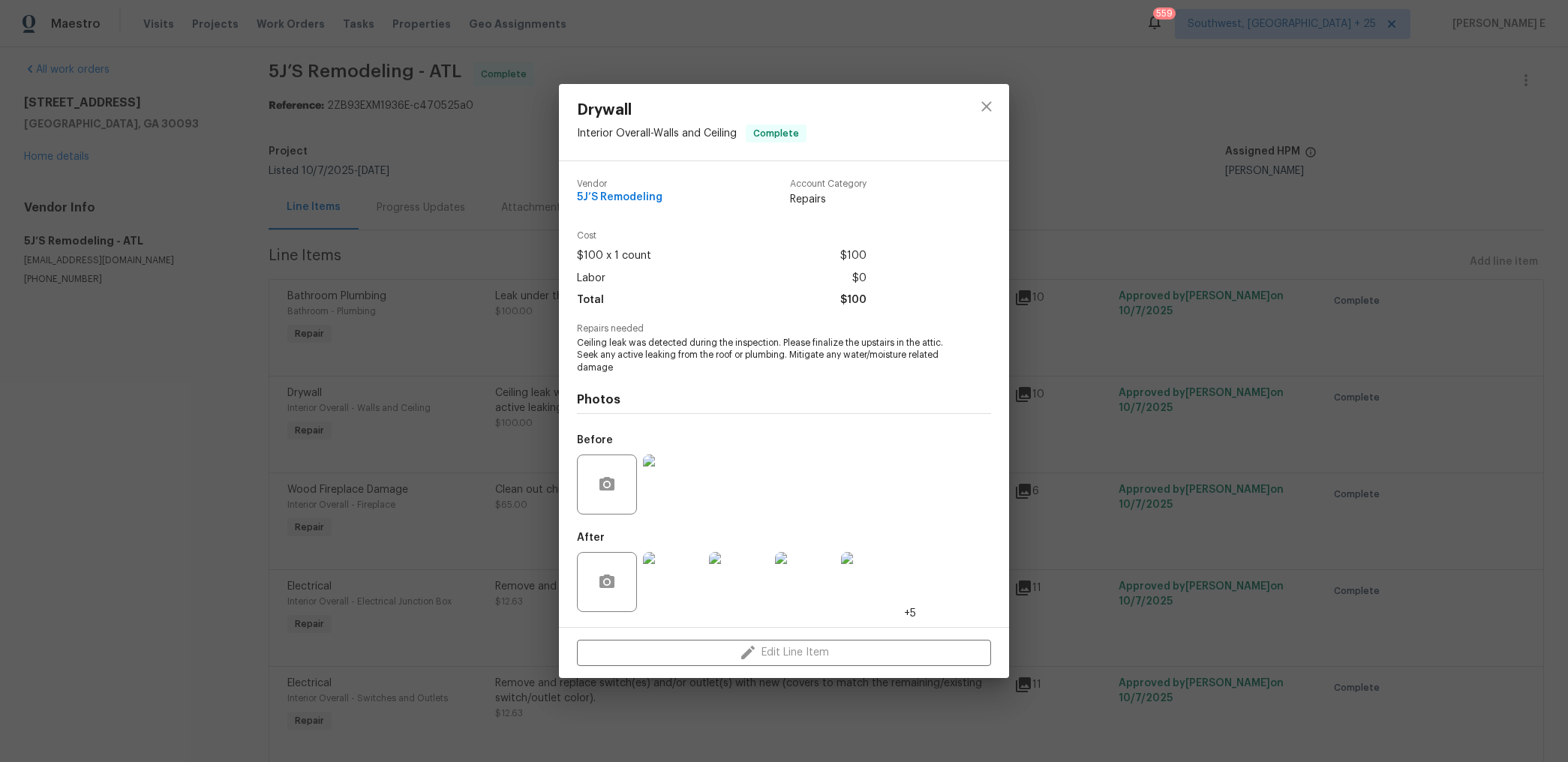
click at [675, 576] on img at bounding box center [673, 582] width 60 height 60
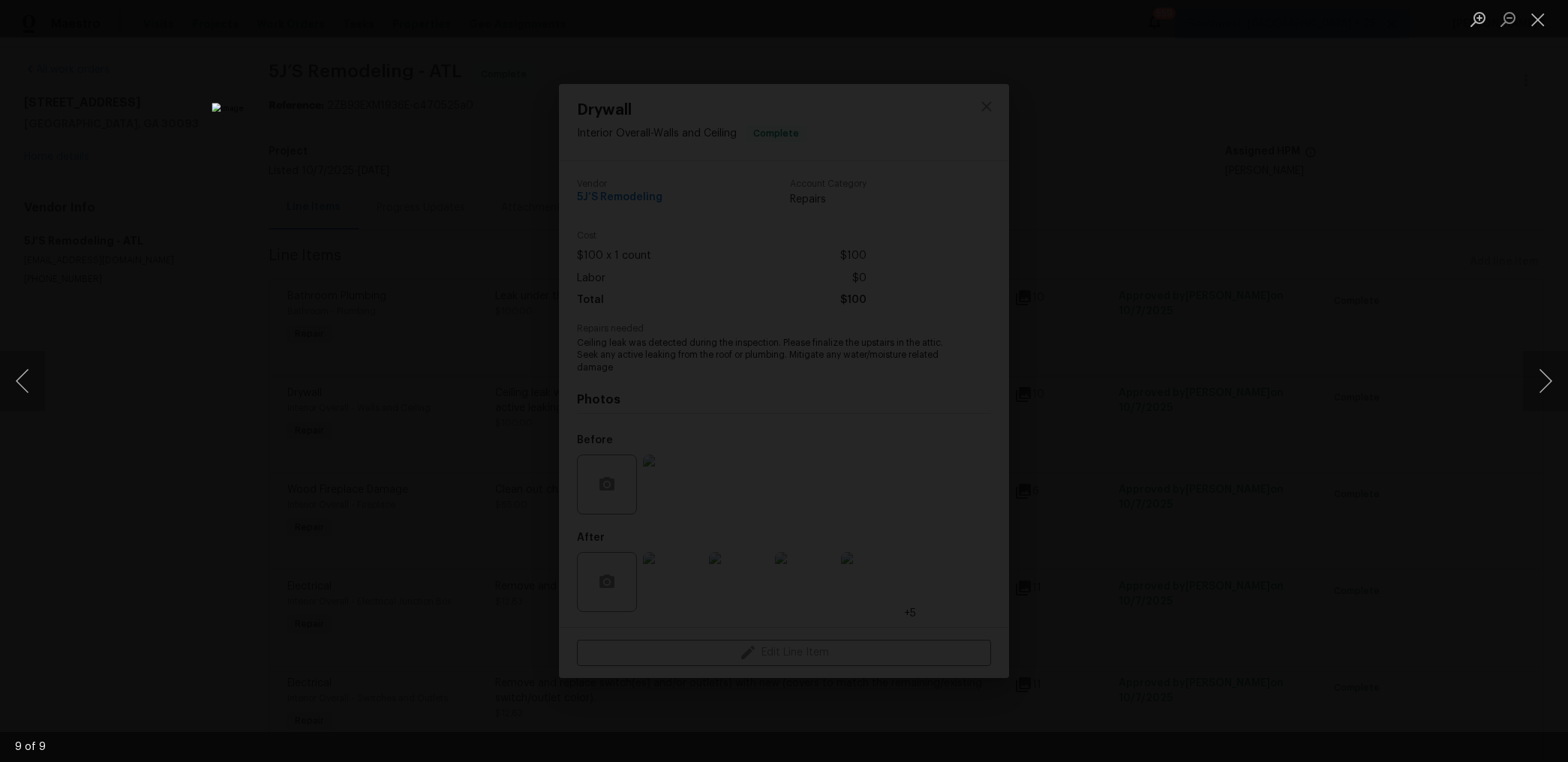
click at [1192, 354] on div "Lightbox" at bounding box center [784, 381] width 1568 height 762
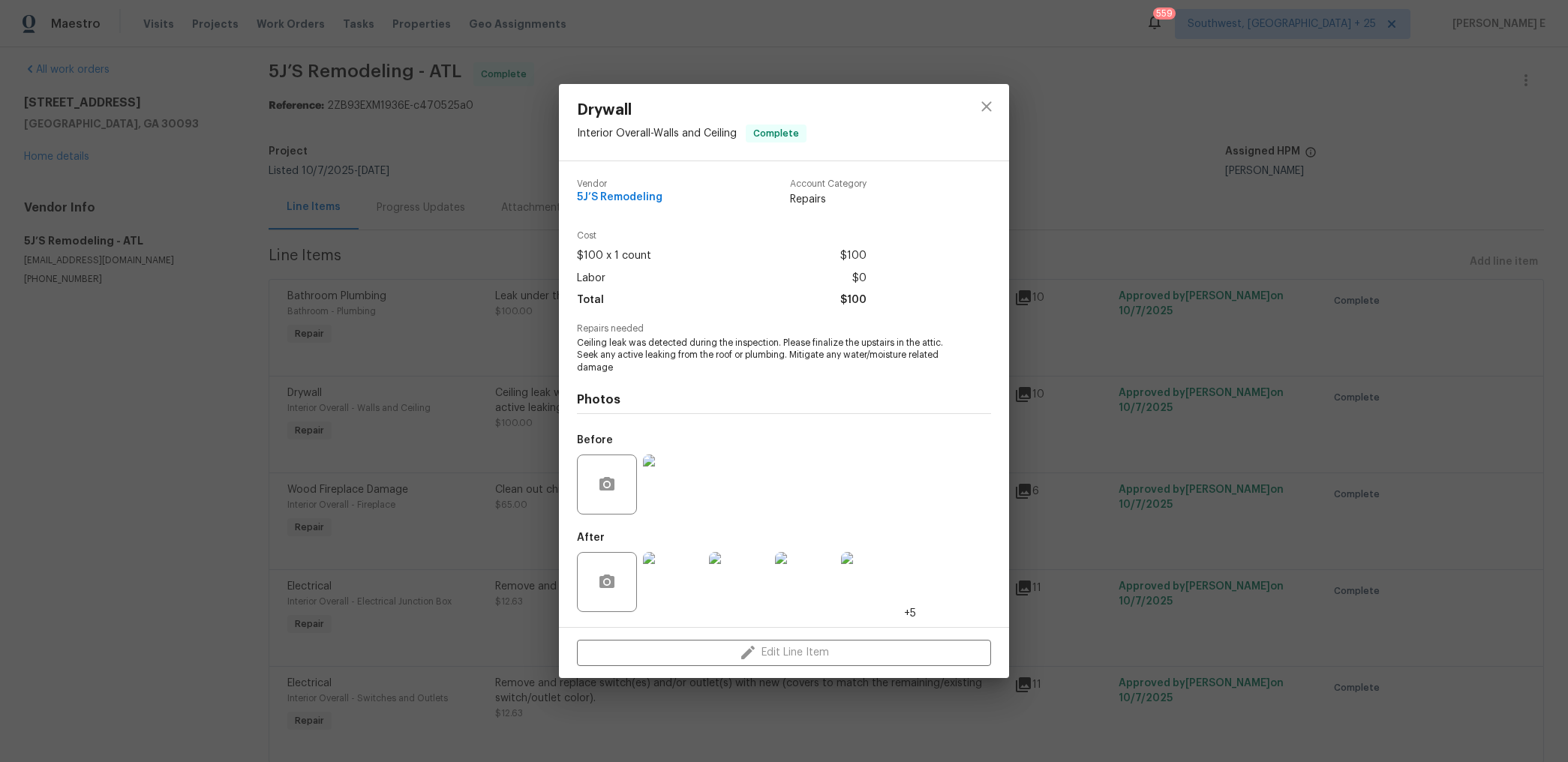
click at [1119, 379] on div "Drywall Interior Overall - Walls and Ceiling Complete Vendor 5J’S Remodeling Ac…" at bounding box center [784, 381] width 1568 height 762
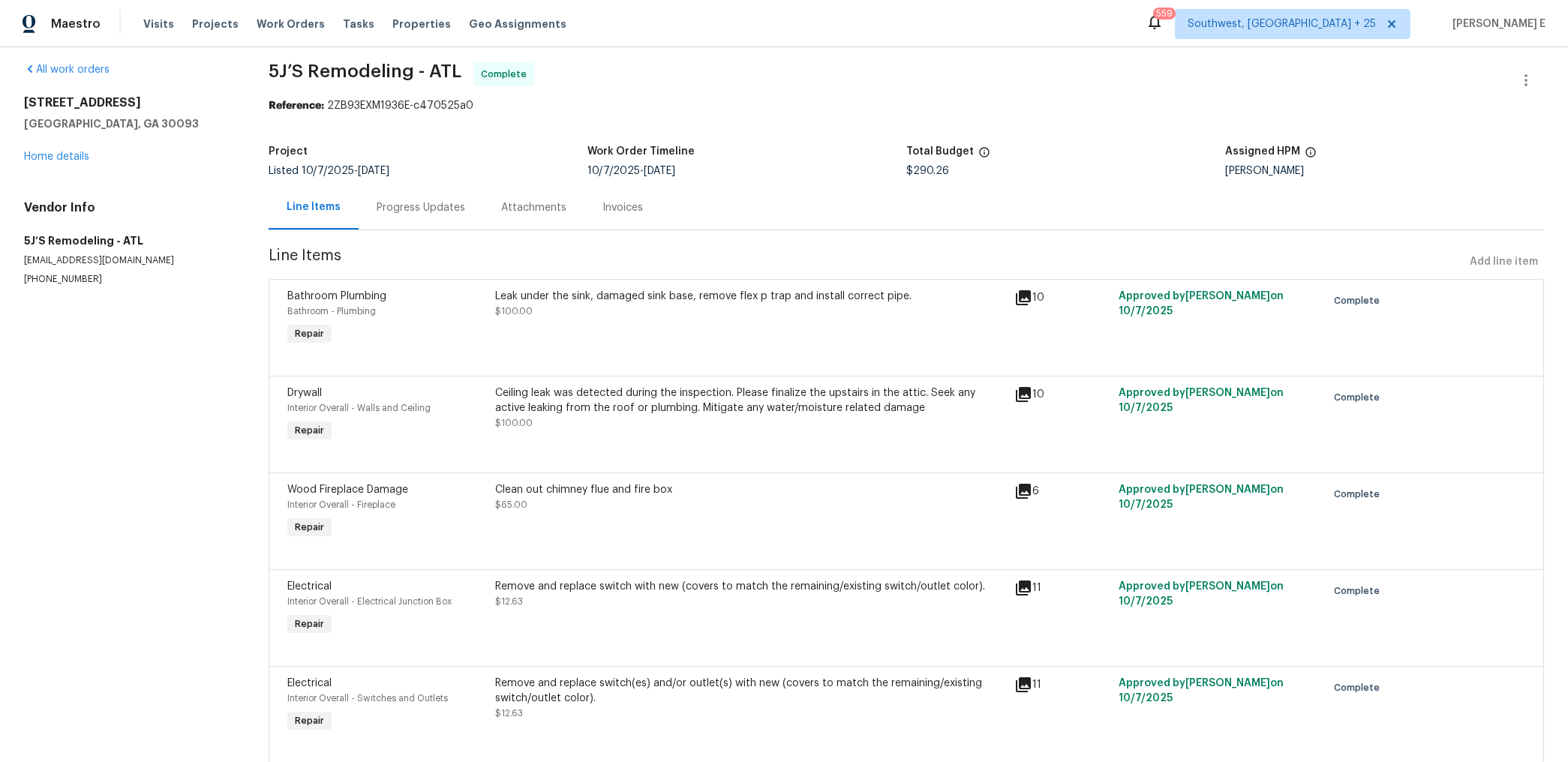
click at [408, 190] on div "Progress Updates" at bounding box center [421, 208] width 124 height 44
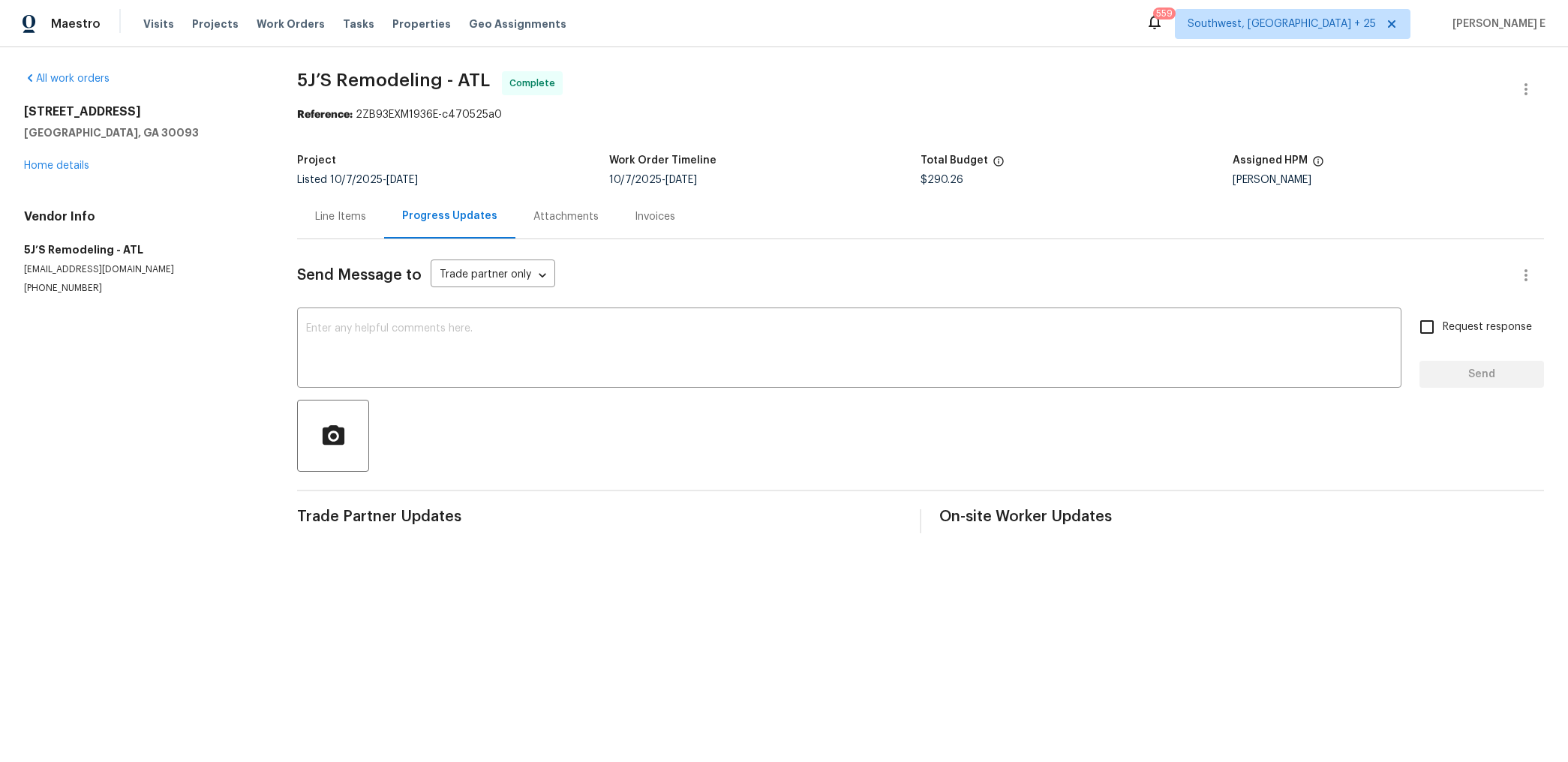
click at [339, 219] on div "Line Items" at bounding box center [340, 217] width 51 height 15
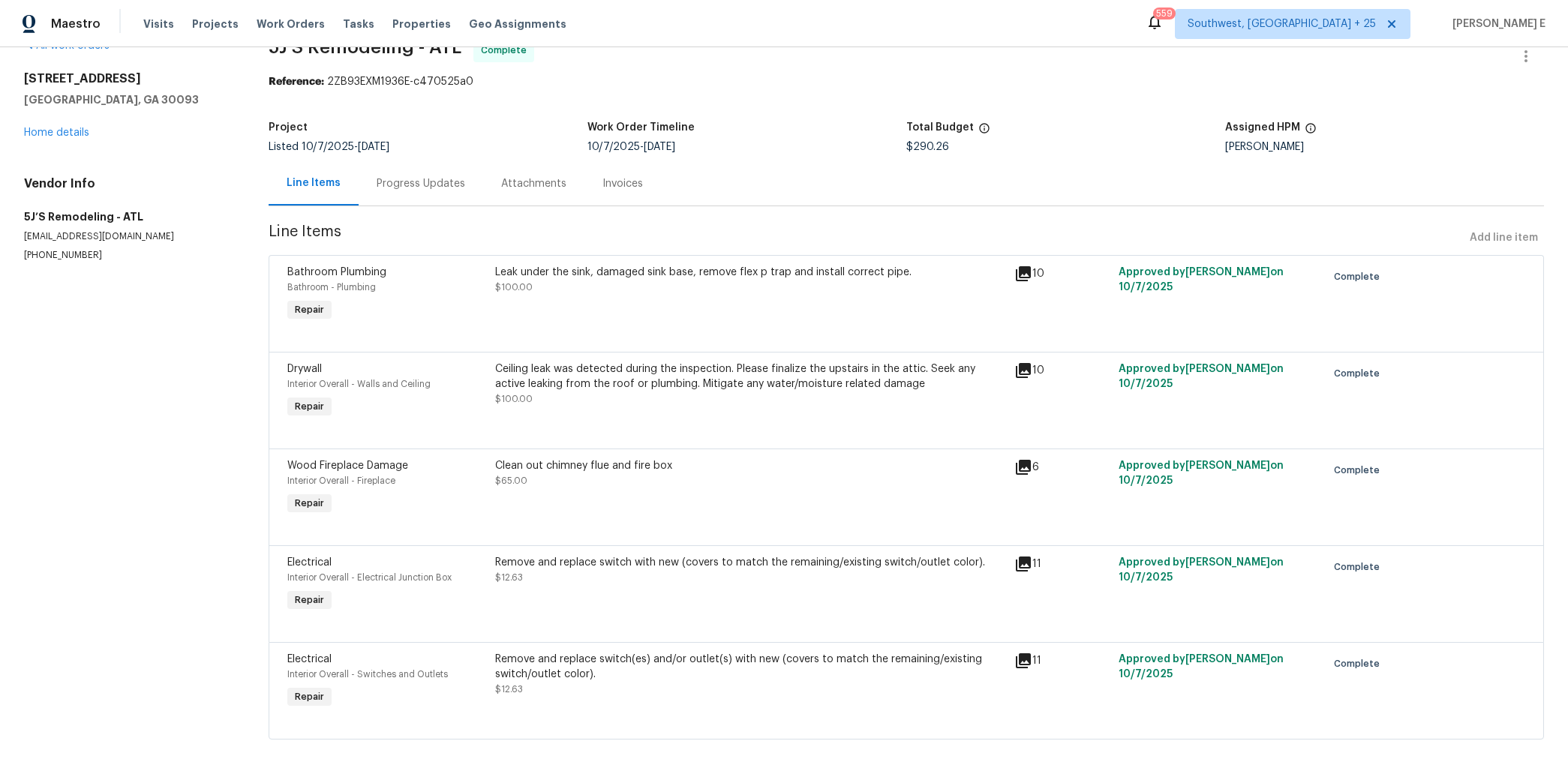
scroll to position [34, 0]
click at [752, 374] on div "Ceiling leak was detected during the inspection. Please finalize the upstairs i…" at bounding box center [750, 375] width 511 height 30
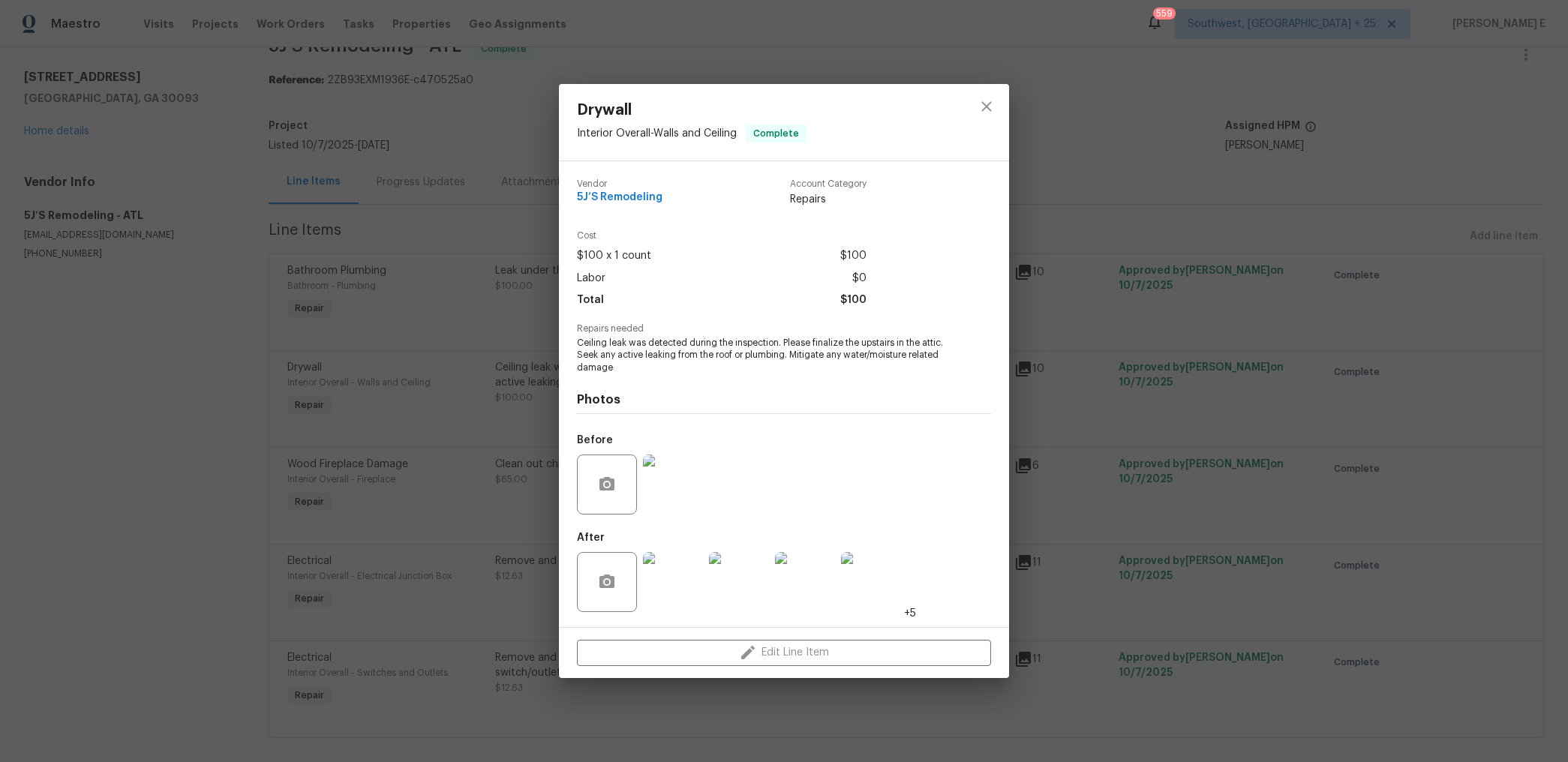
click at [682, 469] on img at bounding box center [673, 485] width 60 height 60
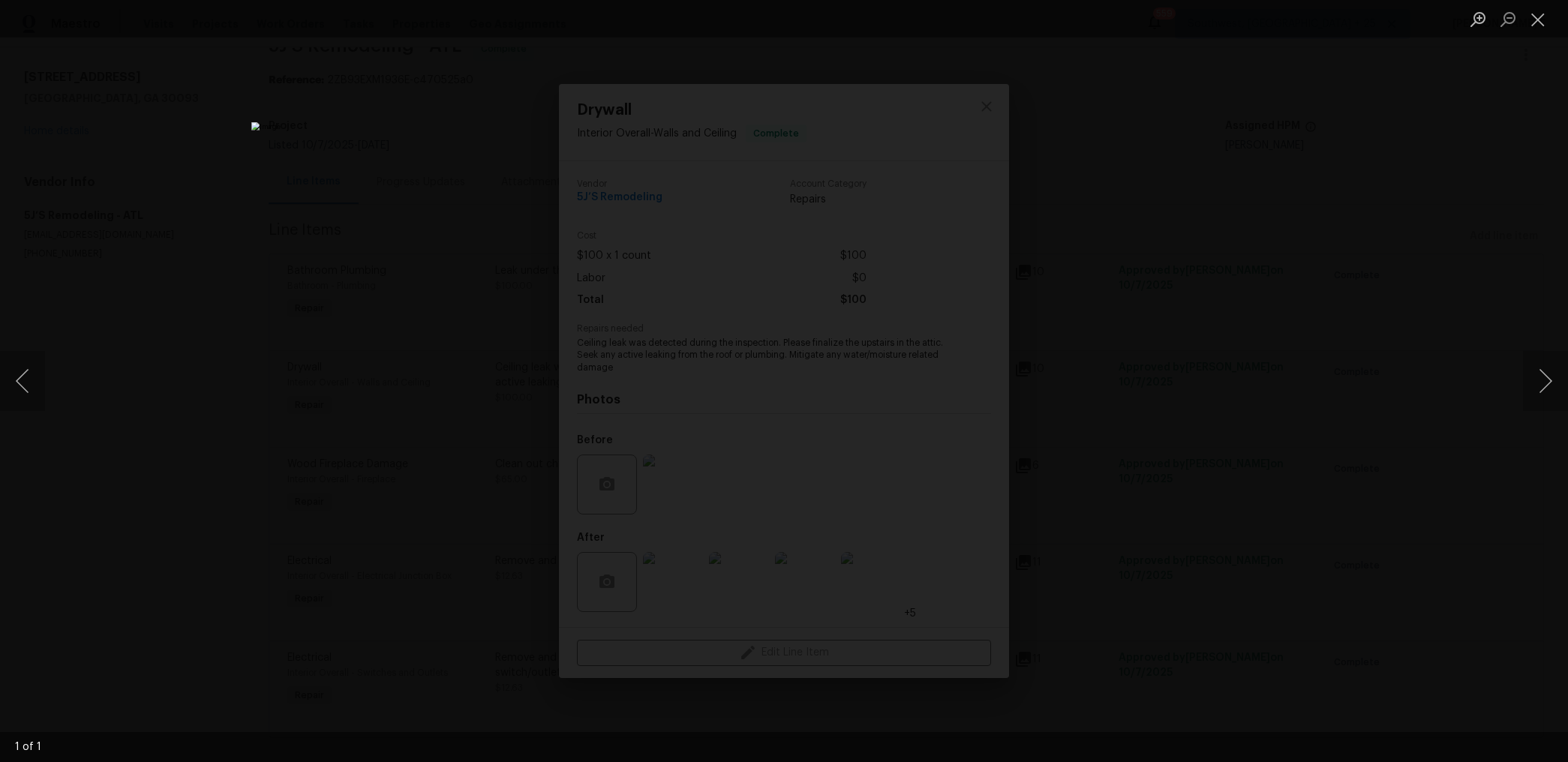
click at [1256, 423] on div "Lightbox" at bounding box center [784, 381] width 1568 height 762
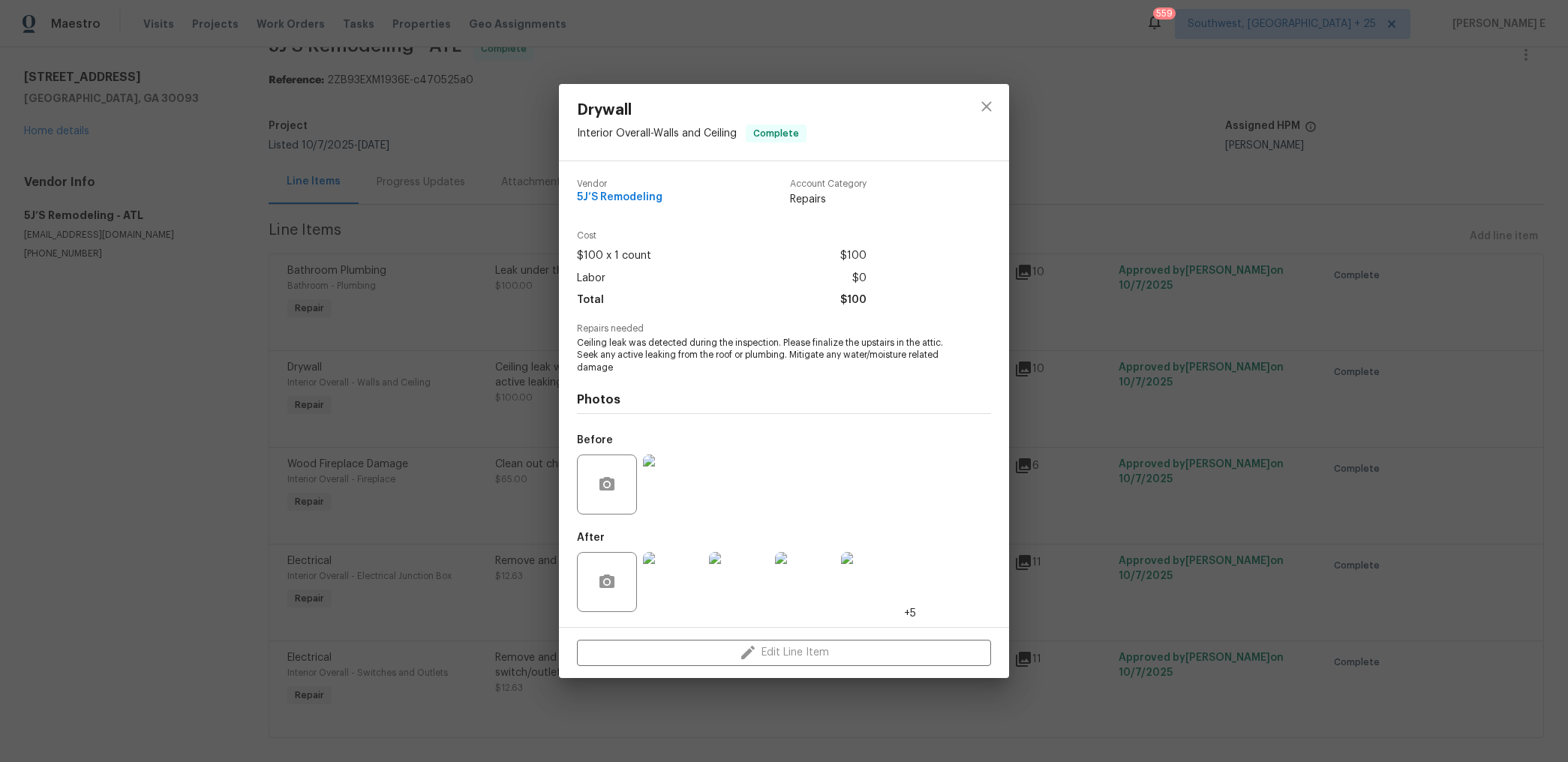
click at [661, 609] on img at bounding box center [673, 582] width 60 height 60
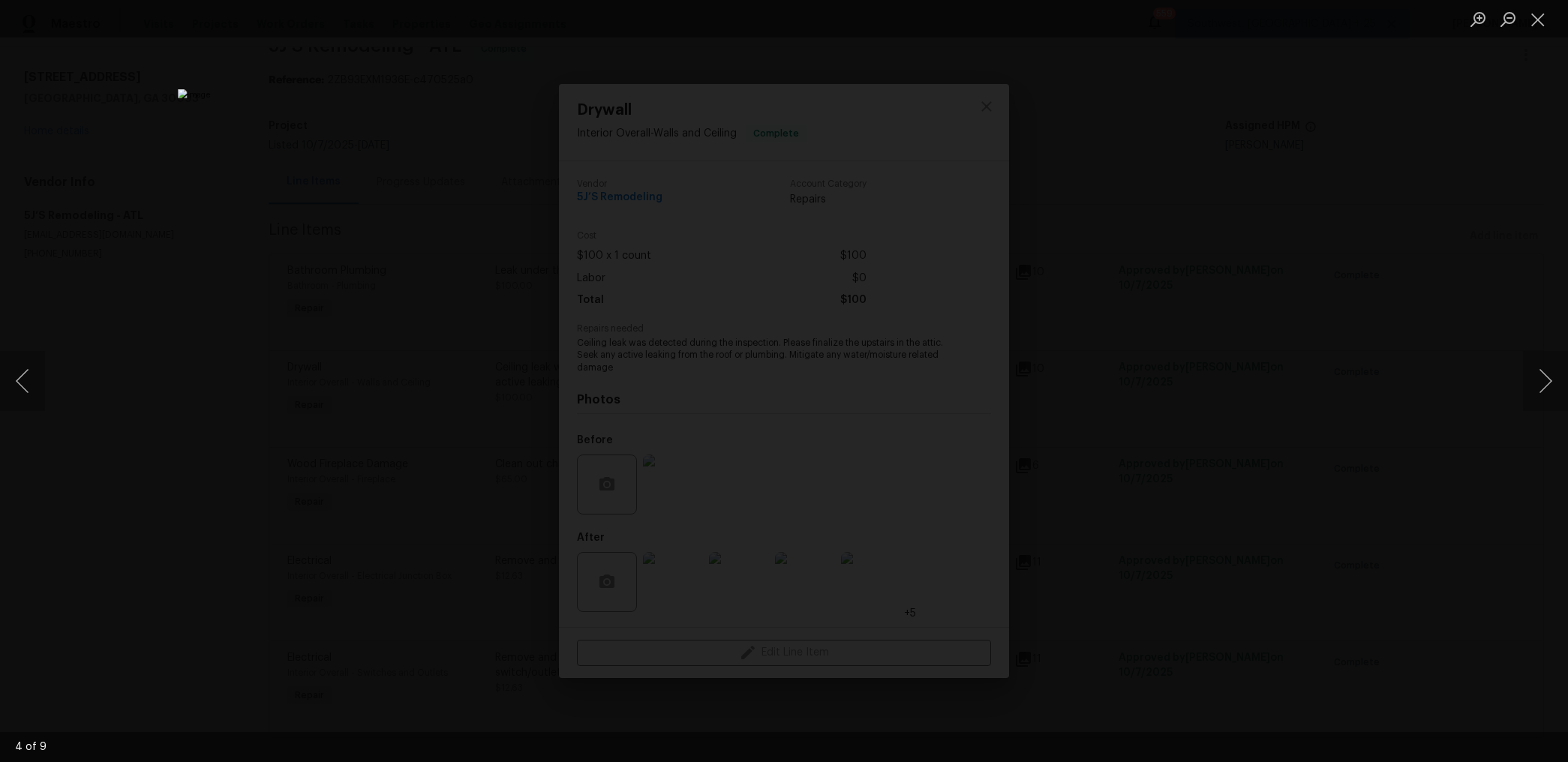
click at [1196, 398] on div "Lightbox" at bounding box center [784, 381] width 1568 height 762
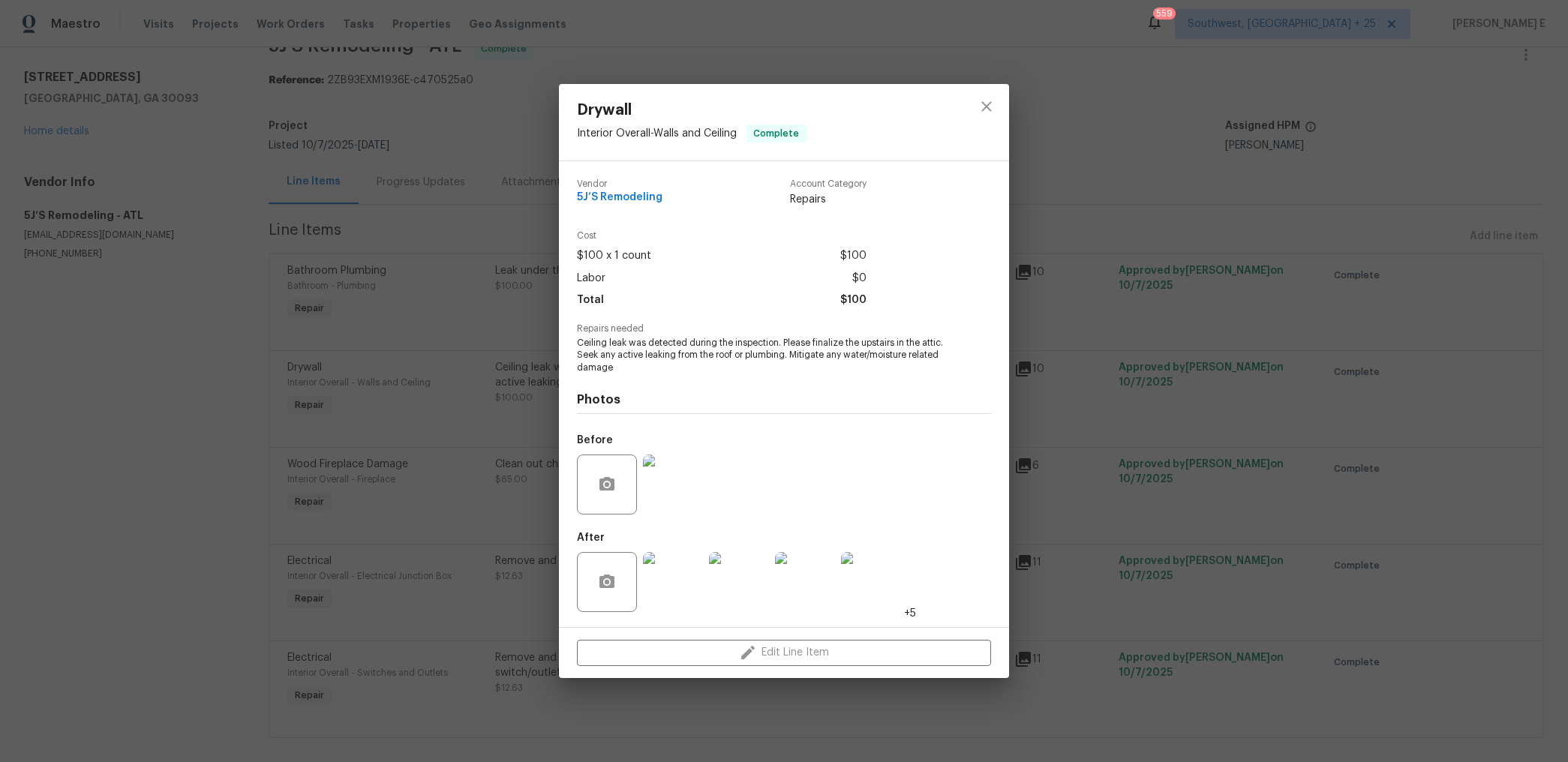
click at [869, 578] on img at bounding box center [871, 582] width 60 height 60
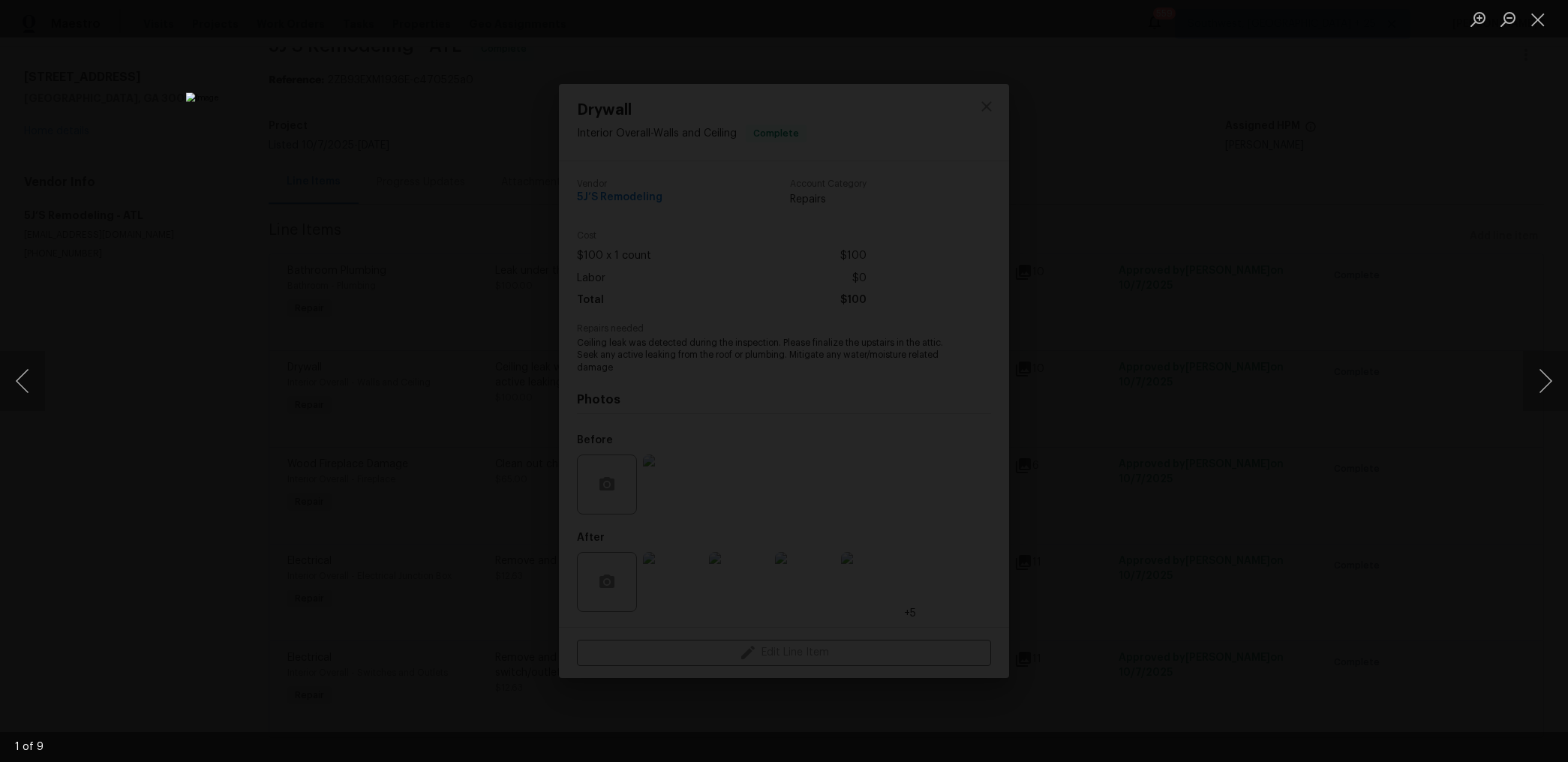
click at [1207, 370] on div "Lightbox" at bounding box center [784, 381] width 1568 height 762
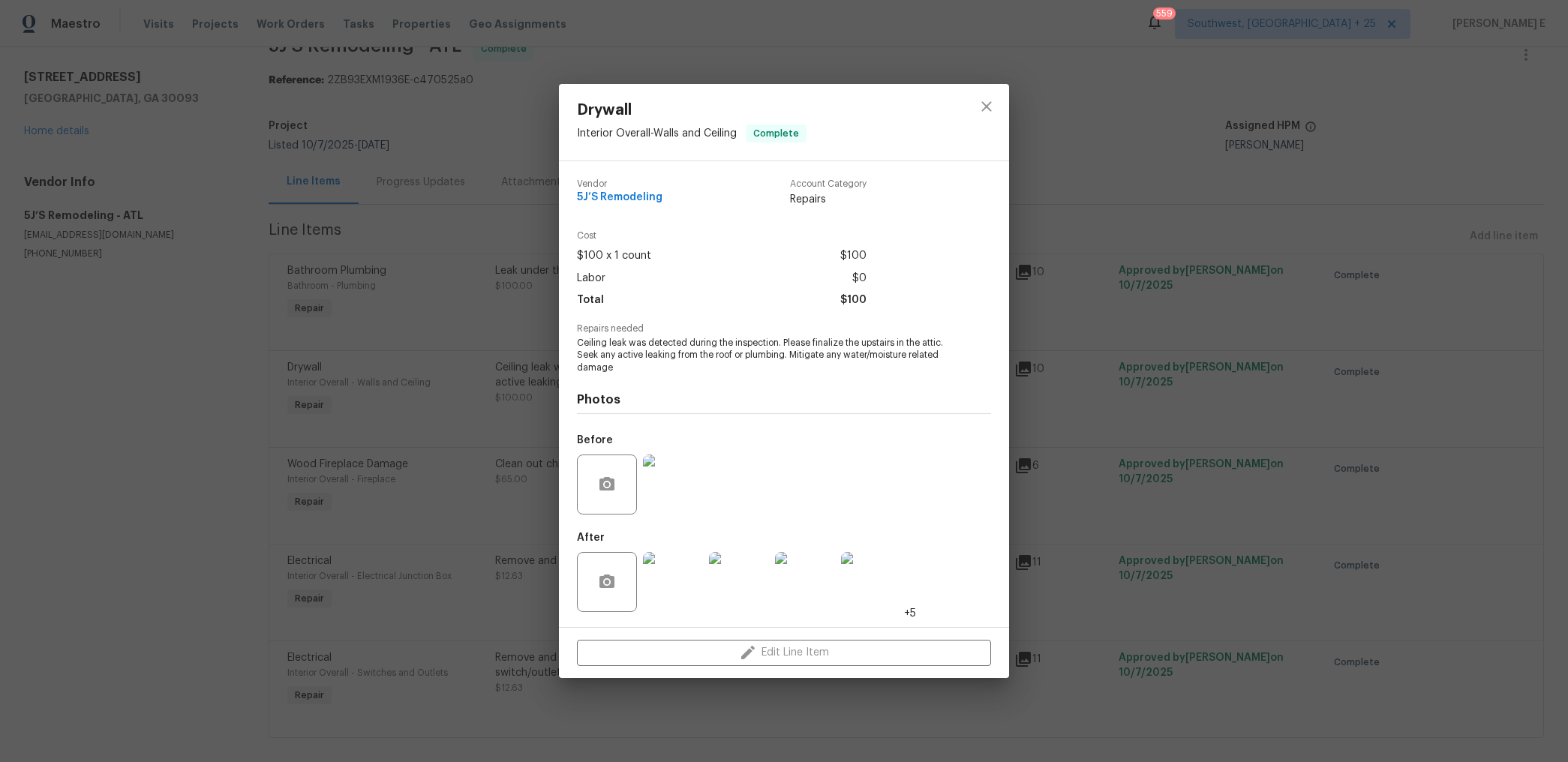
click at [1265, 350] on div "Drywall Interior Overall - Walls and Ceiling Complete Vendor 5J’S Remodeling Ac…" at bounding box center [784, 381] width 1568 height 762
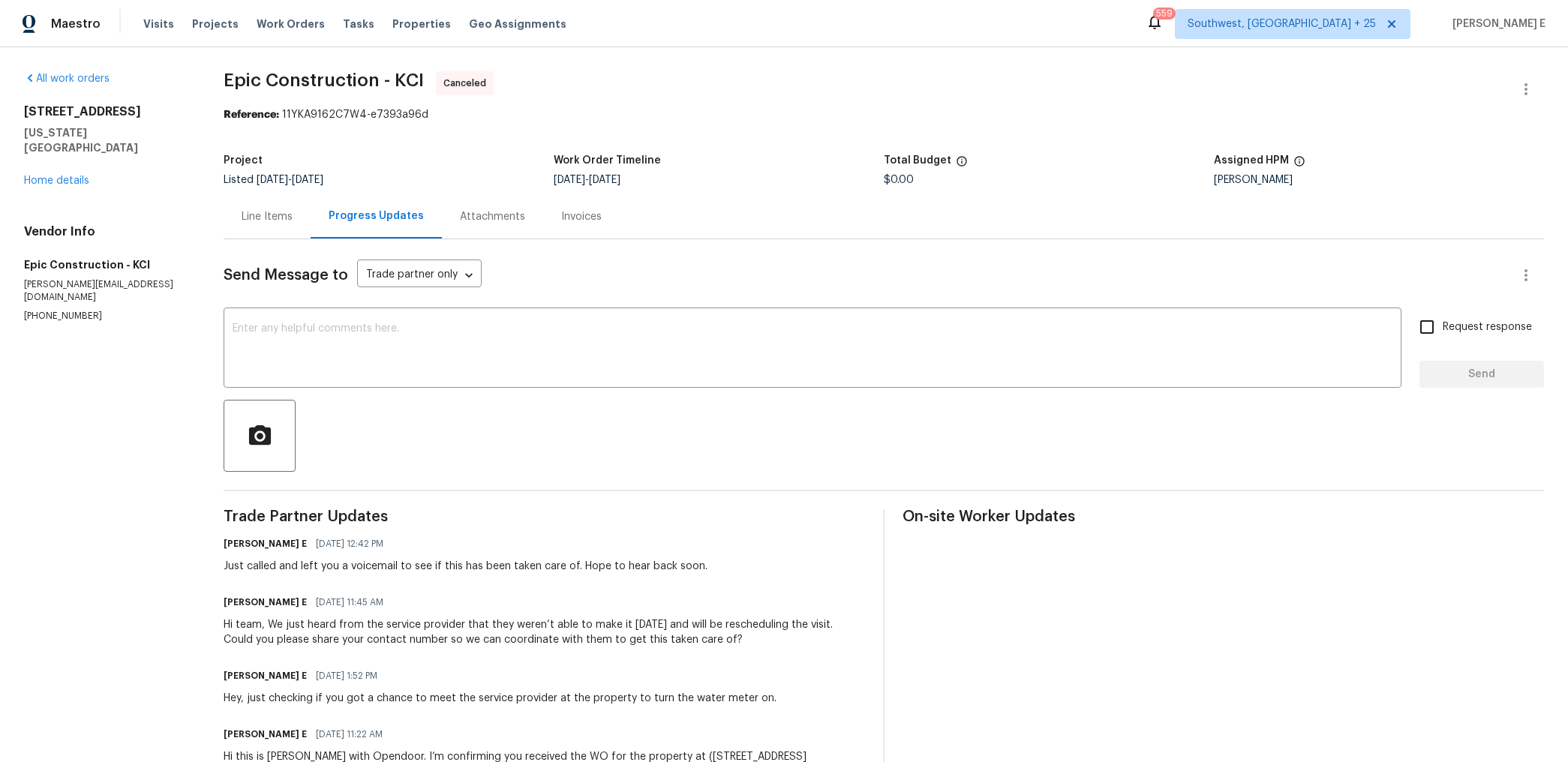
scroll to position [34, 0]
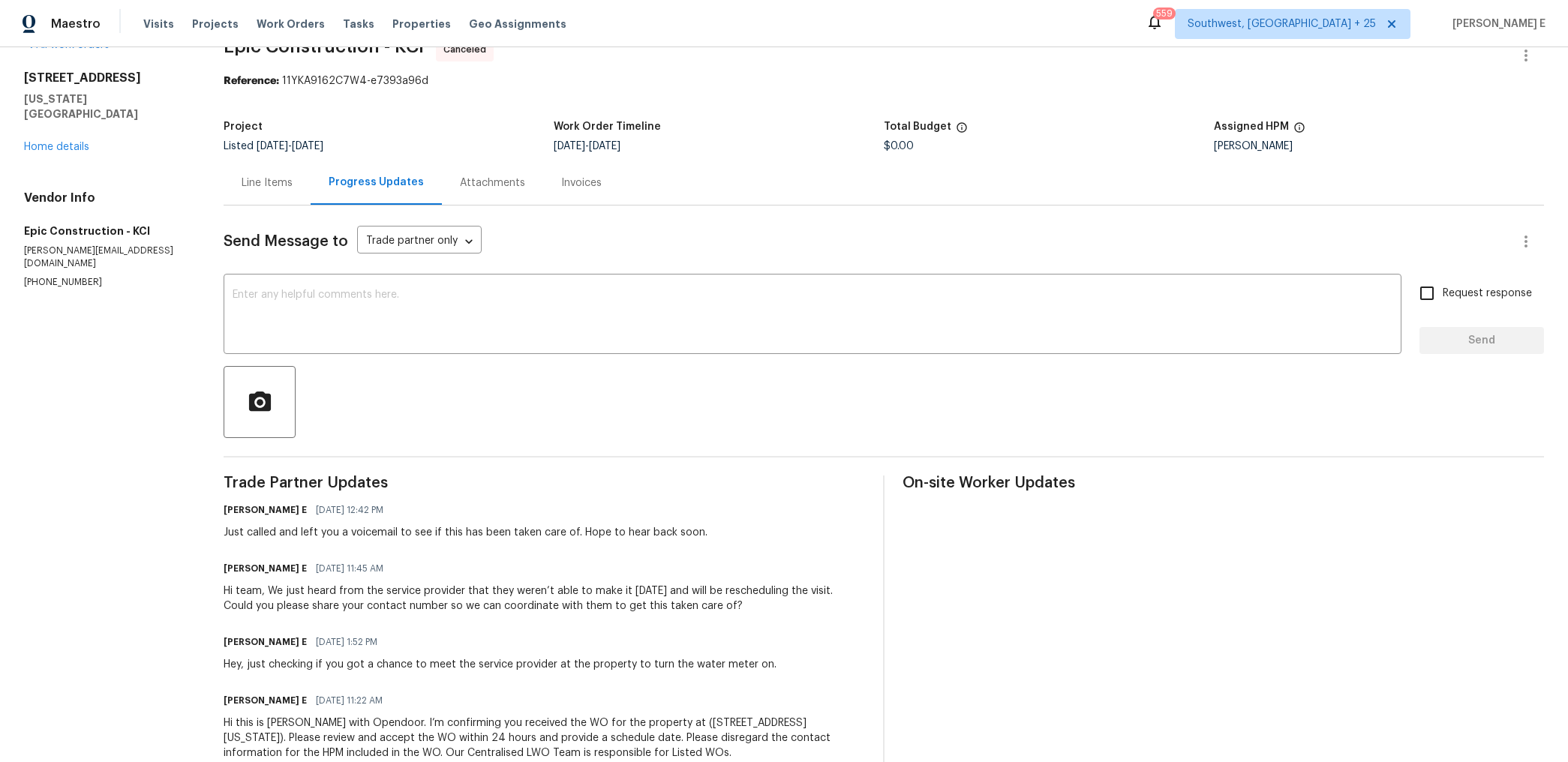
click at [384, 190] on div "Progress Updates" at bounding box center [376, 182] width 131 height 44
click at [64, 142] on link "Home details" at bounding box center [56, 147] width 65 height 11
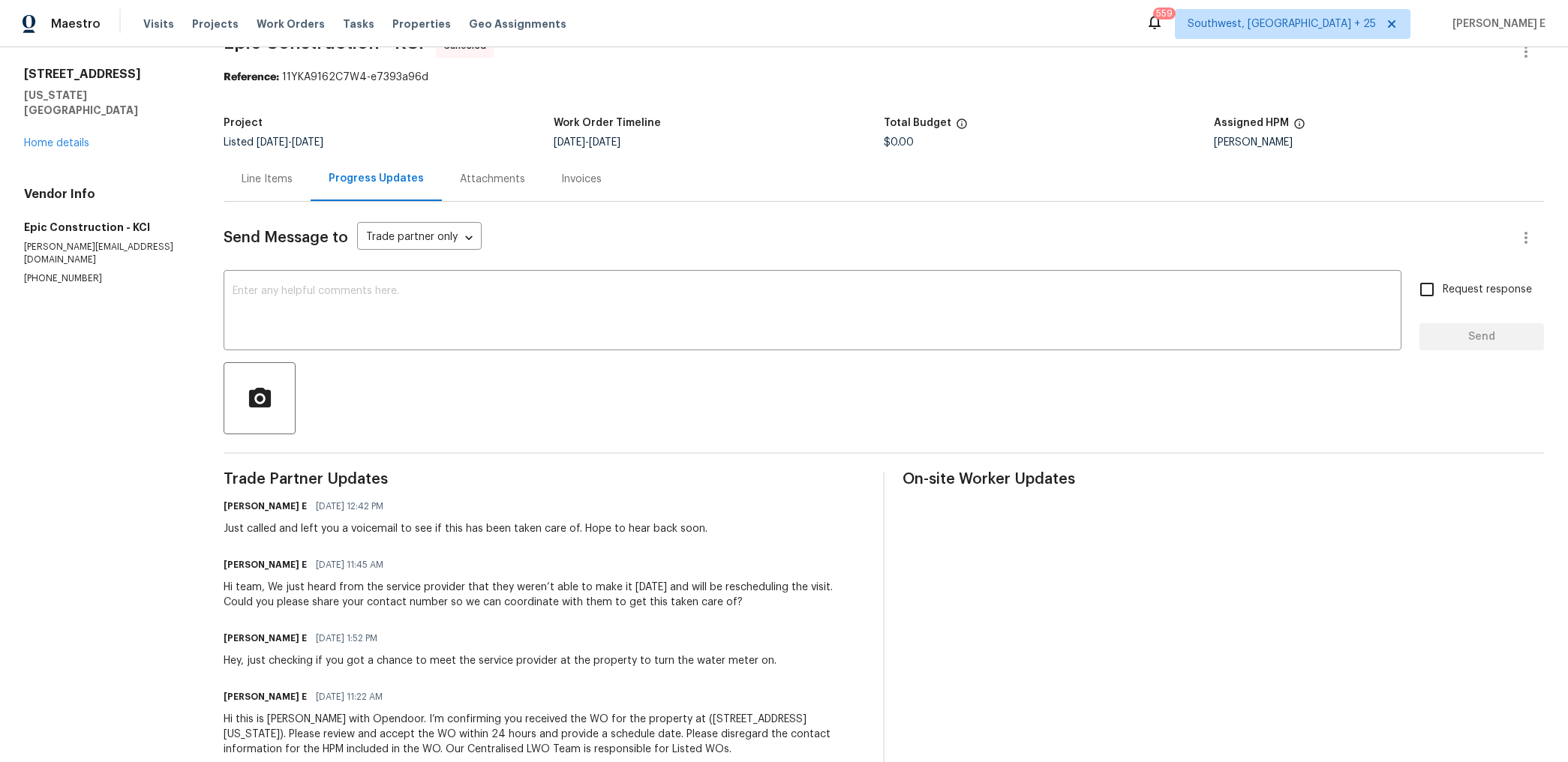
scroll to position [35, 0]
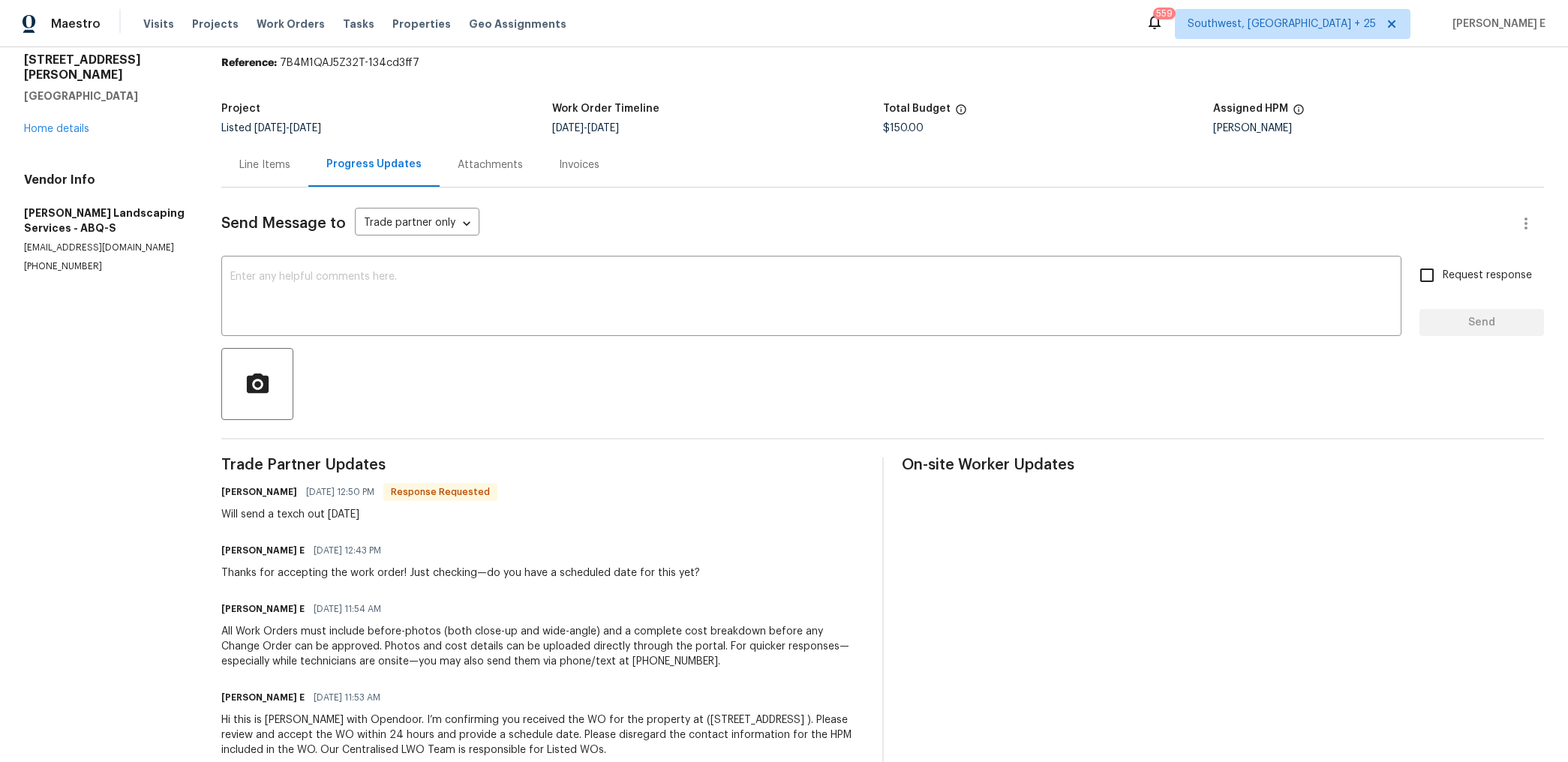
scroll to position [60, 0]
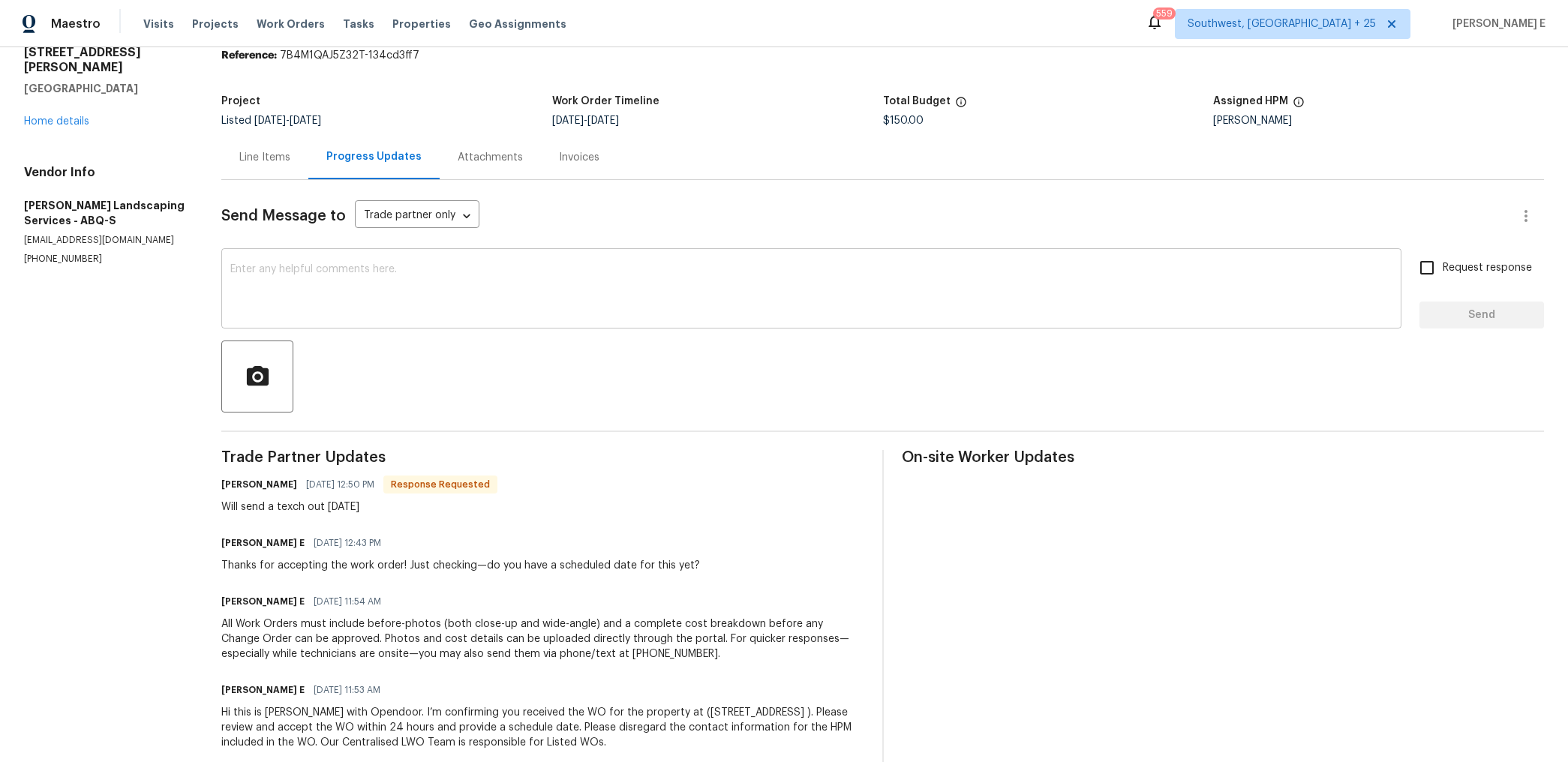
click at [834, 297] on textarea at bounding box center [811, 290] width 1162 height 53
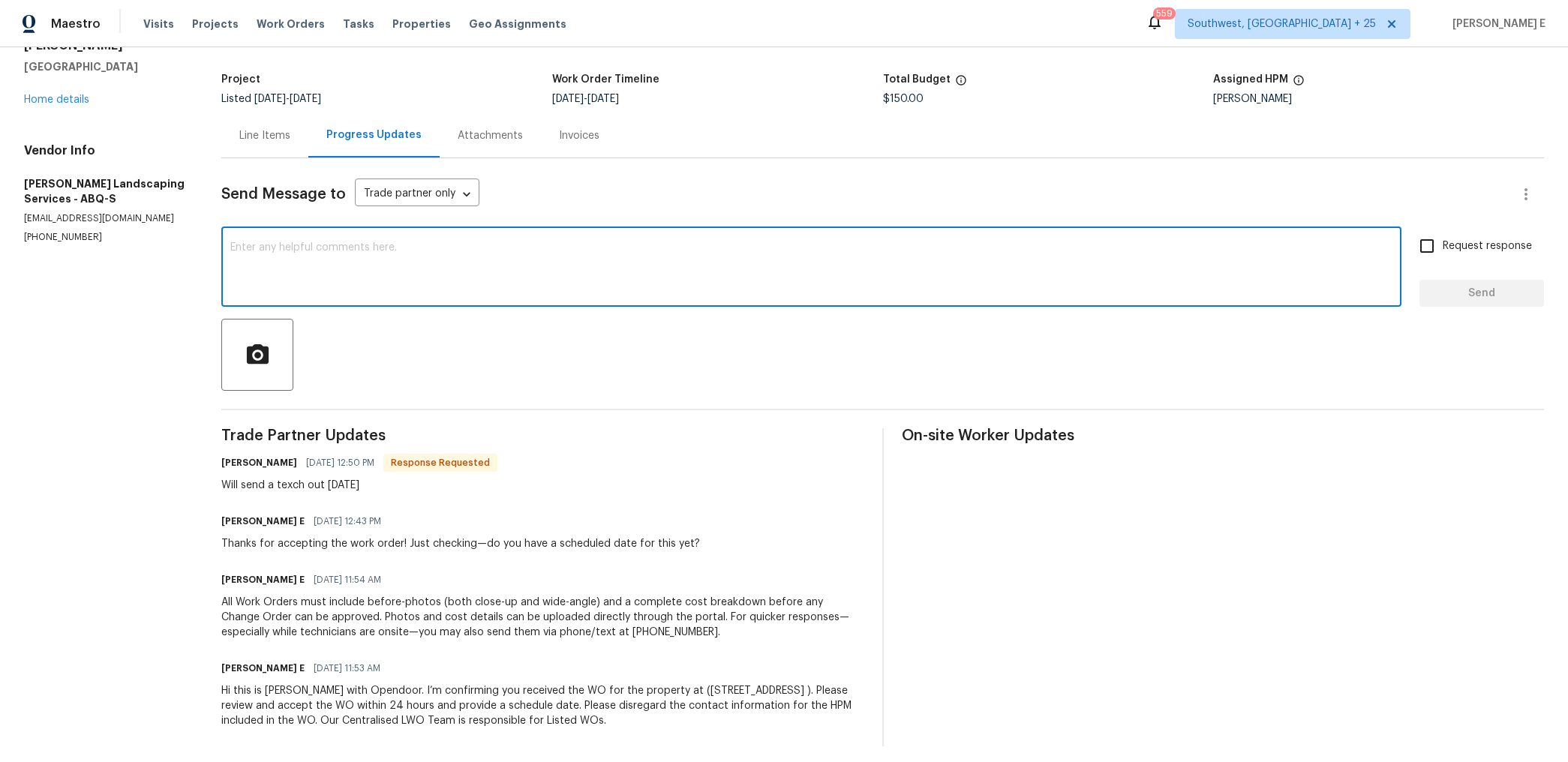
scroll to position [86, 0]
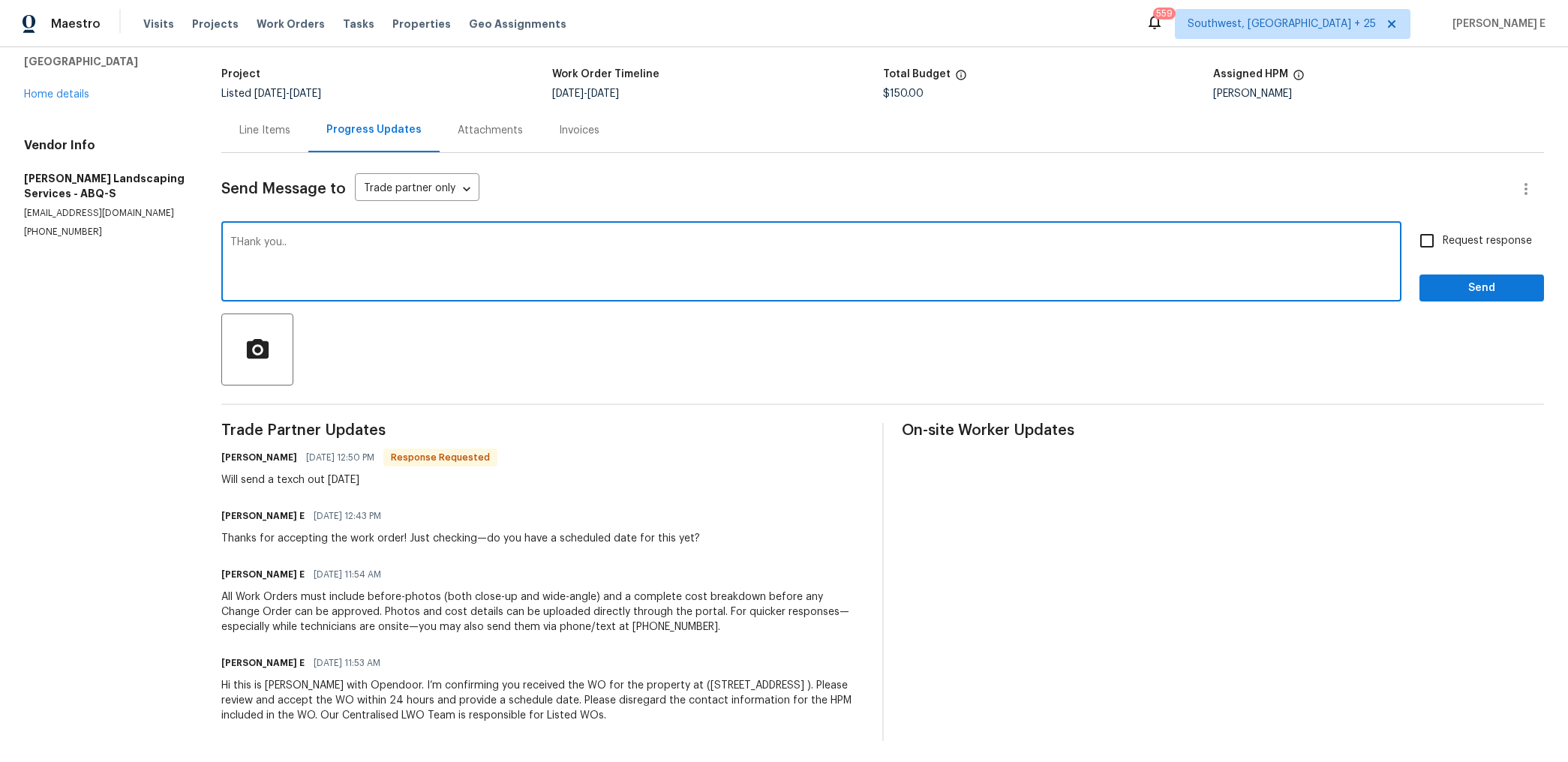
click at [246, 244] on textarea "THank you.." at bounding box center [811, 263] width 1162 height 53
type textarea "Thank you.."
click at [1441, 277] on button "Send" at bounding box center [1481, 289] width 124 height 27
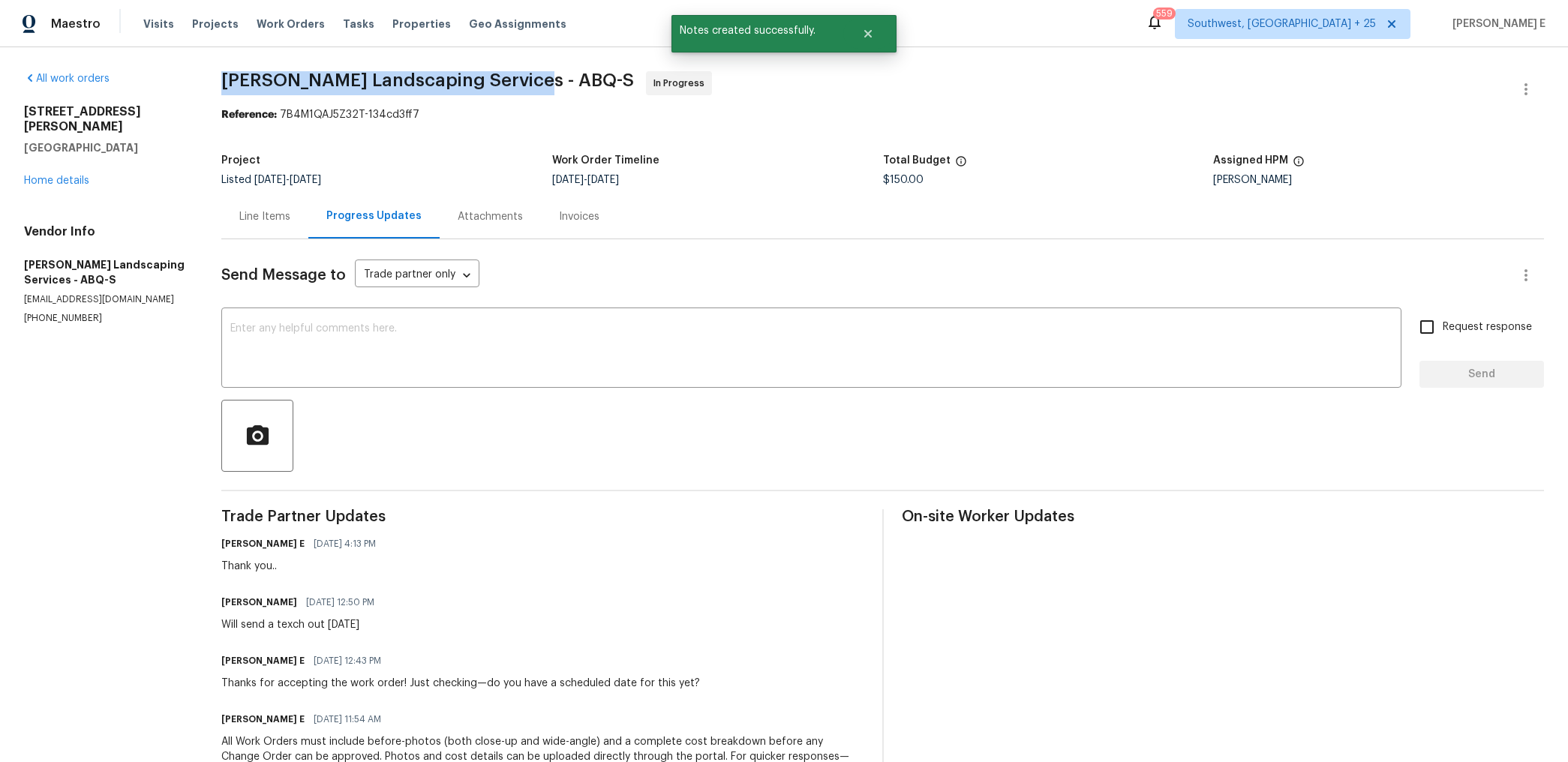
drag, startPoint x: 224, startPoint y: 83, endPoint x: 518, endPoint y: 84, distance: 294.0
click at [518, 84] on span "Rodriguez Landscaping Services - ABQ-S" at bounding box center [427, 80] width 412 height 18
copy span "Rodriguez Landscaping Services -"
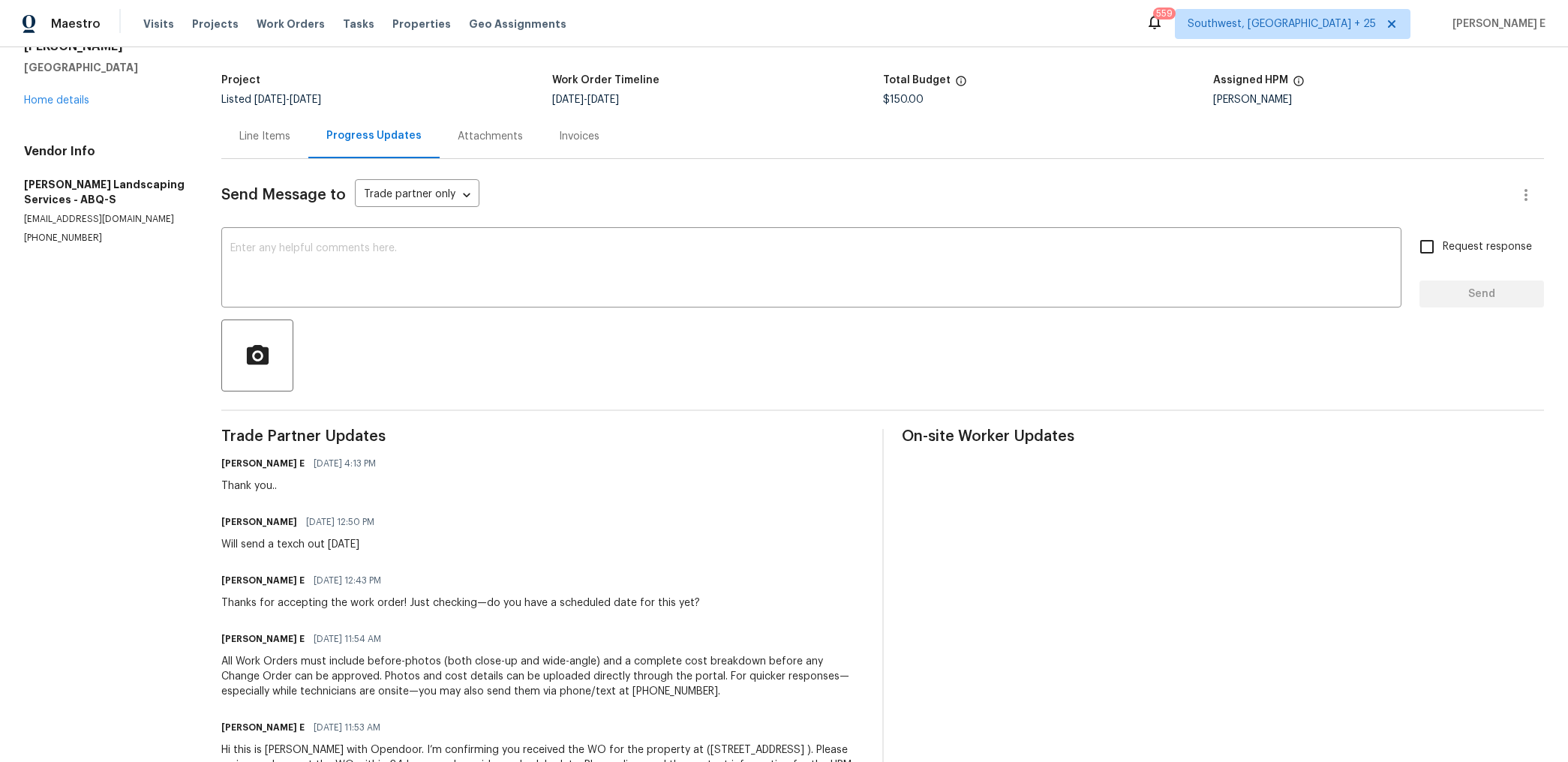
scroll to position [149, 0]
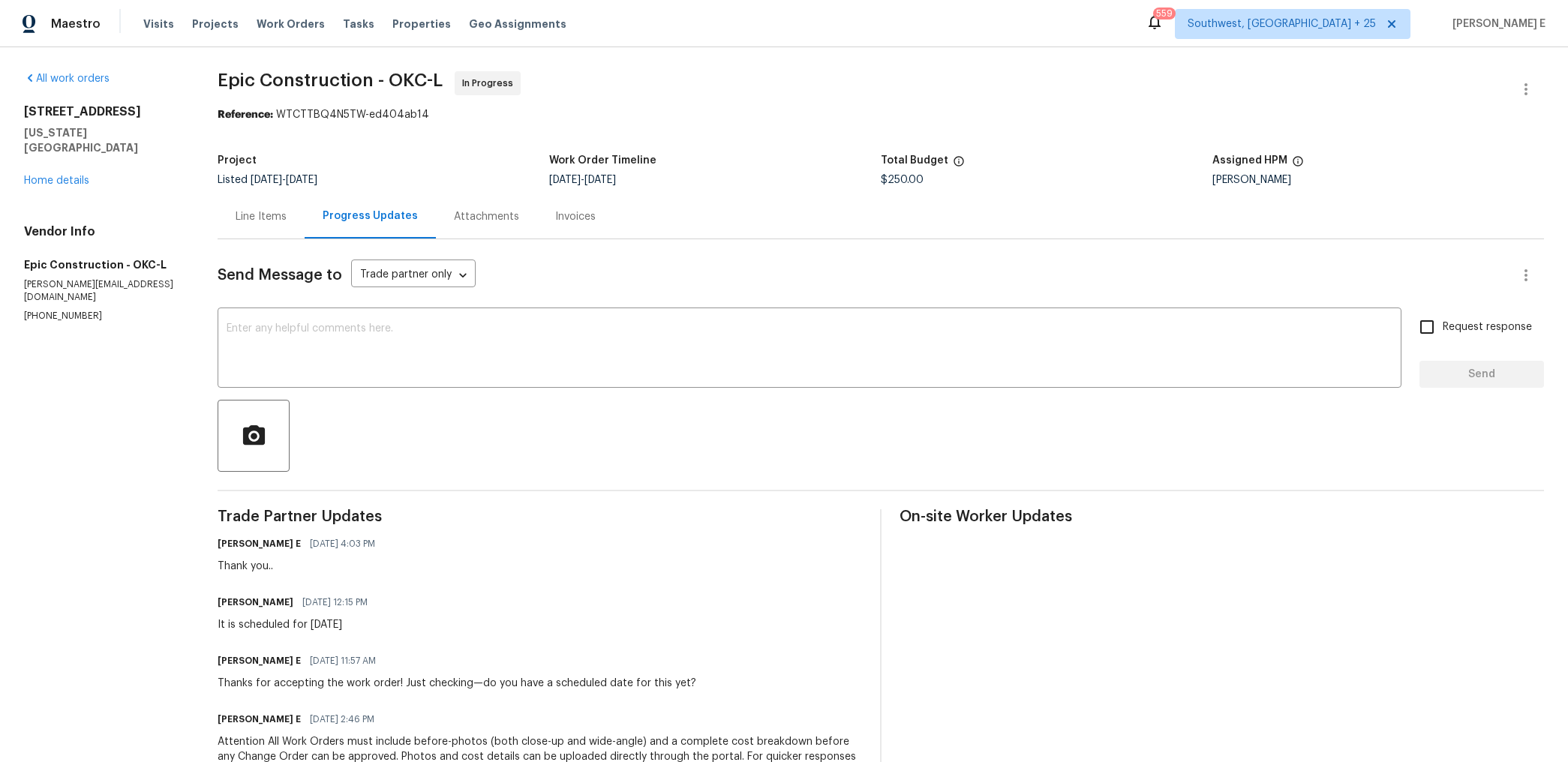
scroll to position [144, 0]
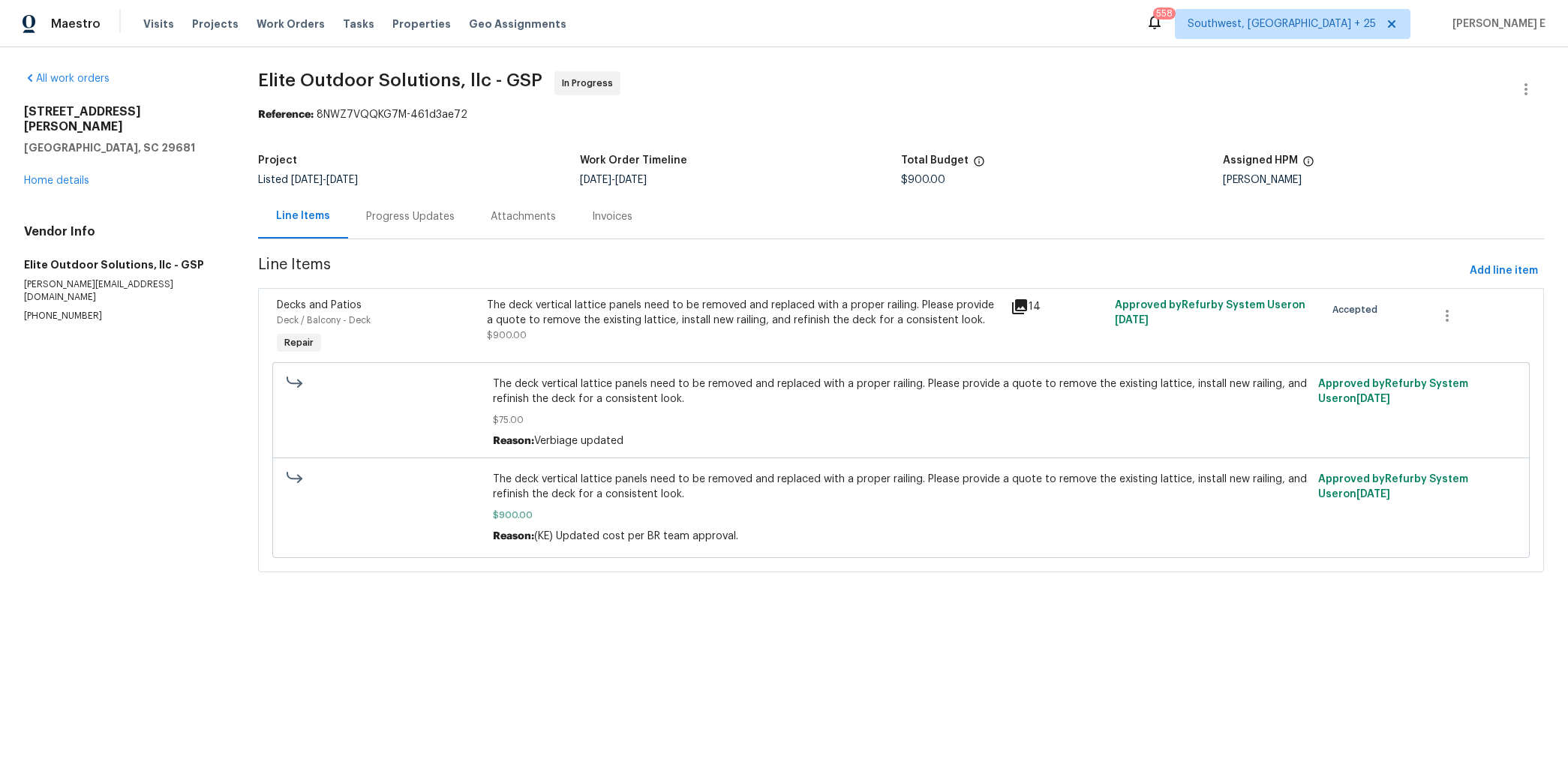
click at [399, 232] on div "Progress Updates" at bounding box center [410, 217] width 124 height 44
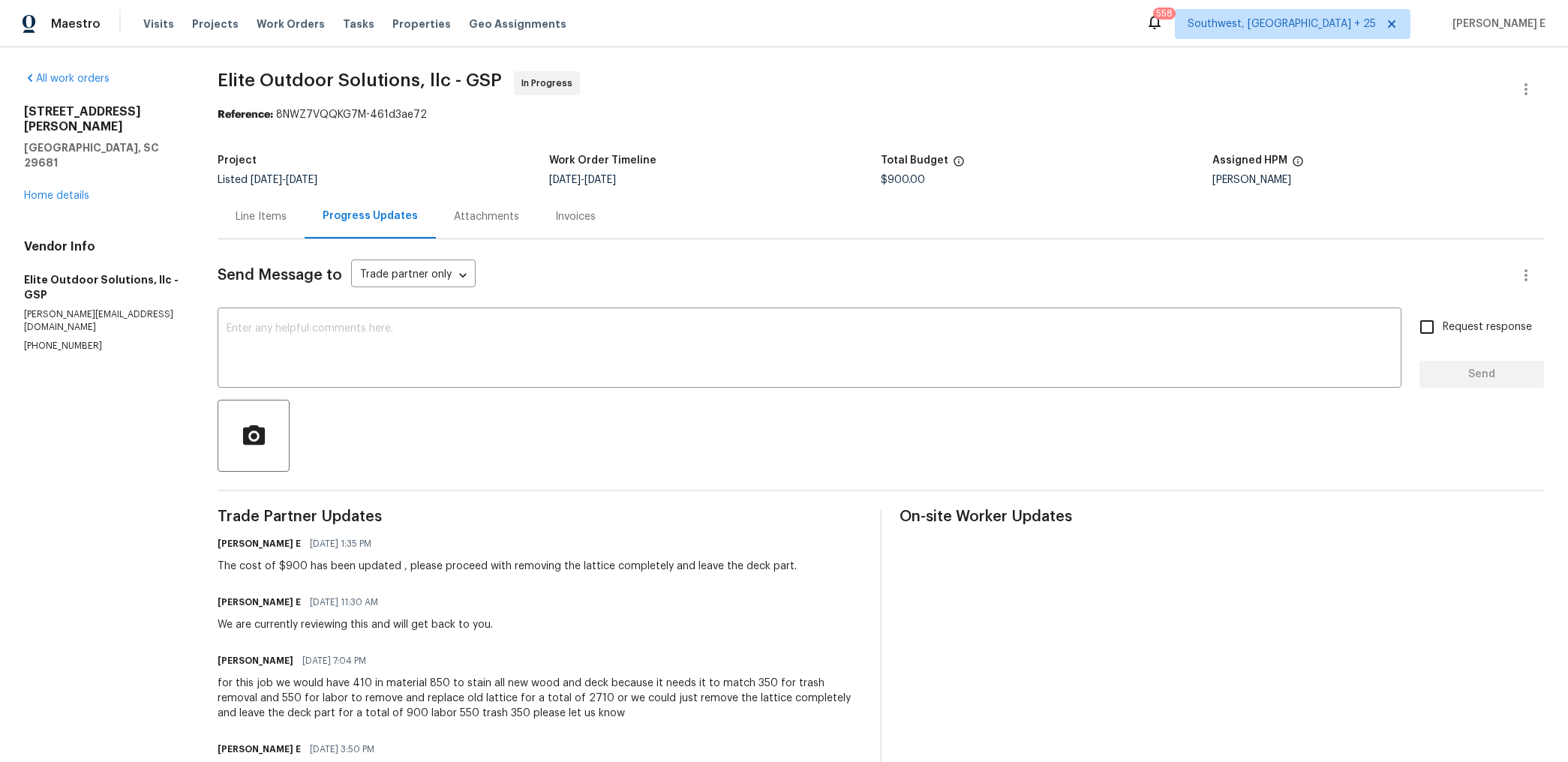
scroll to position [66, 0]
